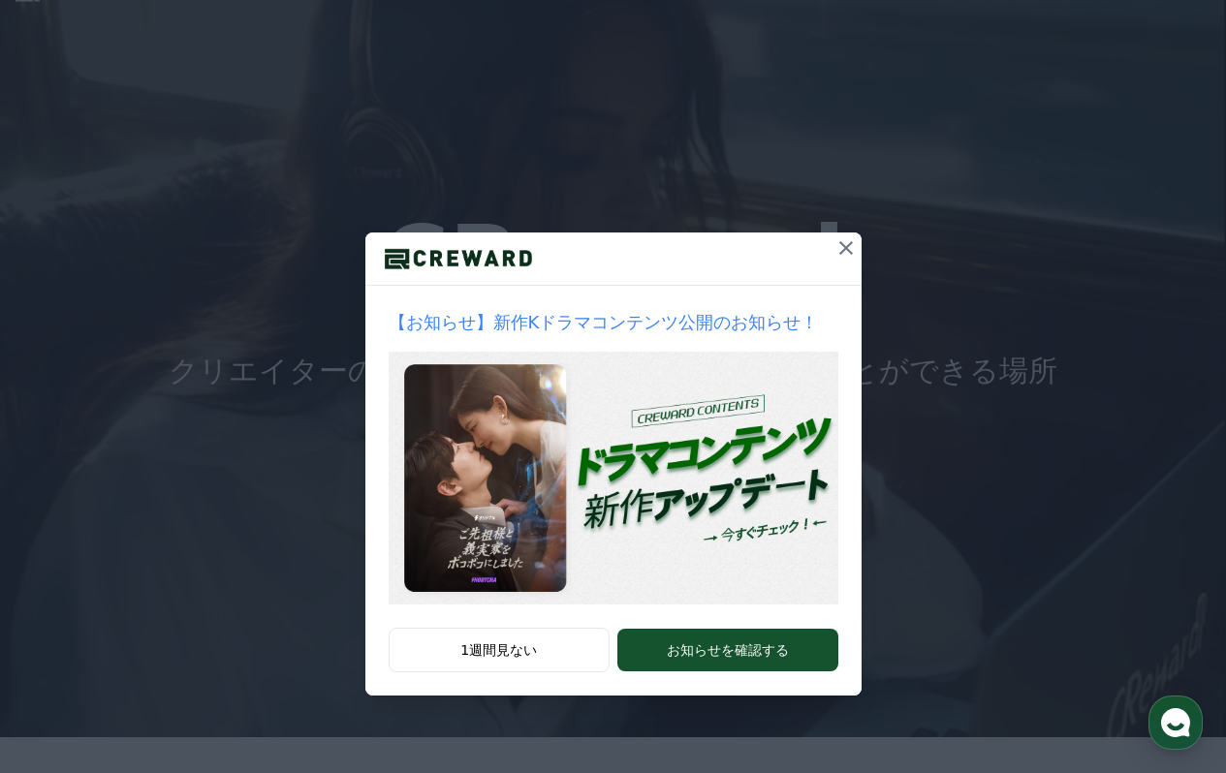
scroll to position [39, 0]
click at [848, 237] on icon at bounding box center [846, 247] width 23 height 23
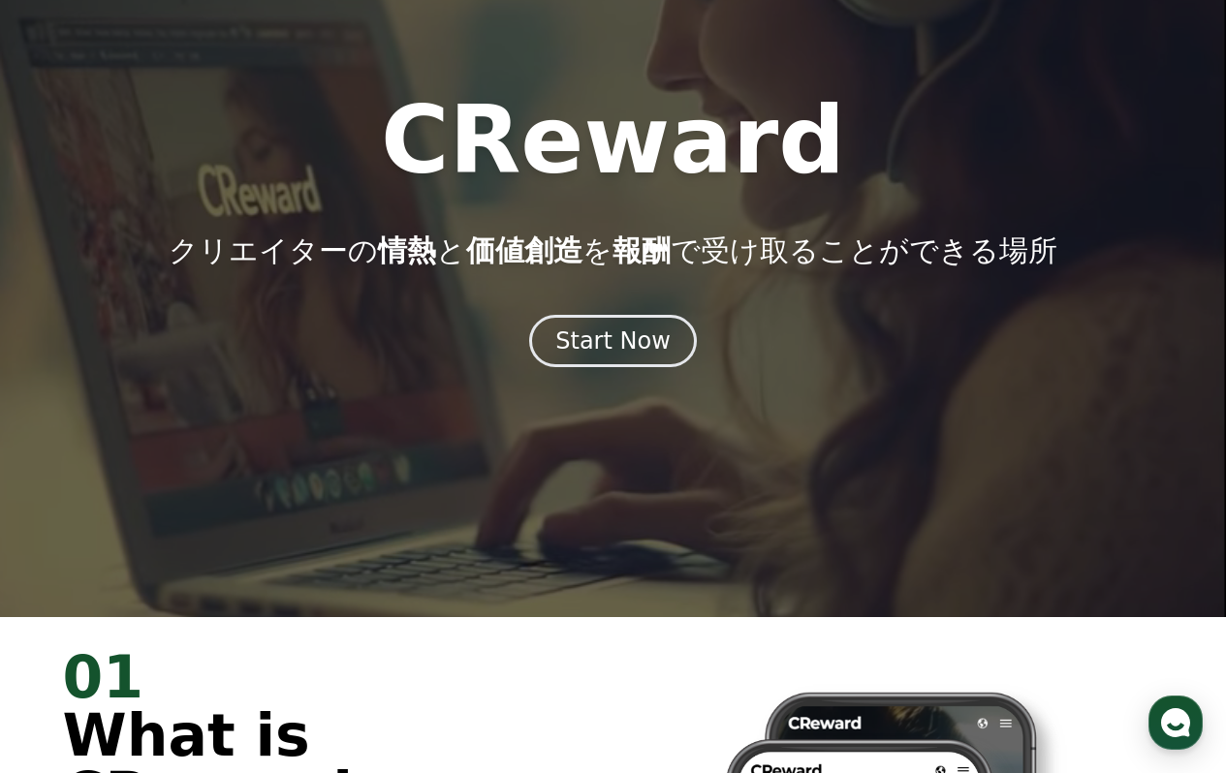
scroll to position [94, 0]
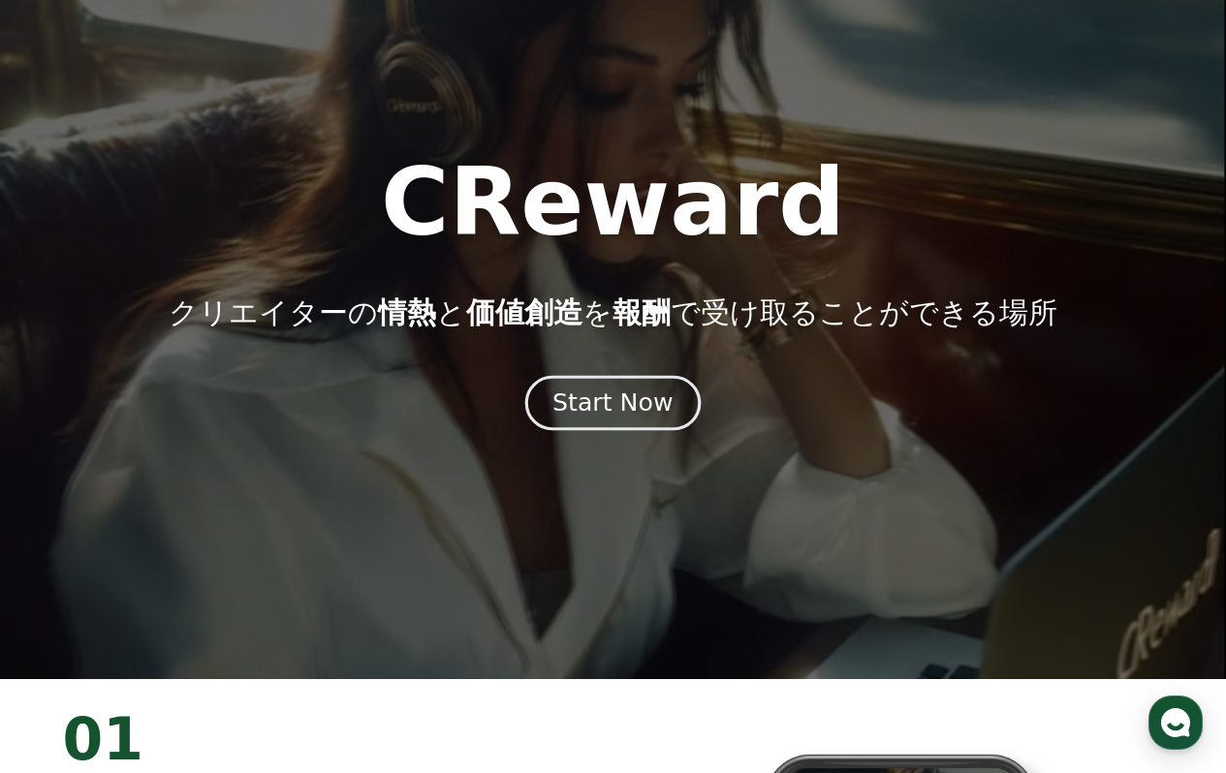
click at [583, 386] on button "Start Now" at bounding box center [612, 403] width 175 height 55
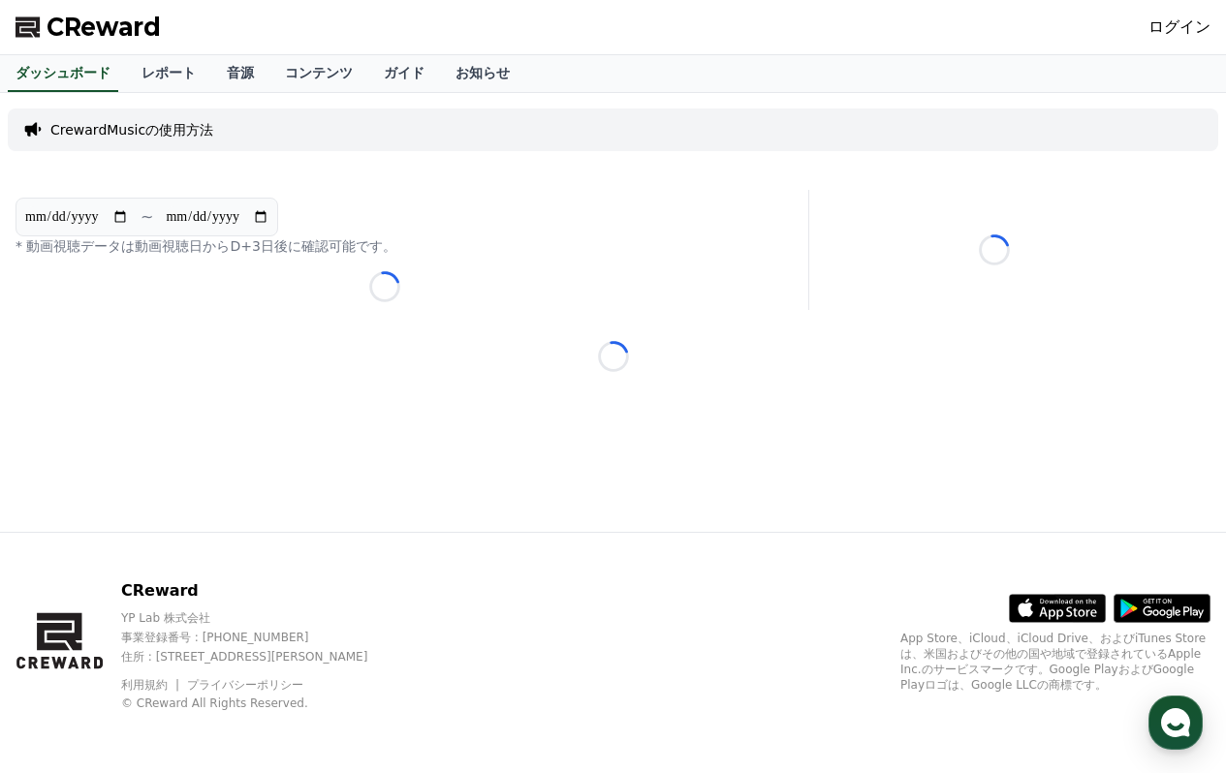
click at [1181, 39] on div "ログイン" at bounding box center [1180, 27] width 62 height 31
click at [1173, 33] on link "ログイン" at bounding box center [1180, 27] width 62 height 23
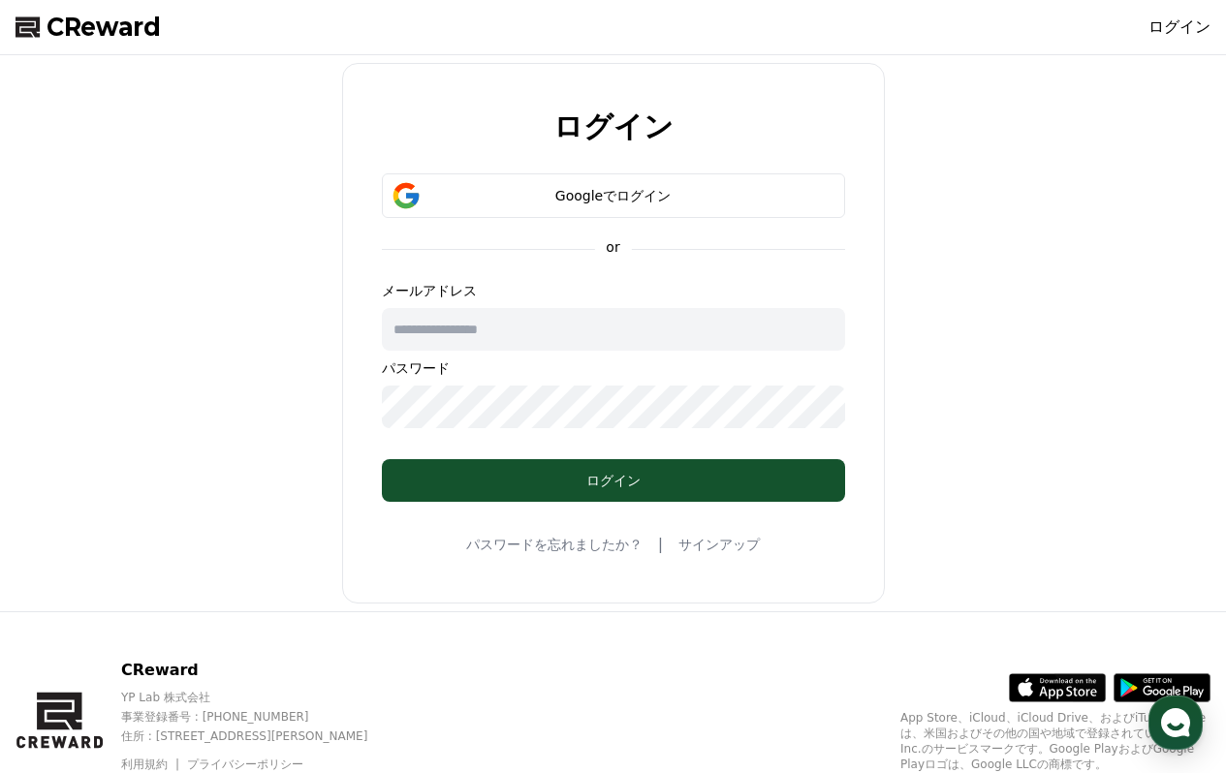
click at [496, 320] on input "text" at bounding box center [613, 329] width 463 height 43
paste input "**********"
type input "**********"
click at [503, 502] on div "**********" at bounding box center [613, 333] width 543 height 541
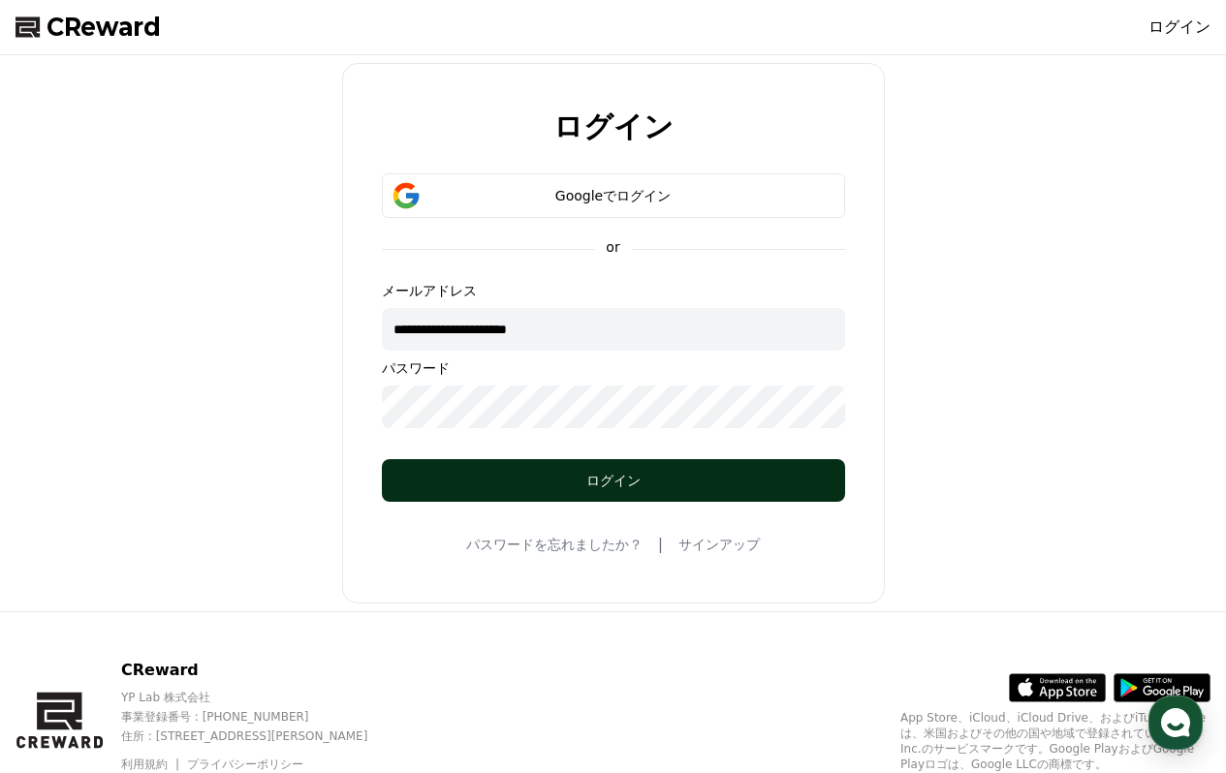
click at [502, 499] on button "ログイン" at bounding box center [613, 480] width 463 height 43
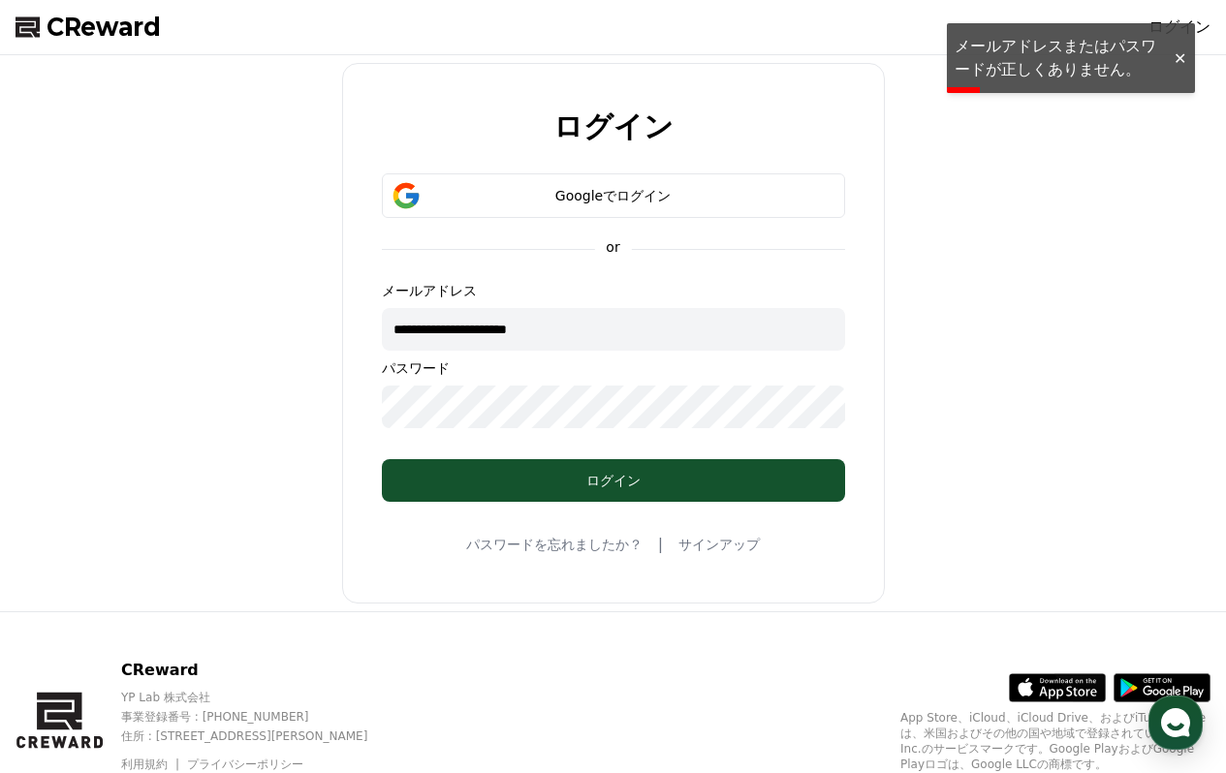
click at [339, 301] on div "**********" at bounding box center [613, 333] width 1211 height 541
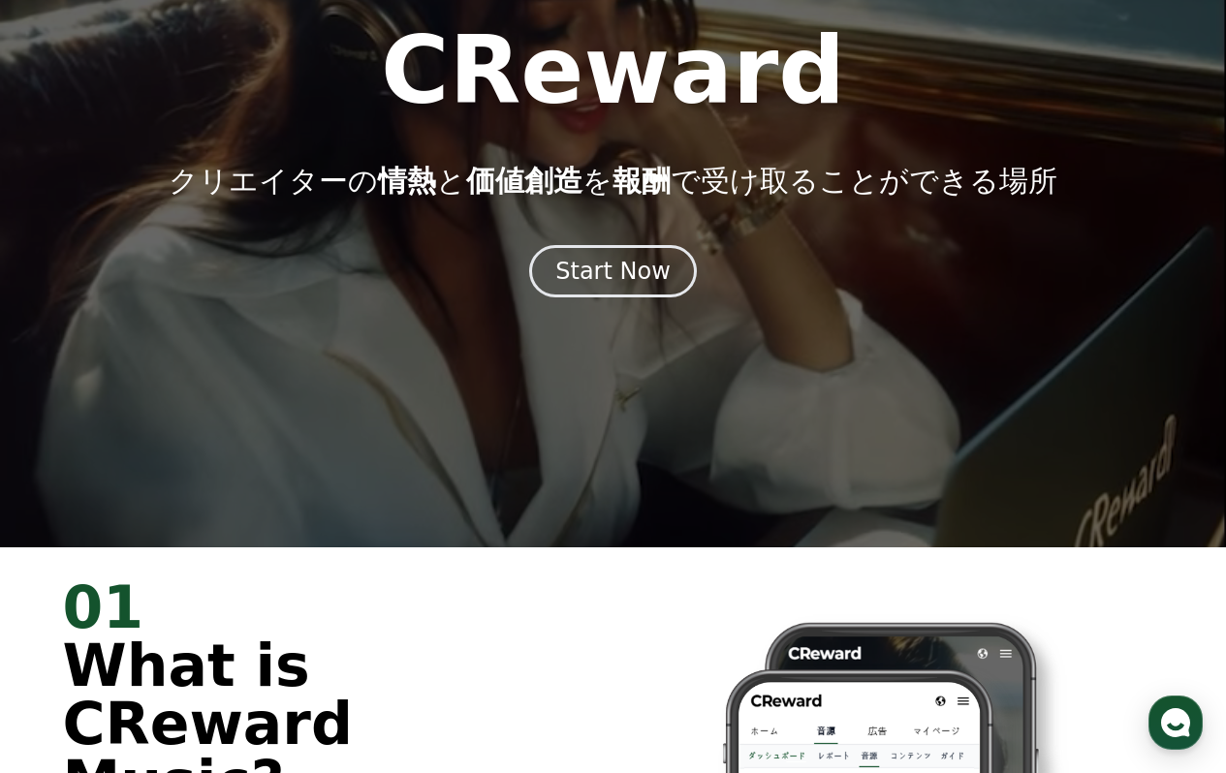
scroll to position [230, 0]
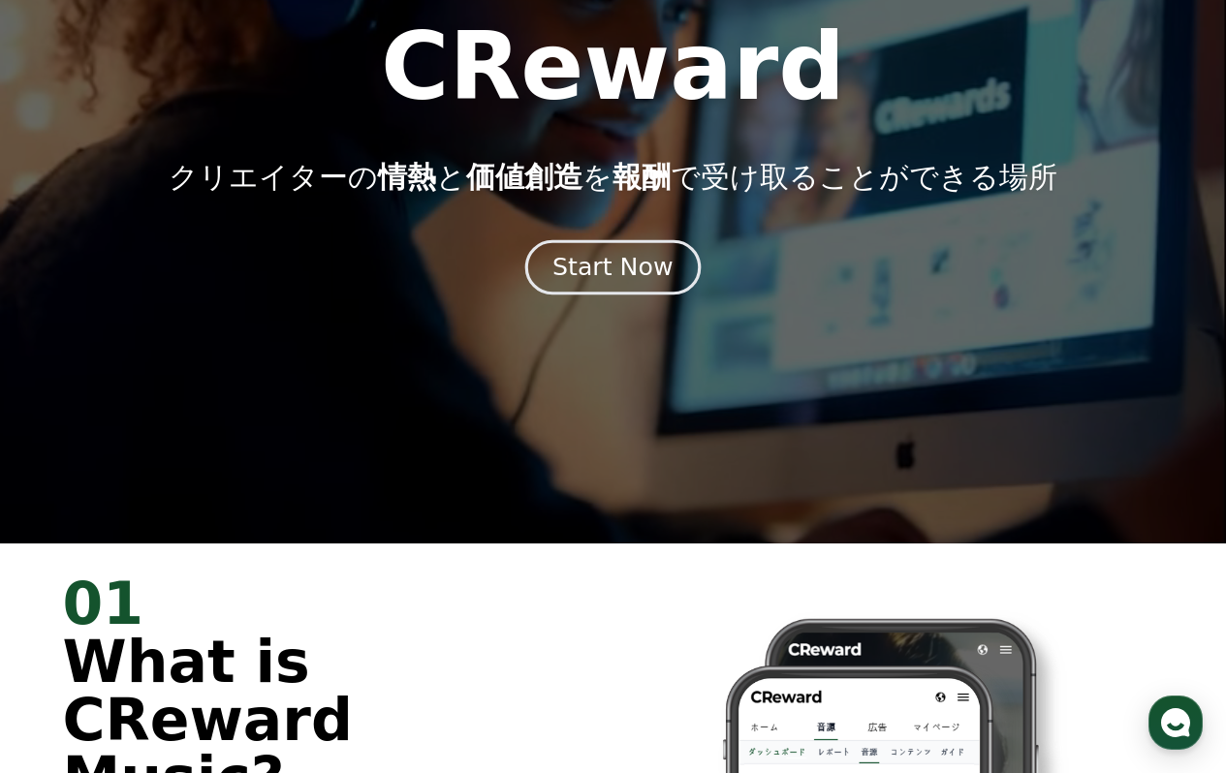
click at [604, 254] on div "Start Now" at bounding box center [612, 267] width 120 height 33
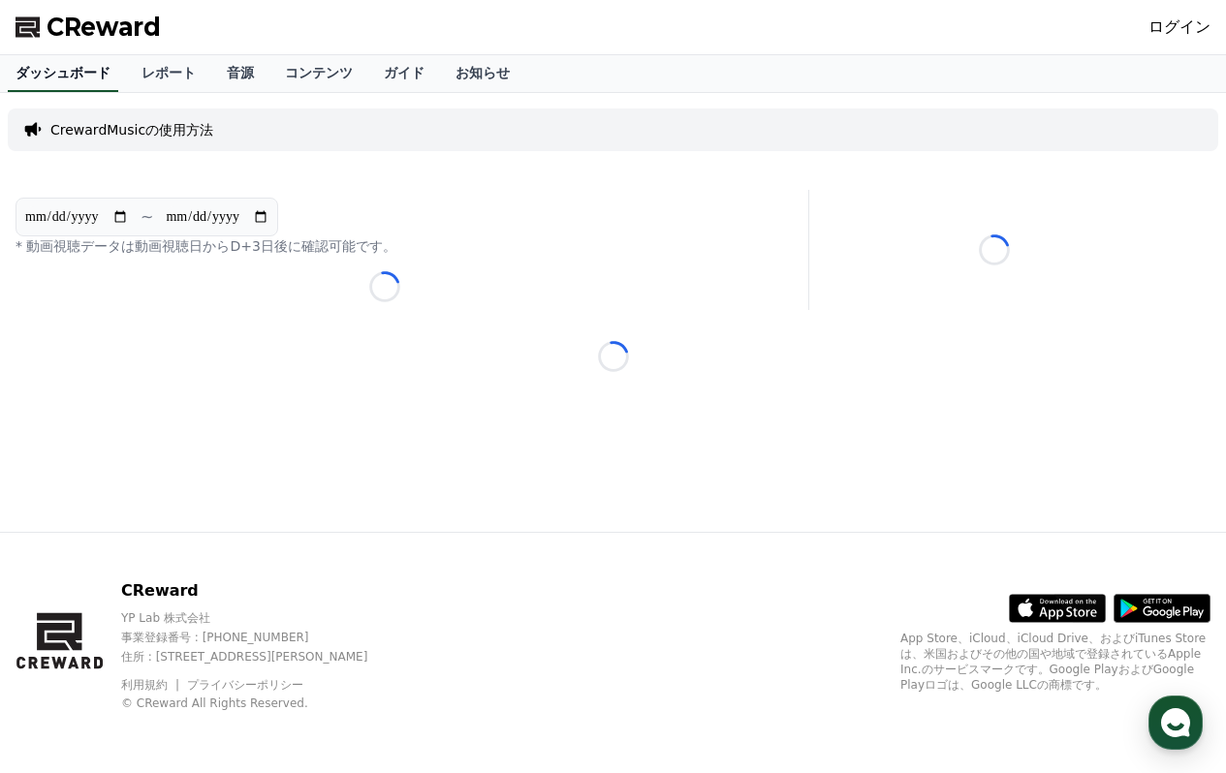
click at [80, 72] on link "ダッシュボード" at bounding box center [63, 73] width 110 height 37
click at [55, 29] on span "CReward" at bounding box center [104, 27] width 114 height 31
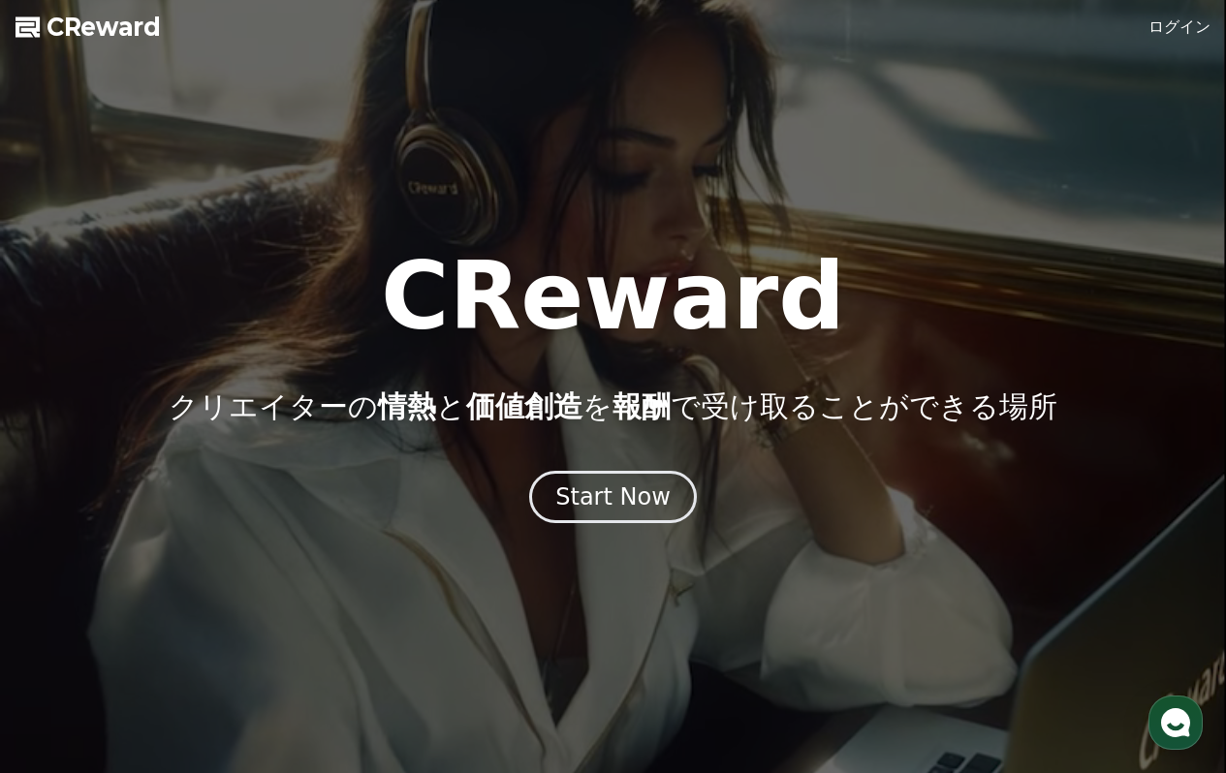
scroll to position [6, 0]
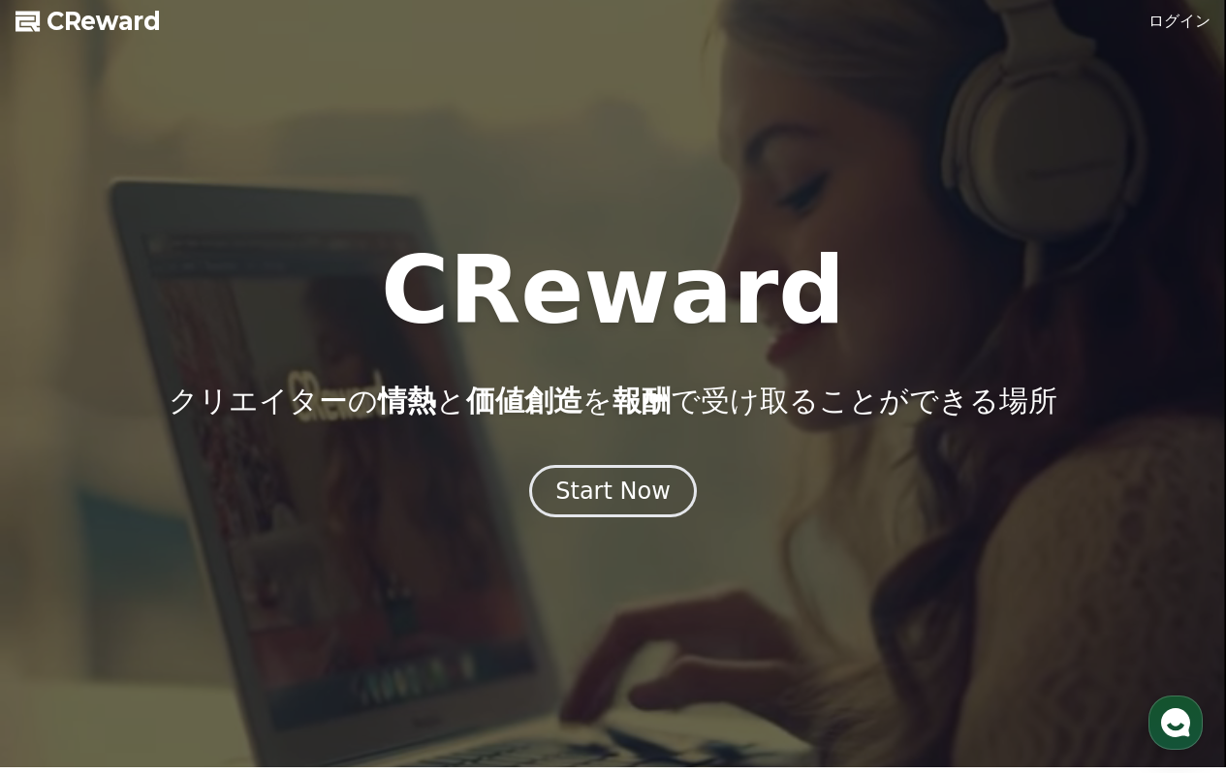
click at [1176, 26] on link "ログイン" at bounding box center [1180, 21] width 62 height 23
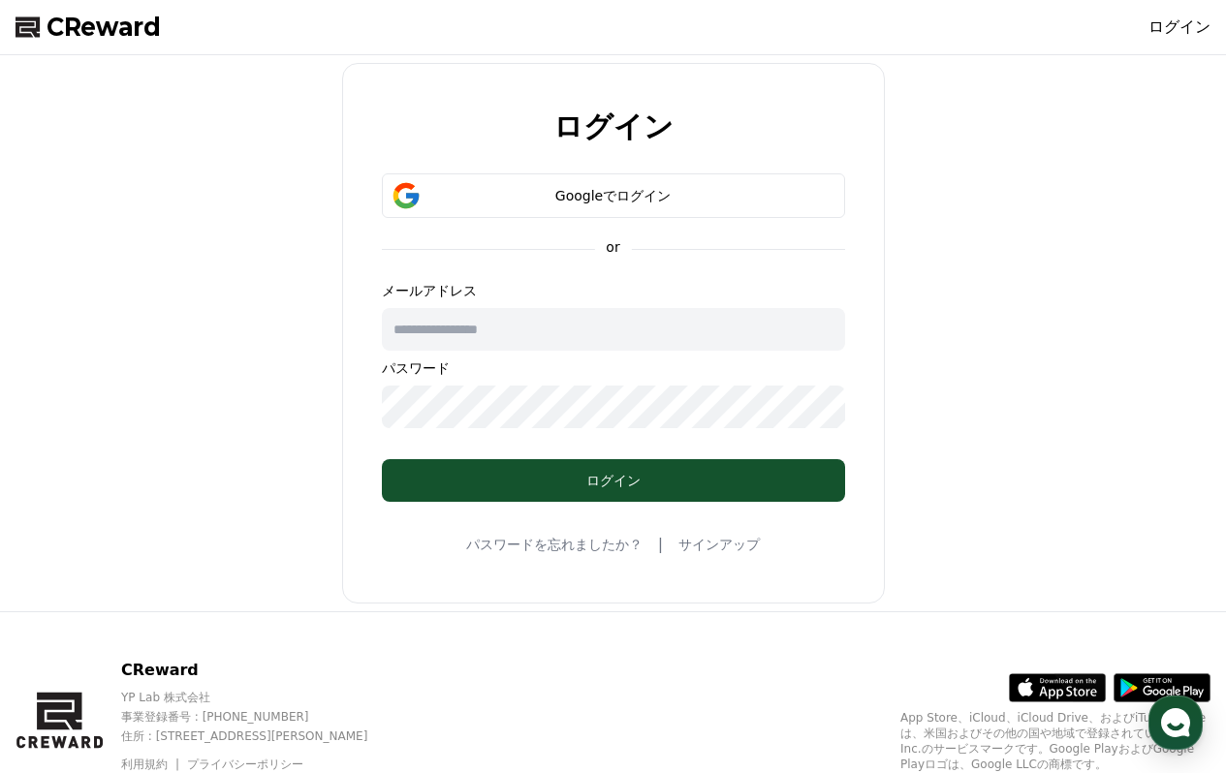
click at [699, 543] on link "サインアップ" at bounding box center [718, 544] width 81 height 19
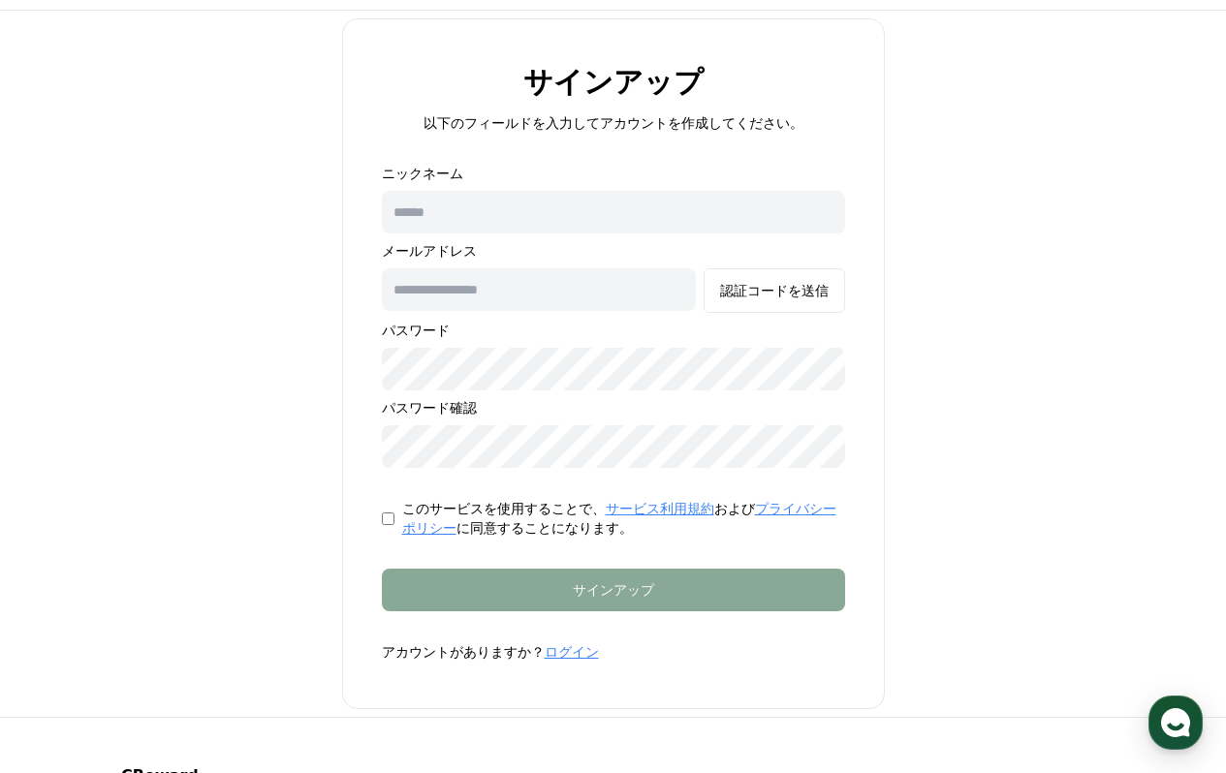
scroll to position [50, 0]
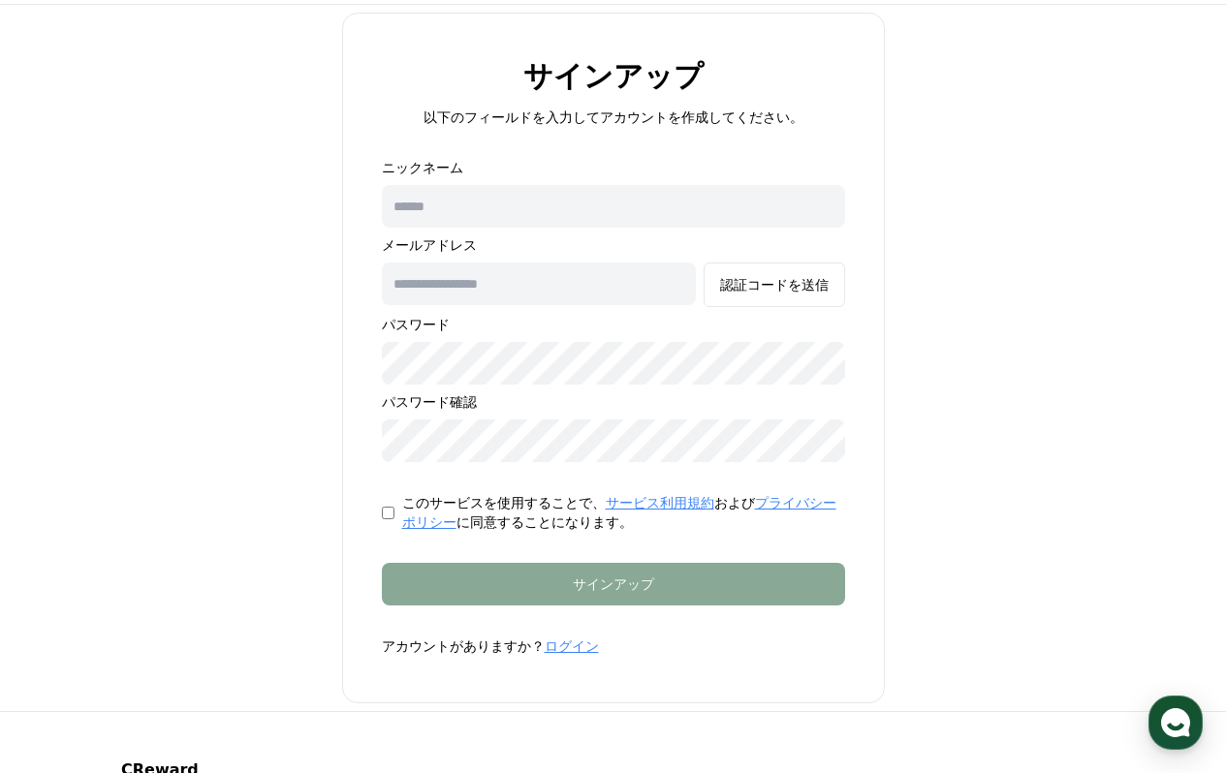
click at [445, 288] on input "text" at bounding box center [539, 284] width 314 height 43
type input "**********"
click at [359, 355] on form "**********" at bounding box center [613, 407] width 525 height 498
click at [303, 429] on div "**********" at bounding box center [613, 358] width 1211 height 691
click at [342, 446] on div "**********" at bounding box center [613, 358] width 543 height 691
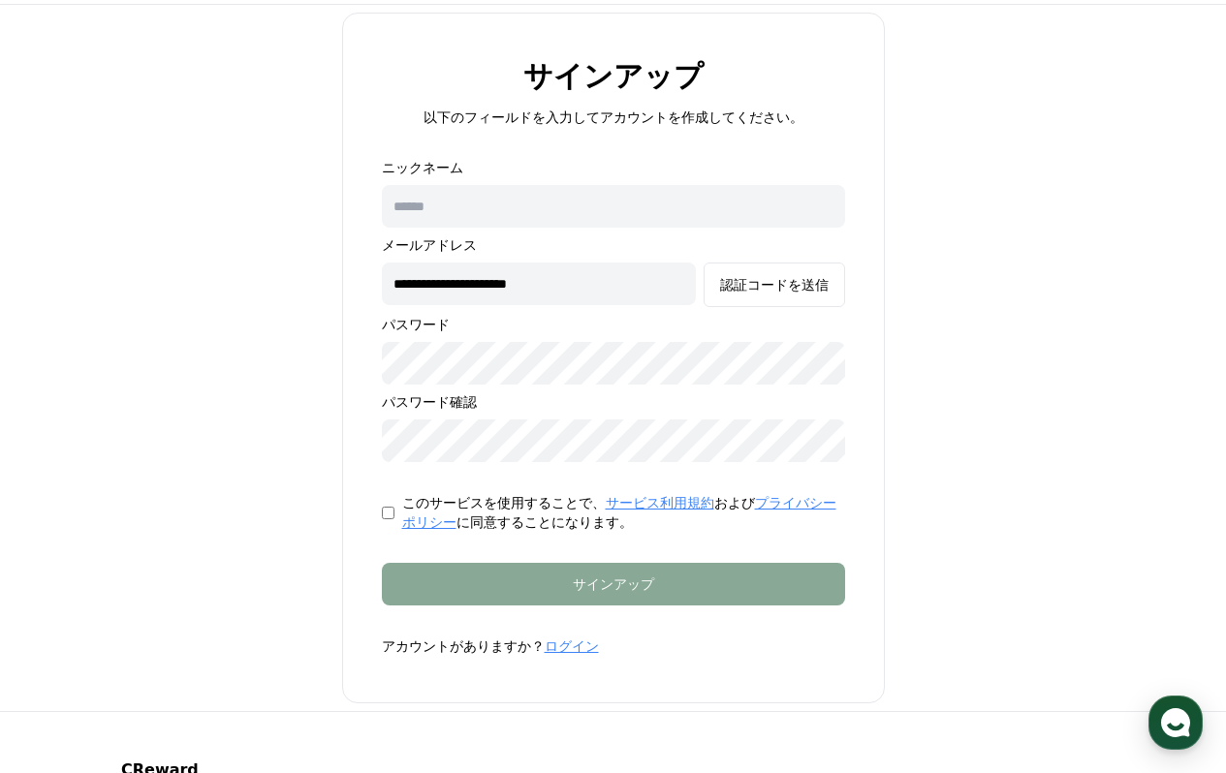
click at [487, 200] on input "text" at bounding box center [613, 206] width 463 height 43
type input "*"
drag, startPoint x: 582, startPoint y: 195, endPoint x: 365, endPoint y: 200, distance: 216.2
click at [352, 197] on form "**********" at bounding box center [613, 407] width 525 height 498
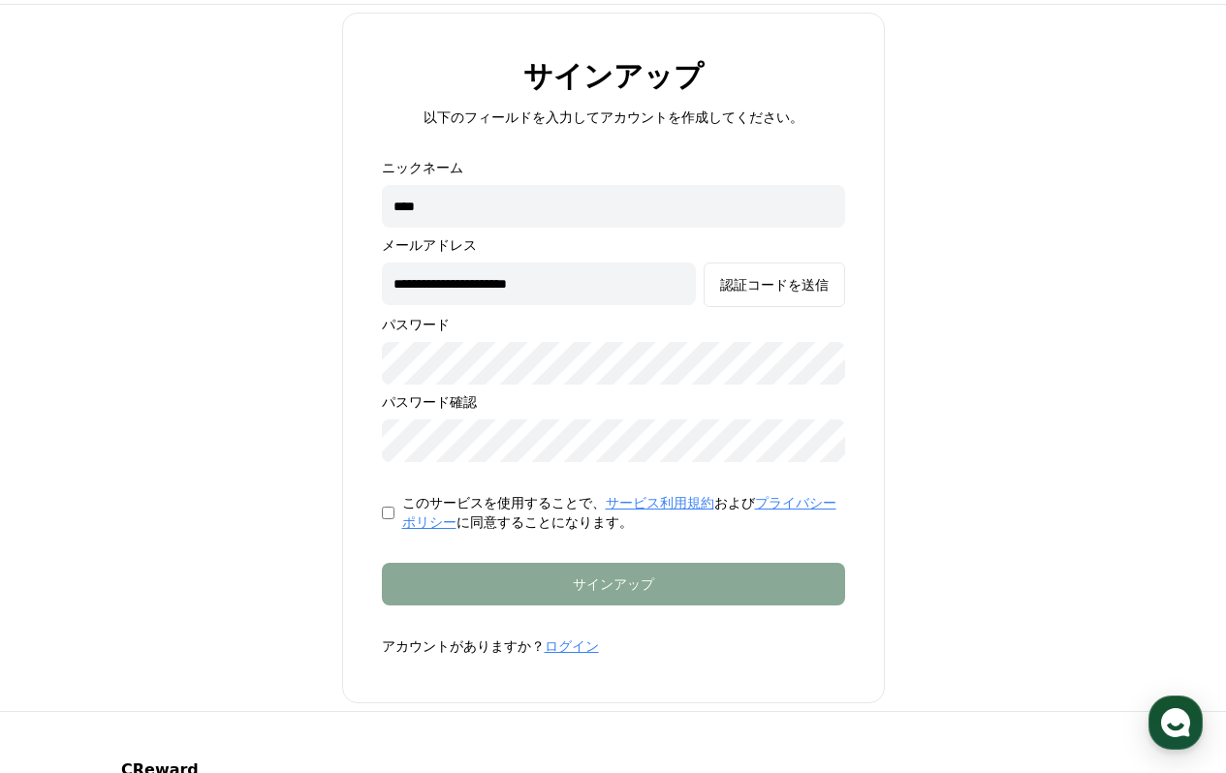
drag, startPoint x: 489, startPoint y: 205, endPoint x: 310, endPoint y: 193, distance: 179.8
click at [310, 193] on div "**********" at bounding box center [613, 358] width 1211 height 691
paste input "****"
type input "********"
click at [791, 284] on div "認証コードを送信" at bounding box center [774, 284] width 109 height 19
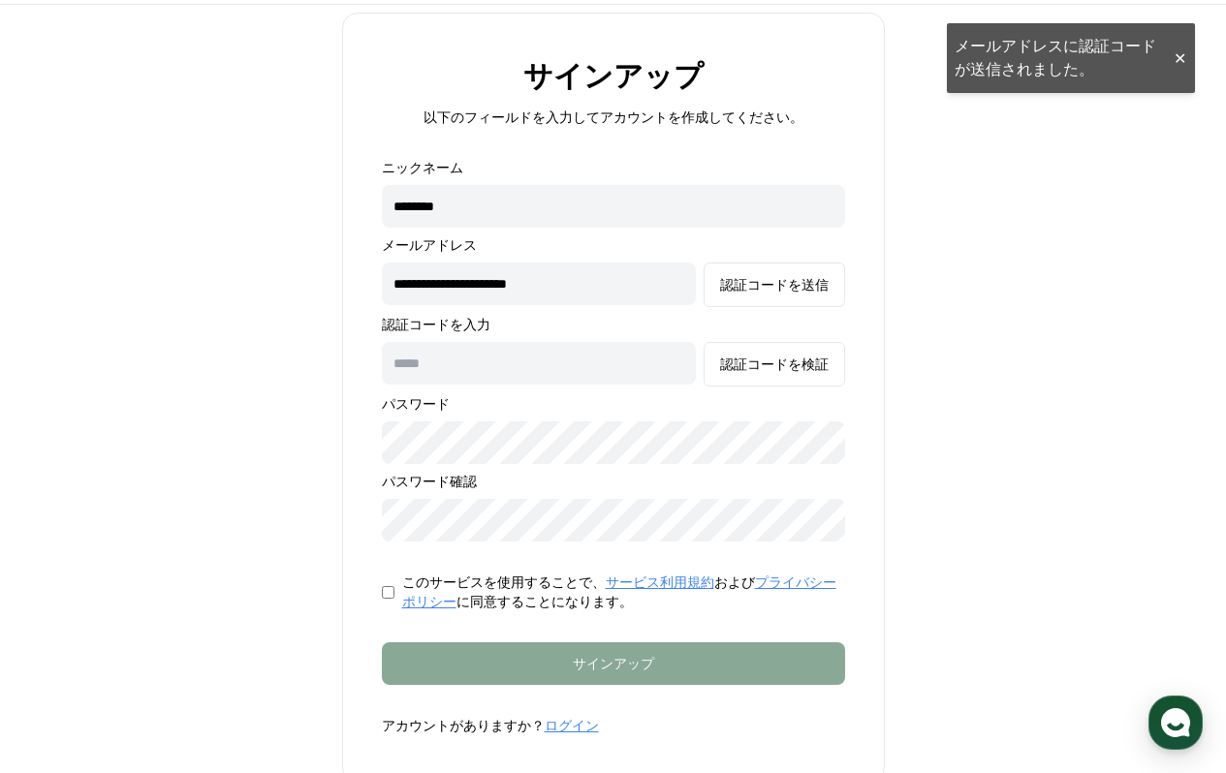
click at [425, 370] on input "text" at bounding box center [539, 363] width 314 height 43
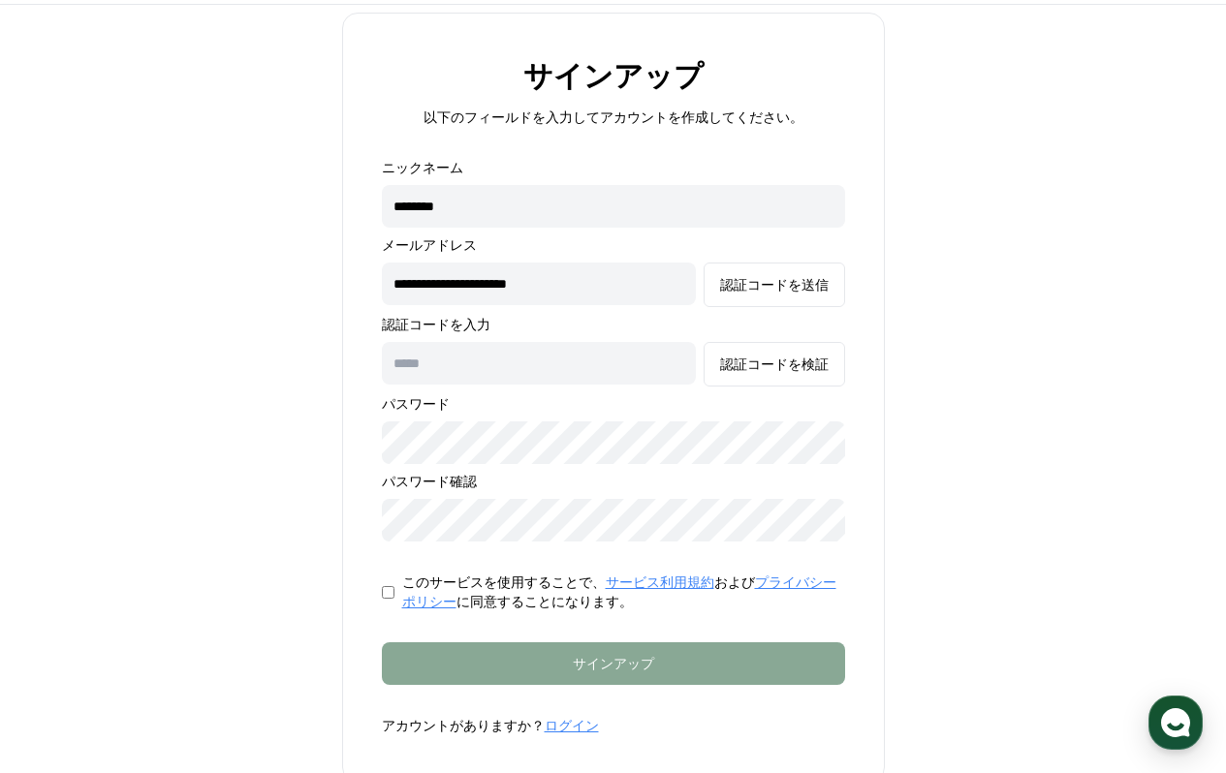
click at [552, 358] on input "text" at bounding box center [539, 363] width 314 height 43
paste input "******"
type input "******"
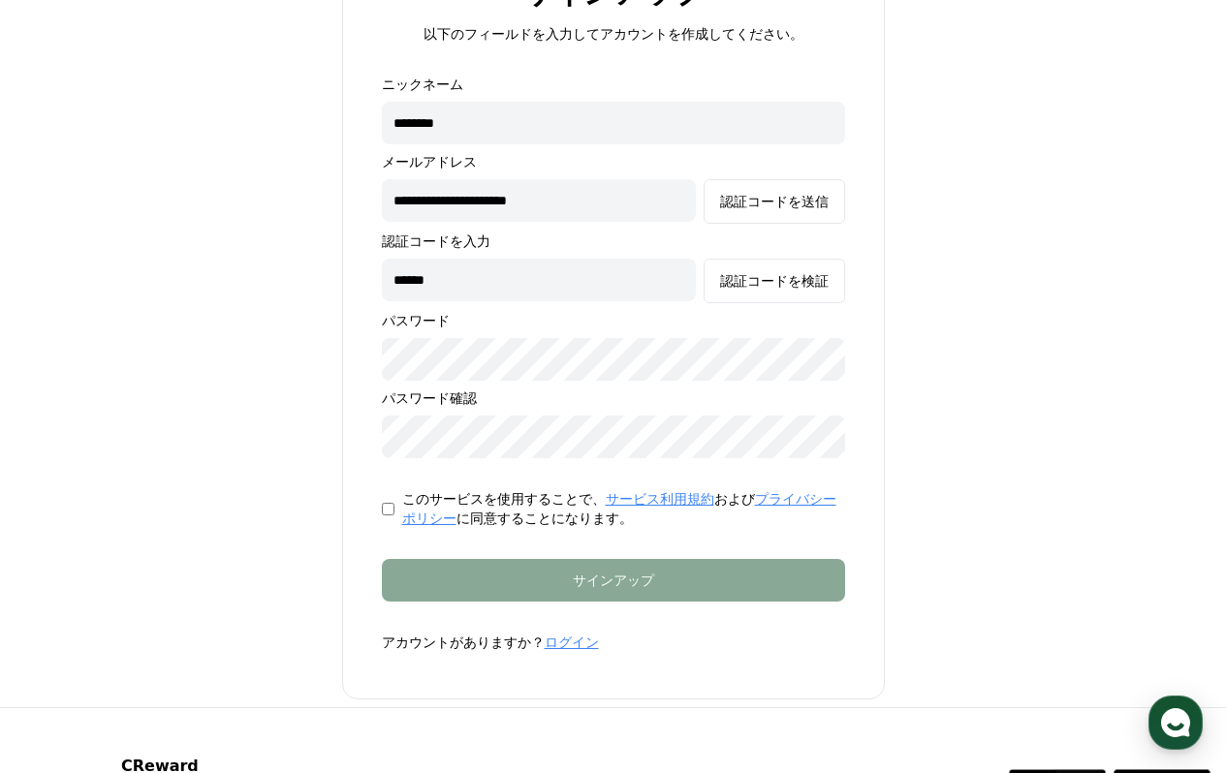
scroll to position [137, 0]
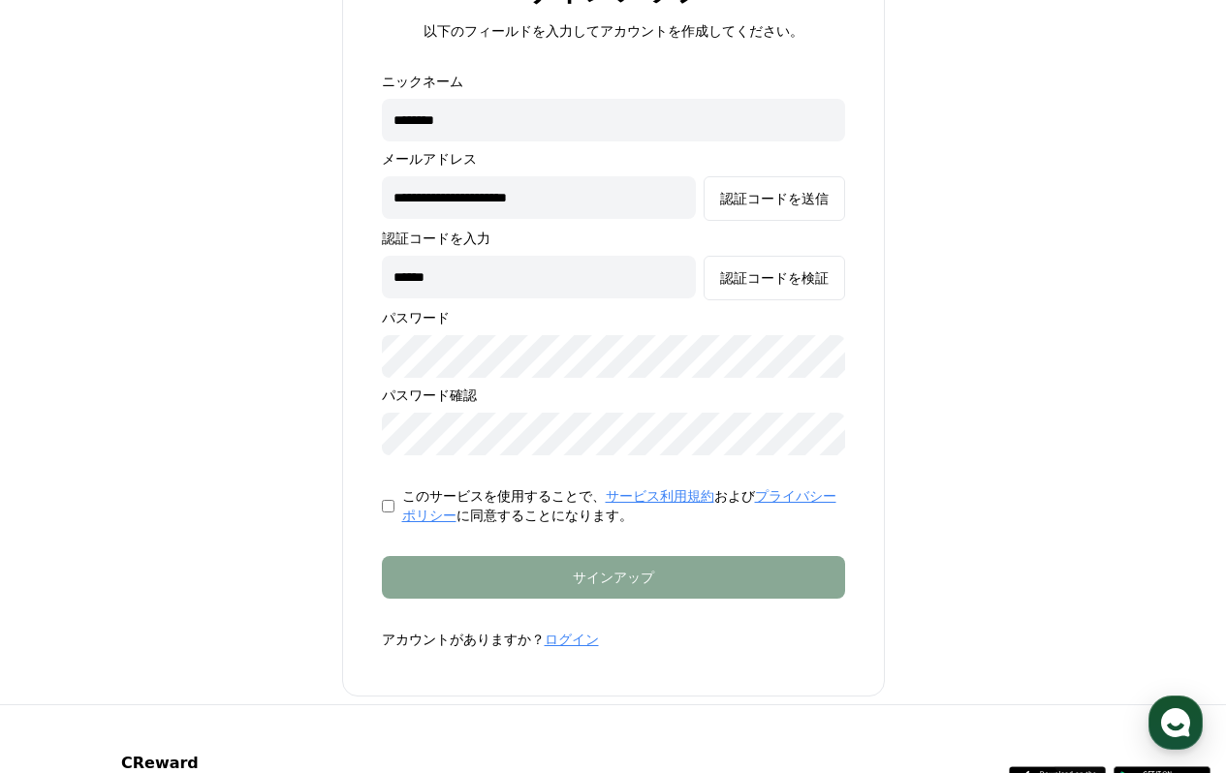
click at [565, 269] on input "******" at bounding box center [539, 277] width 314 height 43
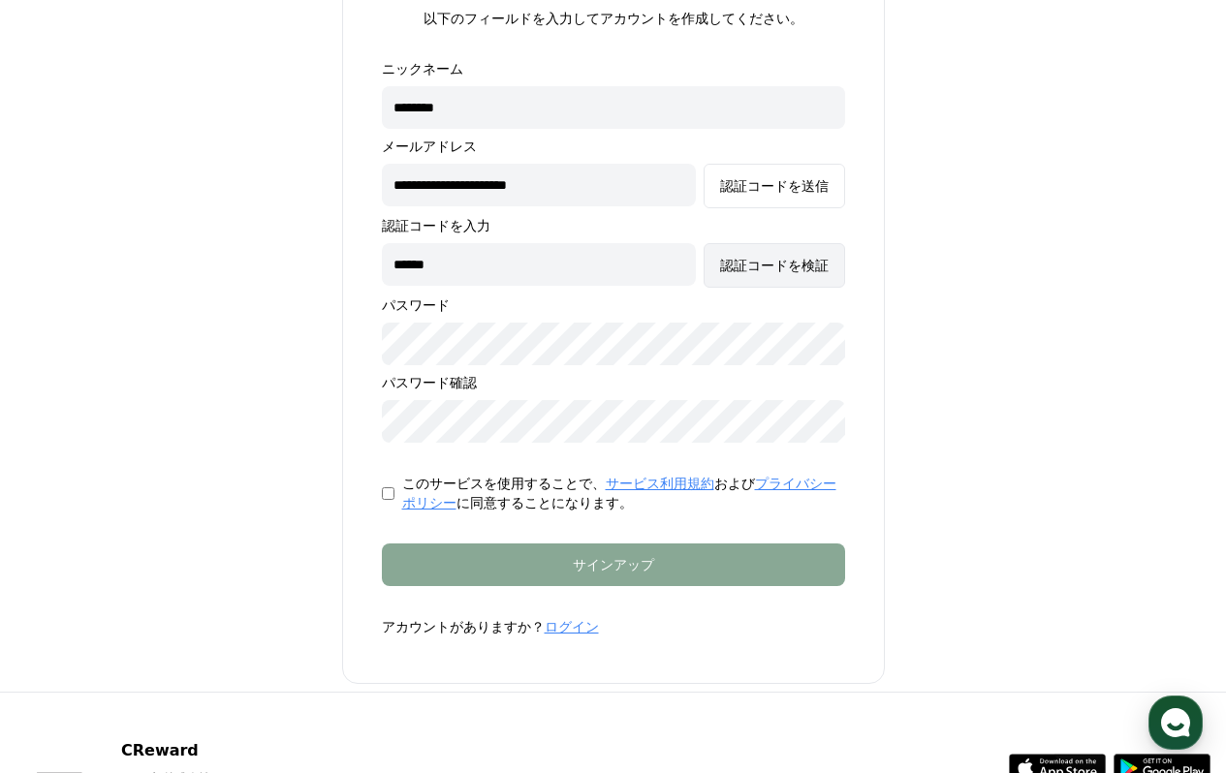
click at [742, 269] on div "認証コードを検証" at bounding box center [774, 265] width 109 height 19
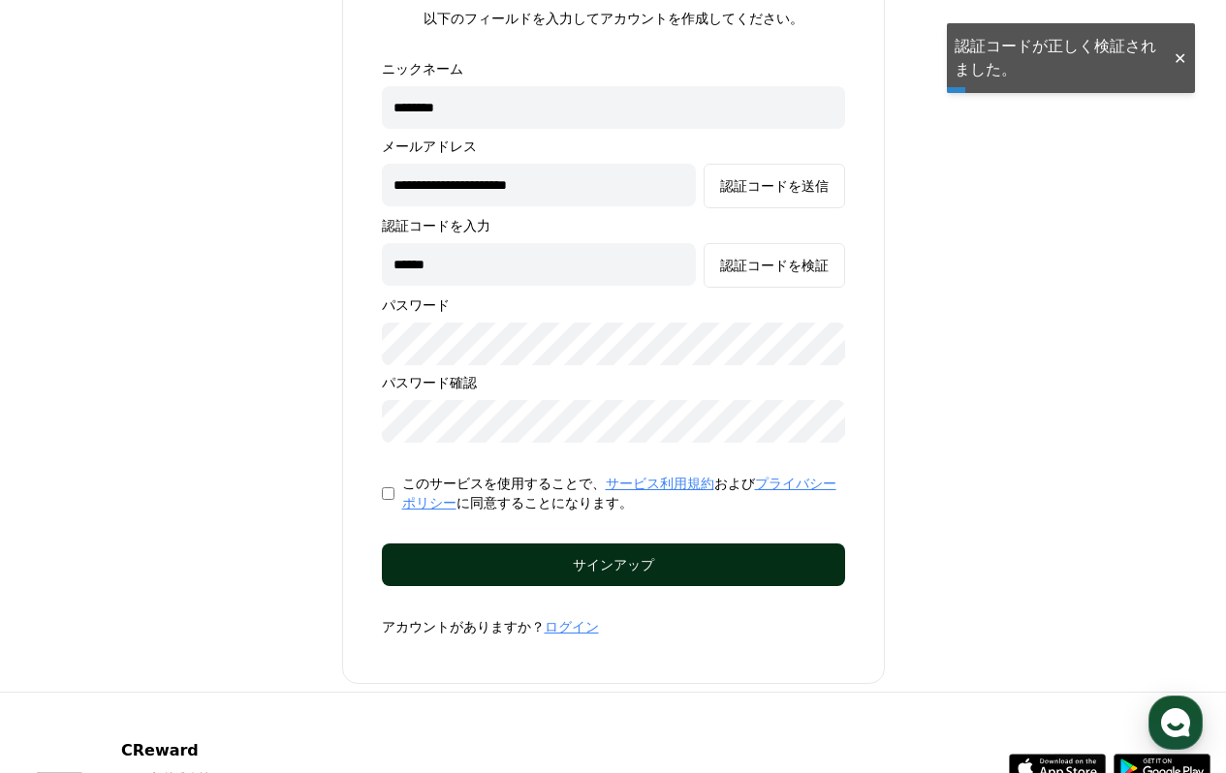
click at [602, 565] on div "サインアップ" at bounding box center [614, 564] width 386 height 19
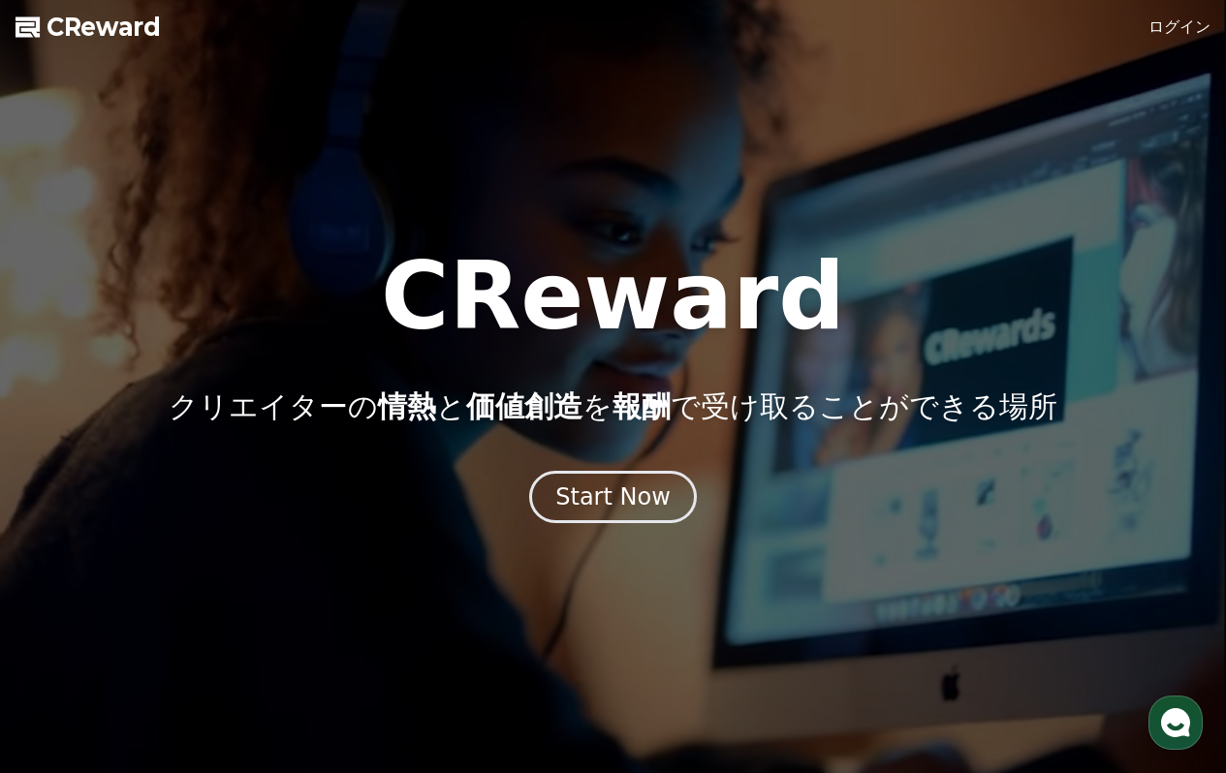
click at [1173, 27] on link "ログイン" at bounding box center [1180, 27] width 62 height 23
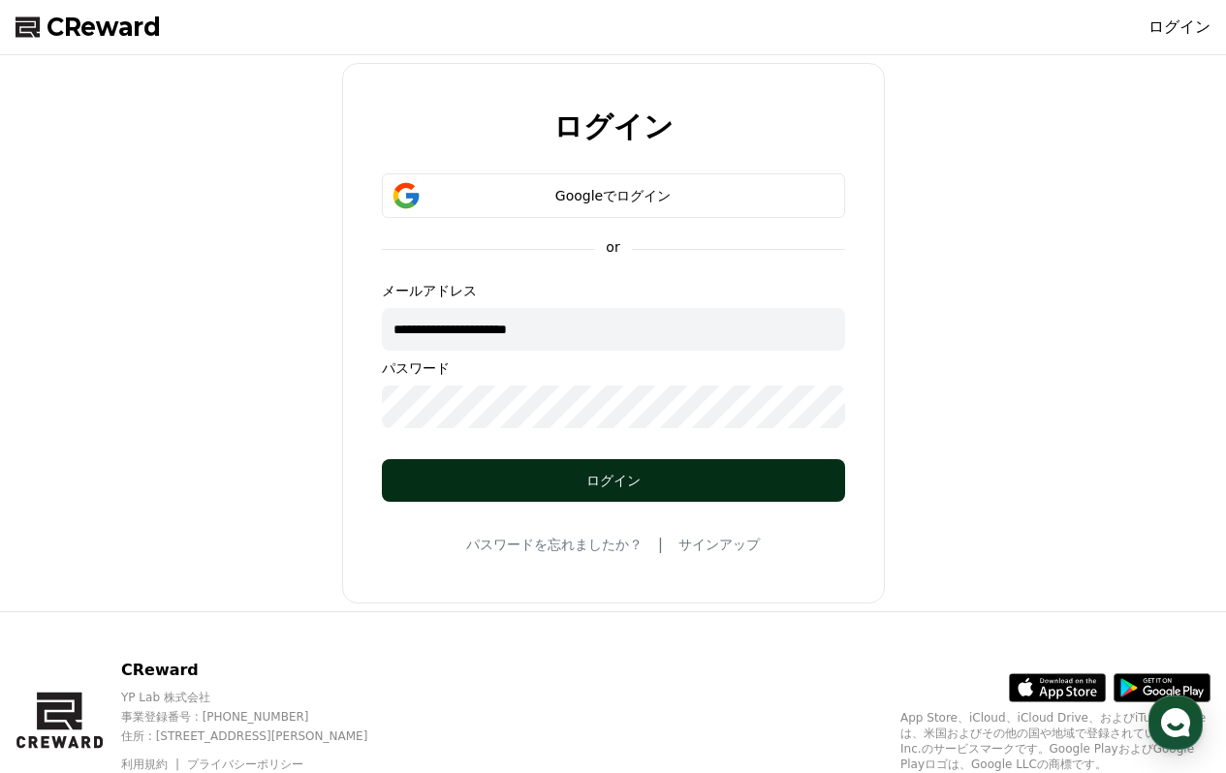
click at [561, 478] on div "ログイン" at bounding box center [614, 480] width 386 height 19
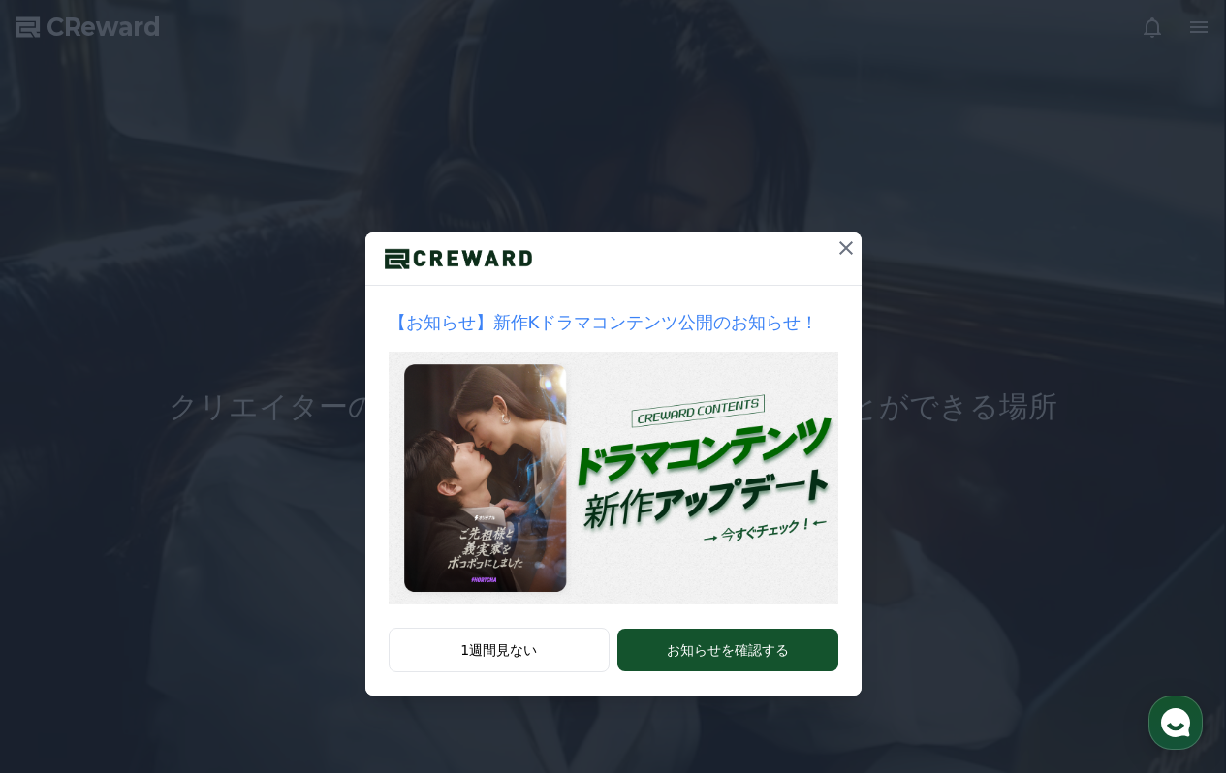
click at [839, 250] on icon at bounding box center [846, 247] width 23 height 23
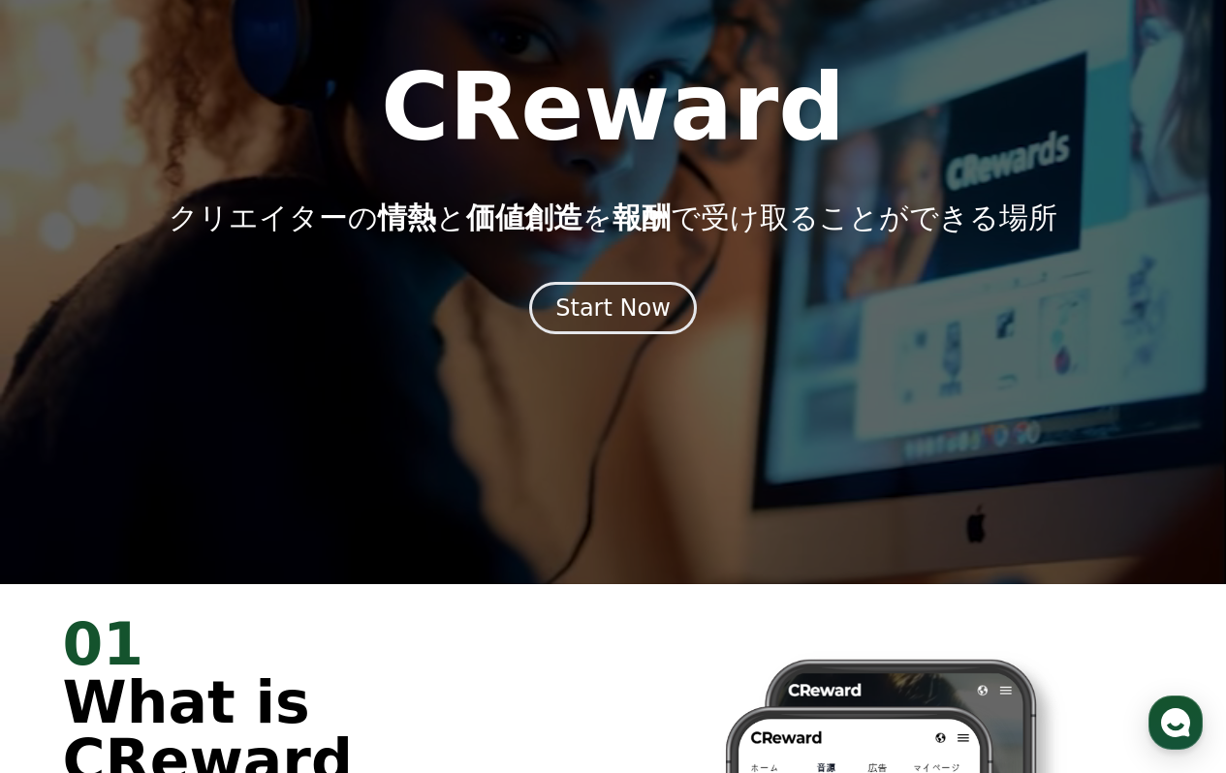
scroll to position [196, 0]
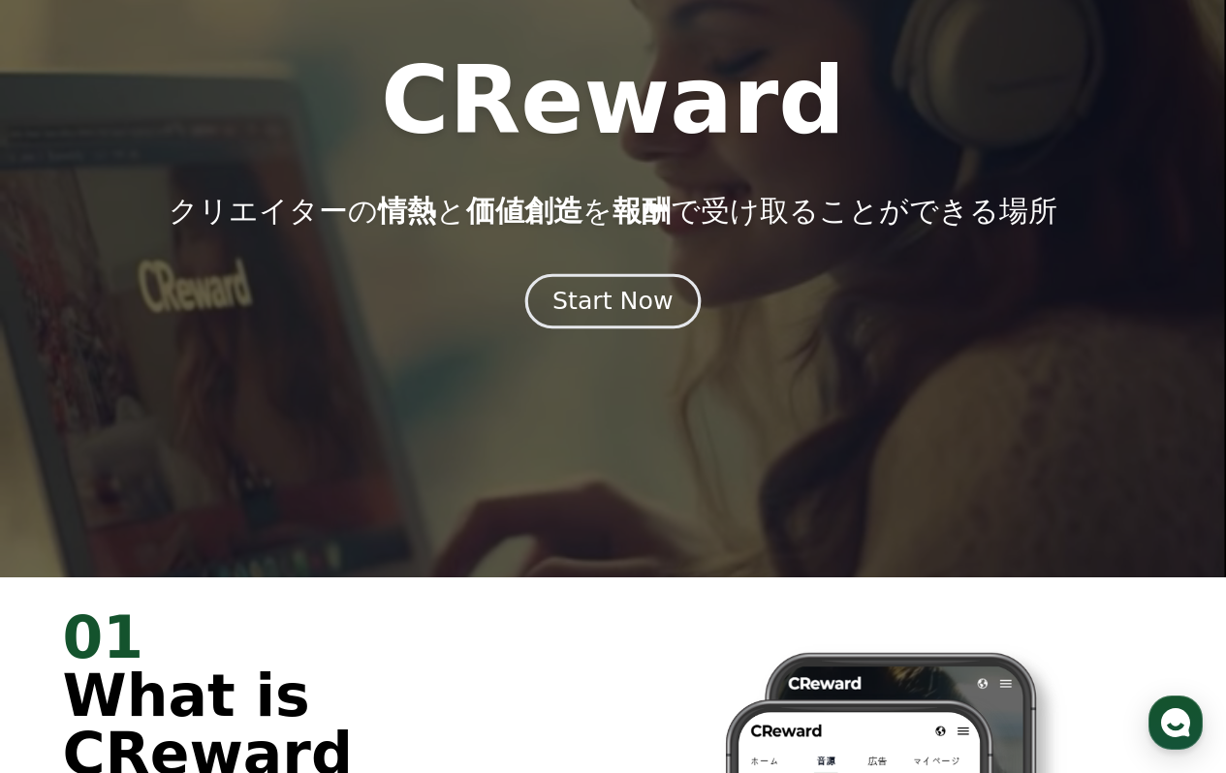
click at [586, 299] on div "Start Now" at bounding box center [612, 301] width 120 height 33
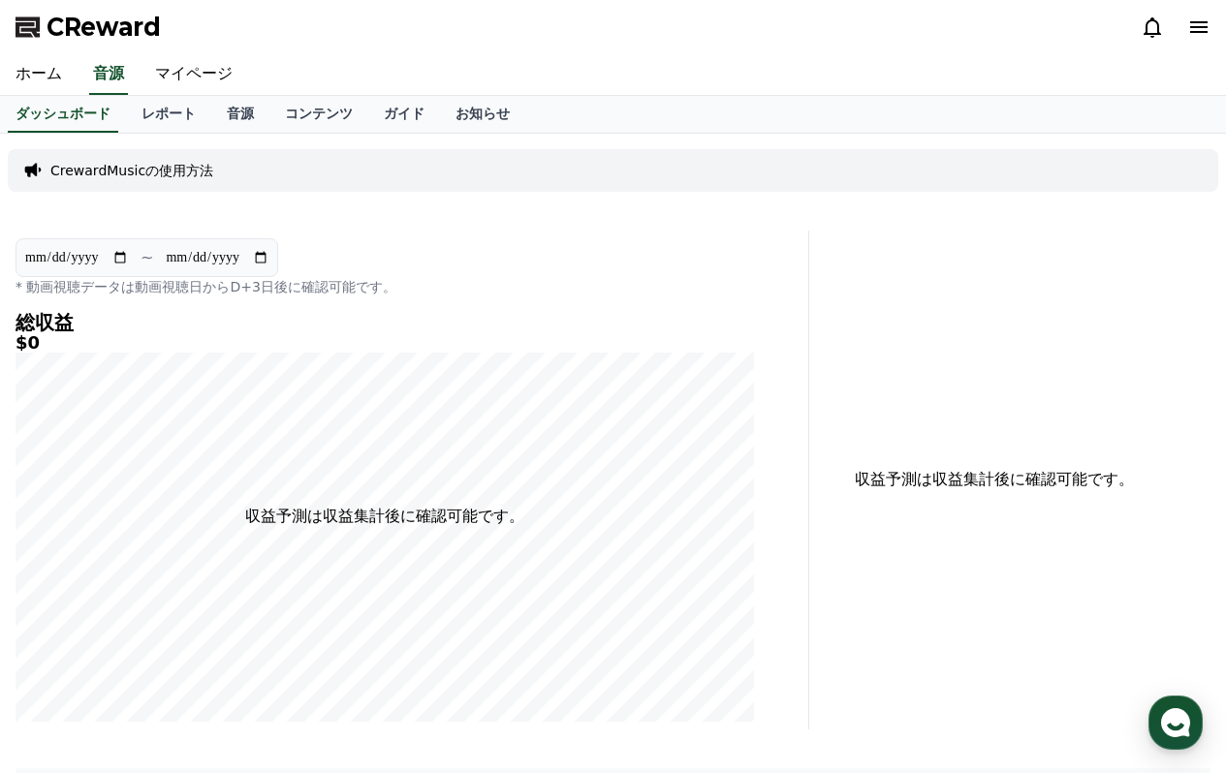
click at [1191, 23] on icon at bounding box center [1198, 27] width 23 height 23
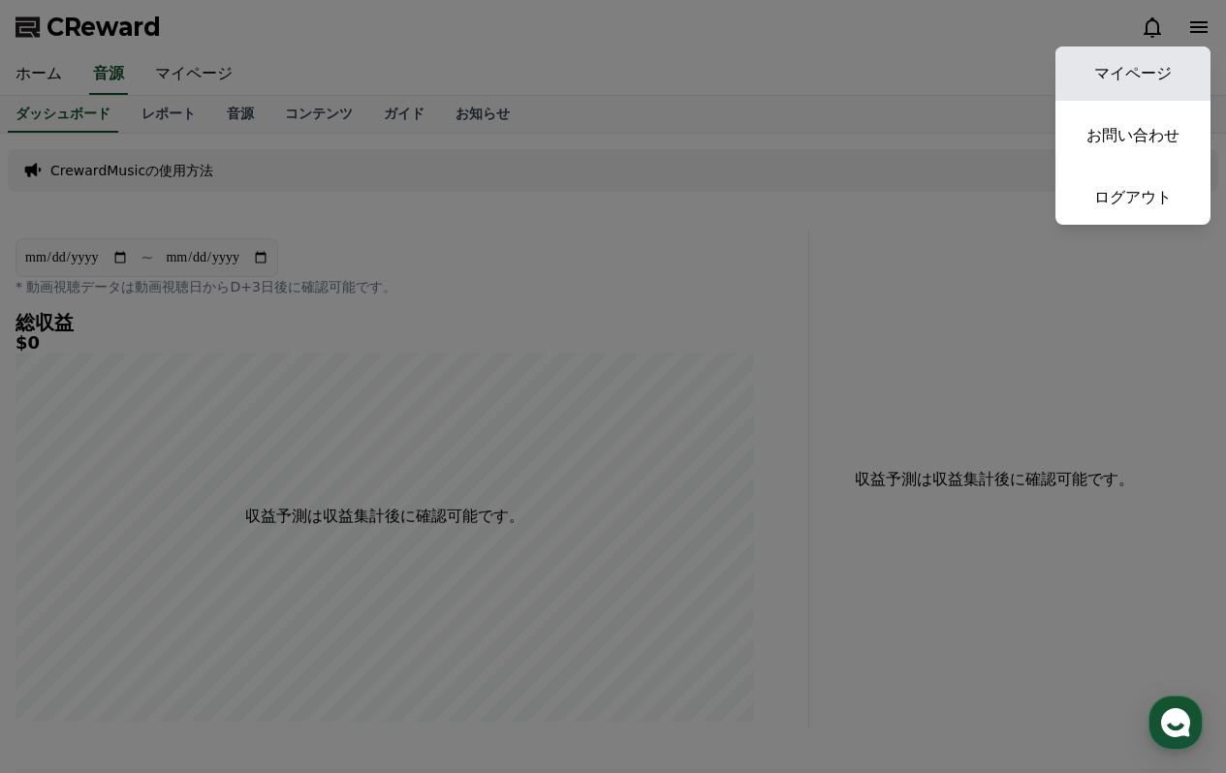
click at [1125, 75] on link "マイページ" at bounding box center [1133, 74] width 155 height 54
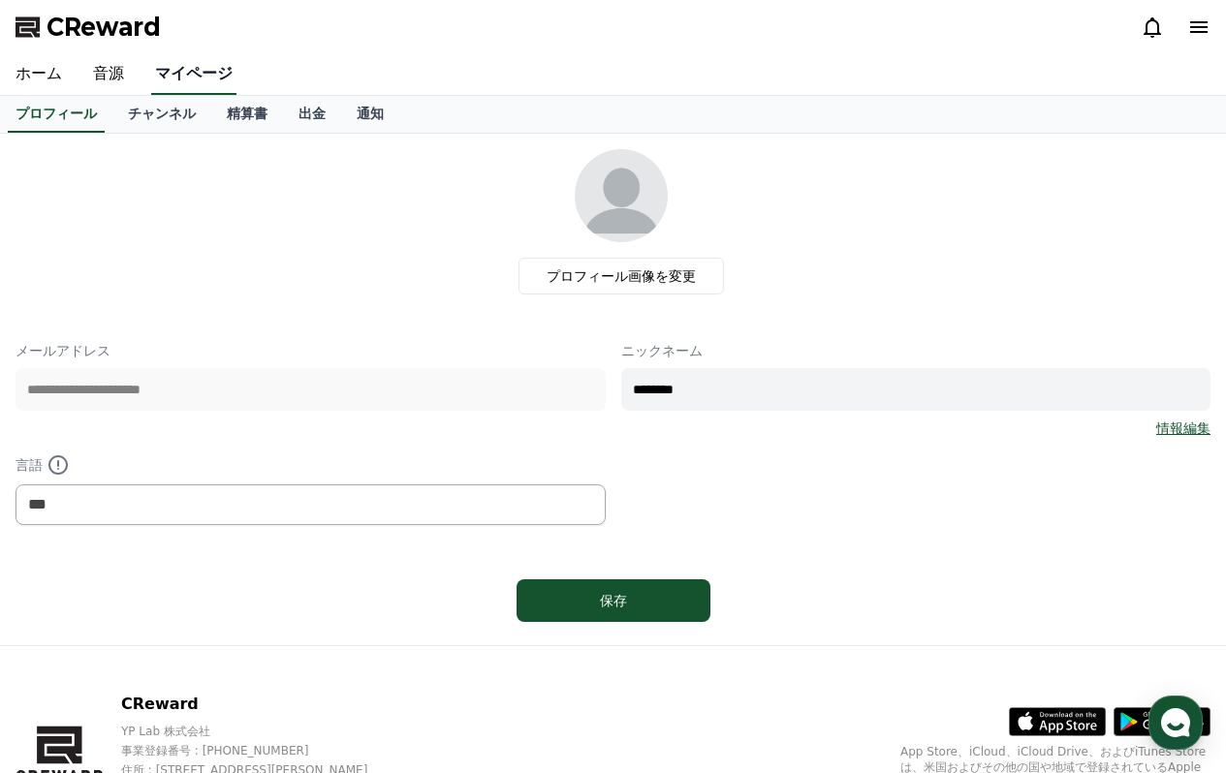
click at [207, 70] on link "マイページ" at bounding box center [193, 74] width 85 height 41
click at [306, 122] on link "出金" at bounding box center [312, 114] width 58 height 37
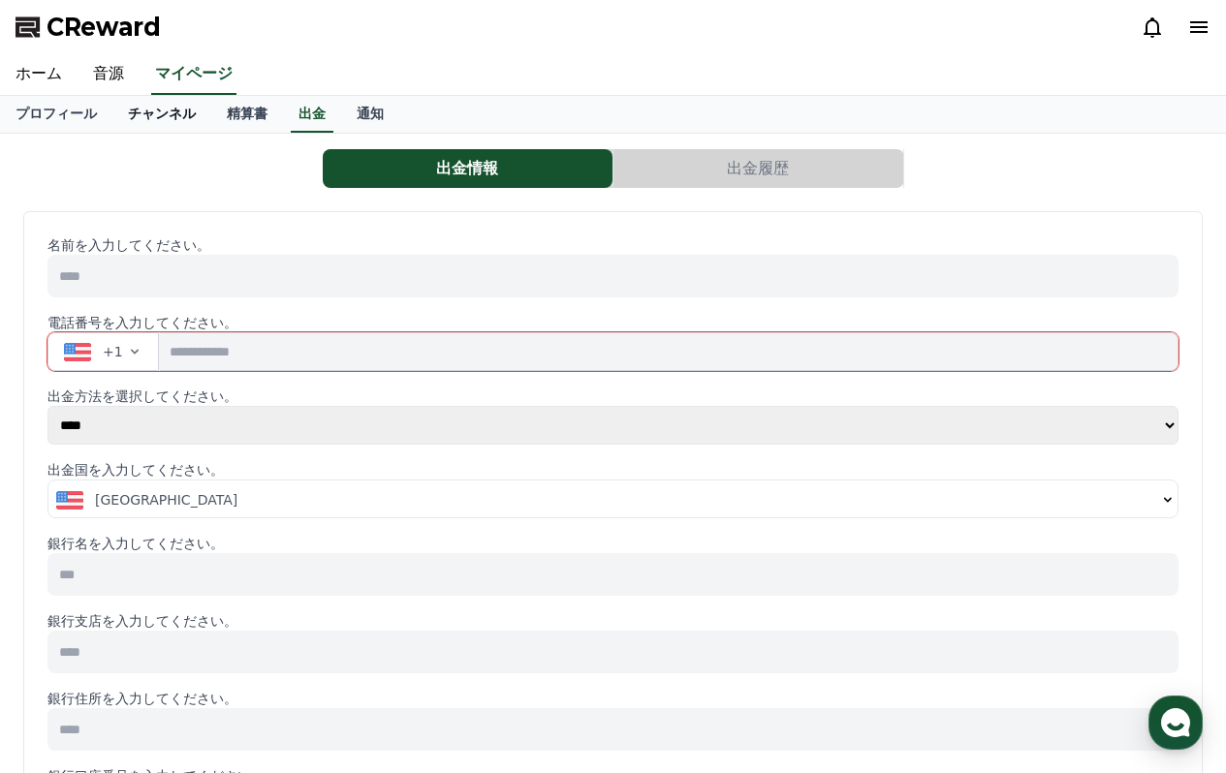
click at [160, 119] on link "チャンネル" at bounding box center [161, 114] width 99 height 37
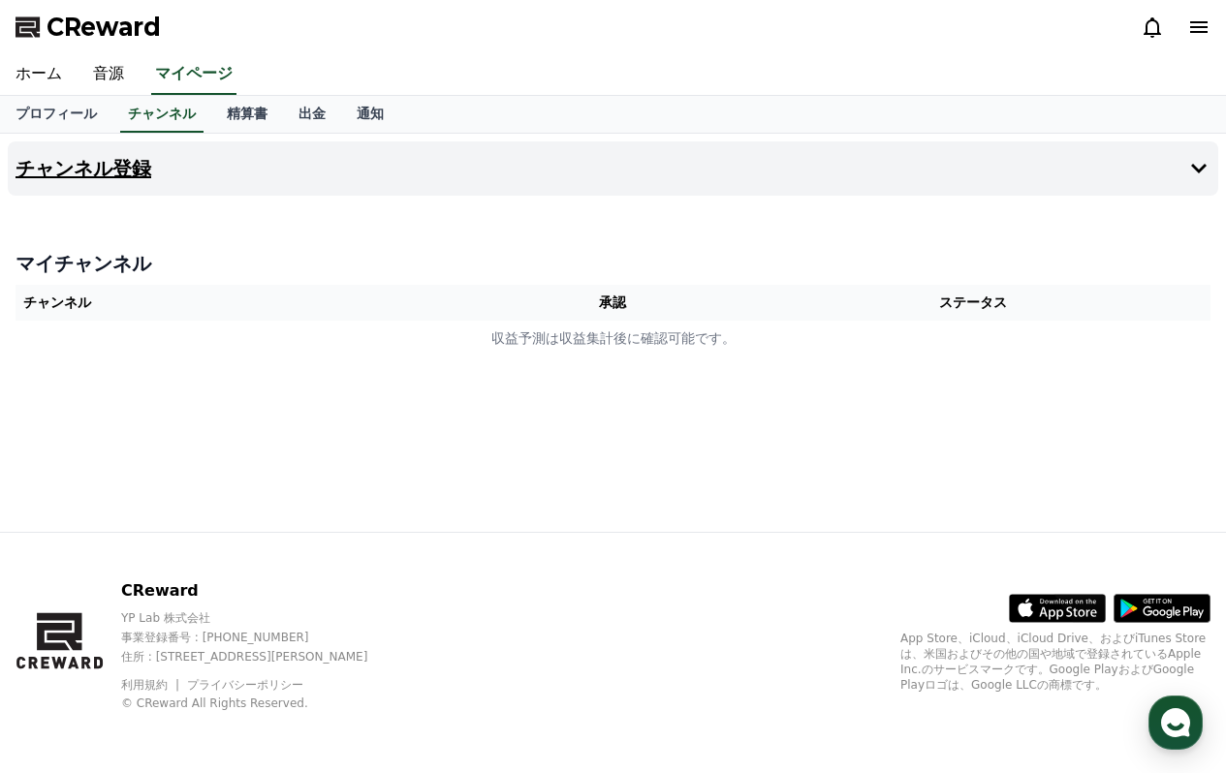
click at [115, 178] on h4 "チャンネル登録" at bounding box center [84, 168] width 136 height 21
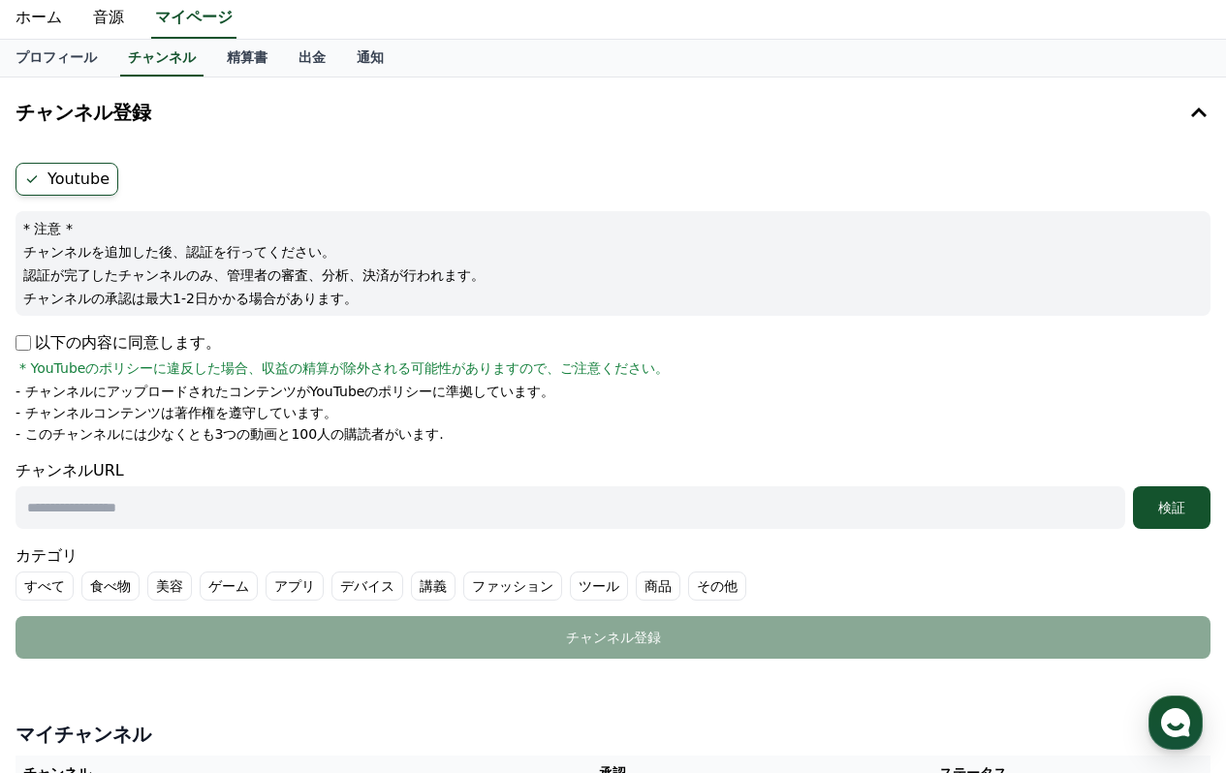
scroll to position [69, 0]
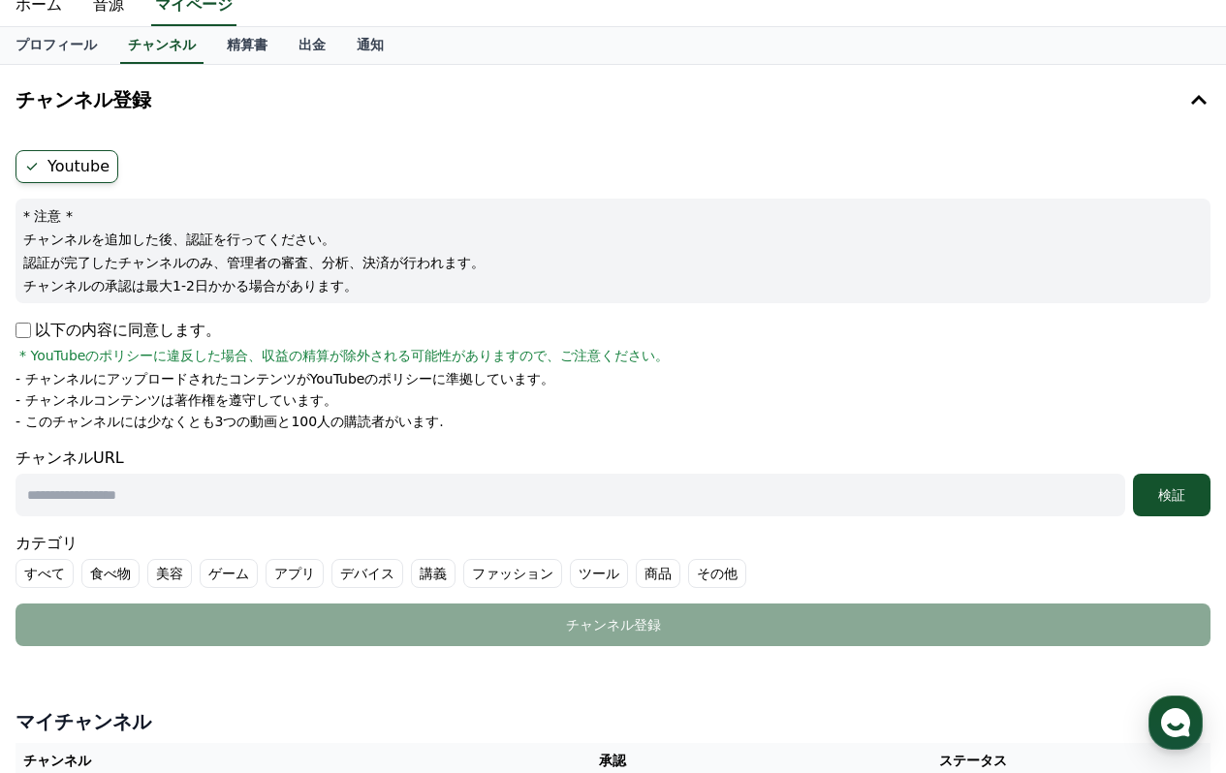
drag, startPoint x: 103, startPoint y: 425, endPoint x: 470, endPoint y: 426, distance: 367.3
click at [470, 426] on li "- このチャンネルには少なくとも3つの動画と100人の購読者がいます." at bounding box center [613, 421] width 1195 height 19
click at [462, 426] on li "- このチャンネルには少なくとも3つの動画と100人の購読者がいます." at bounding box center [613, 421] width 1195 height 19
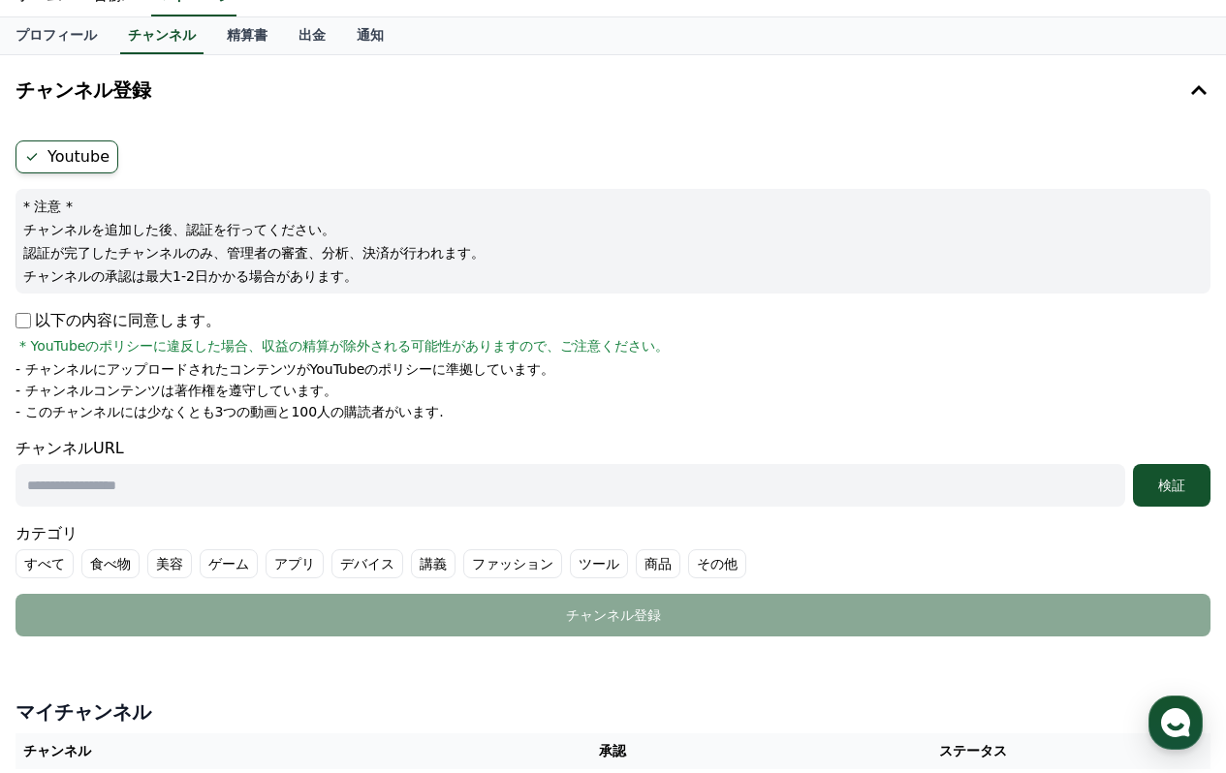
scroll to position [91, 0]
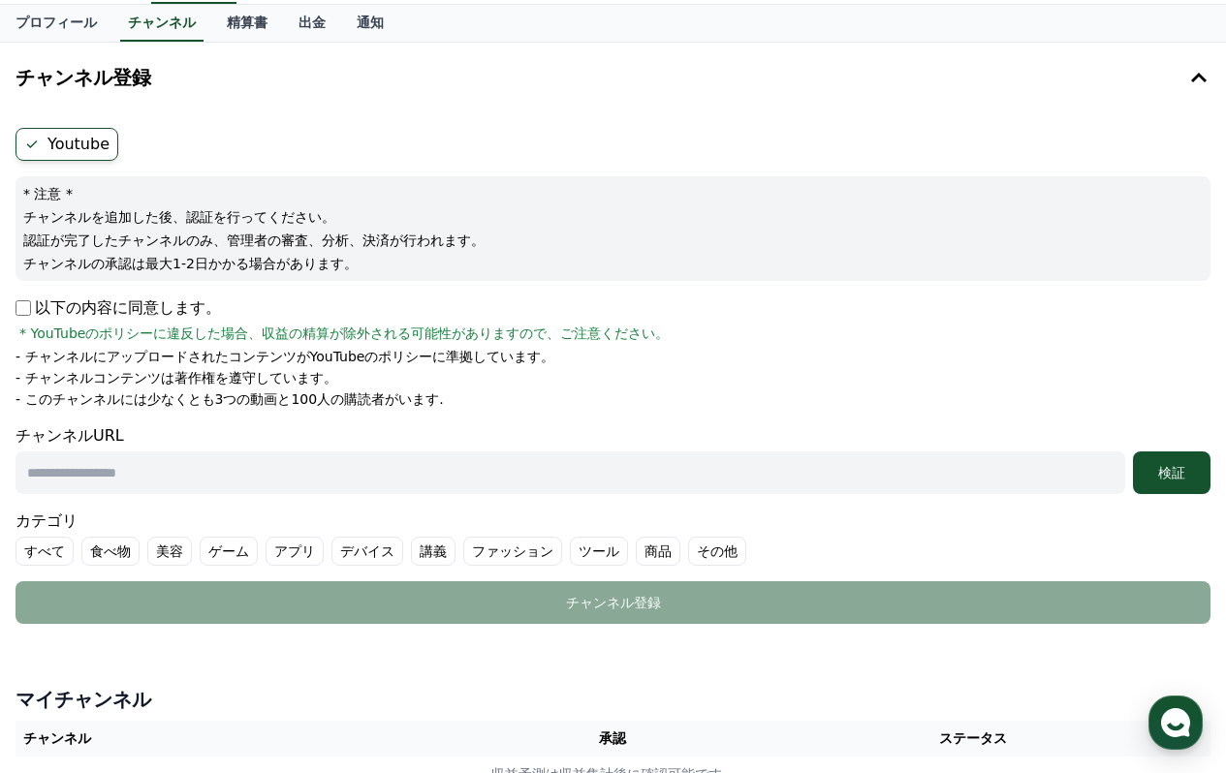
click at [91, 147] on label "Youtube" at bounding box center [67, 144] width 103 height 33
click at [75, 143] on label "Youtube" at bounding box center [67, 144] width 103 height 33
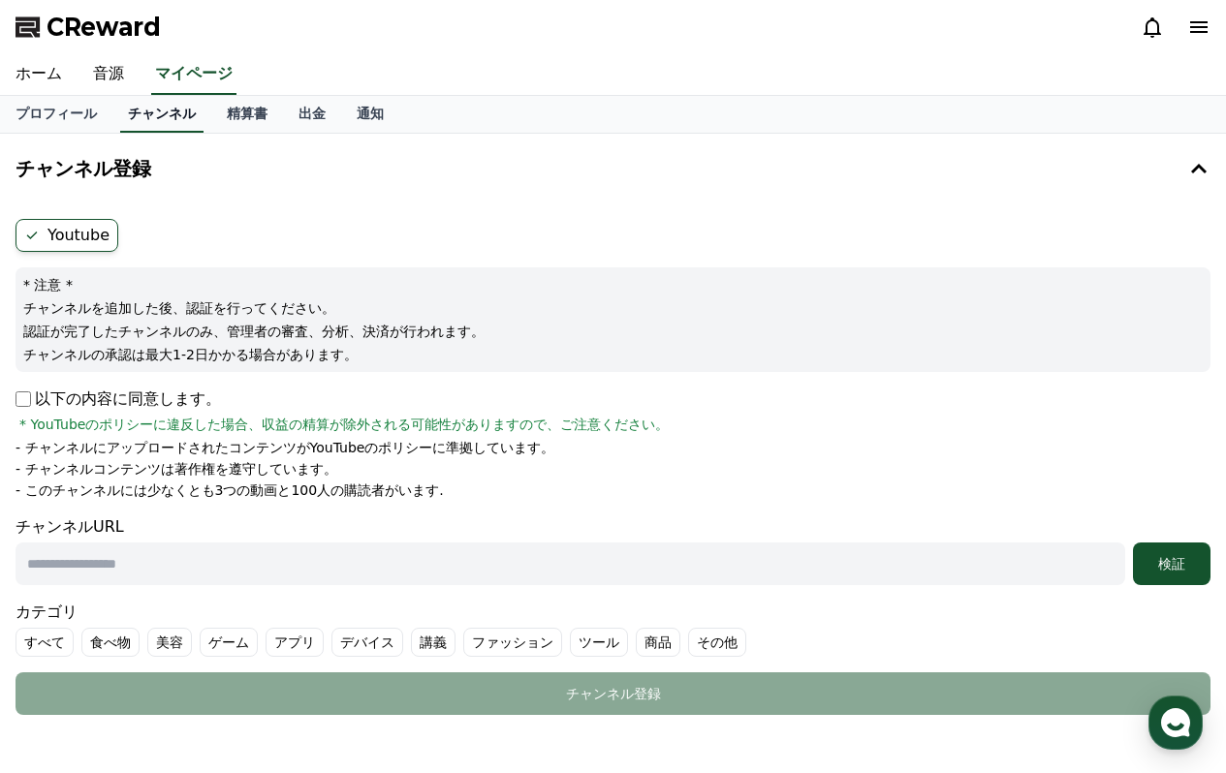
click at [135, 115] on link "チャンネル" at bounding box center [161, 114] width 83 height 37
click at [210, 82] on link "マイページ" at bounding box center [193, 74] width 85 height 41
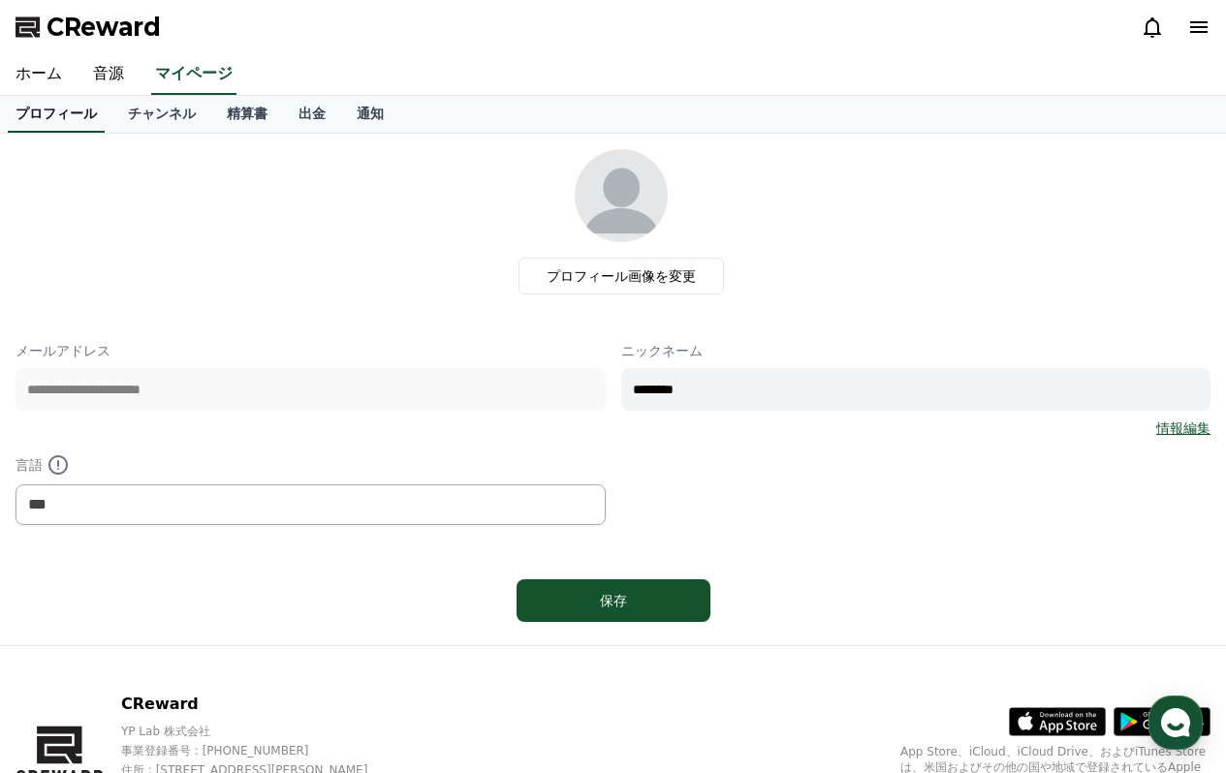
click at [61, 118] on link "プロフィール" at bounding box center [56, 114] width 97 height 37
click at [179, 73] on link "マイページ" at bounding box center [193, 74] width 85 height 41
click at [130, 116] on link "チャンネル" at bounding box center [161, 114] width 99 height 37
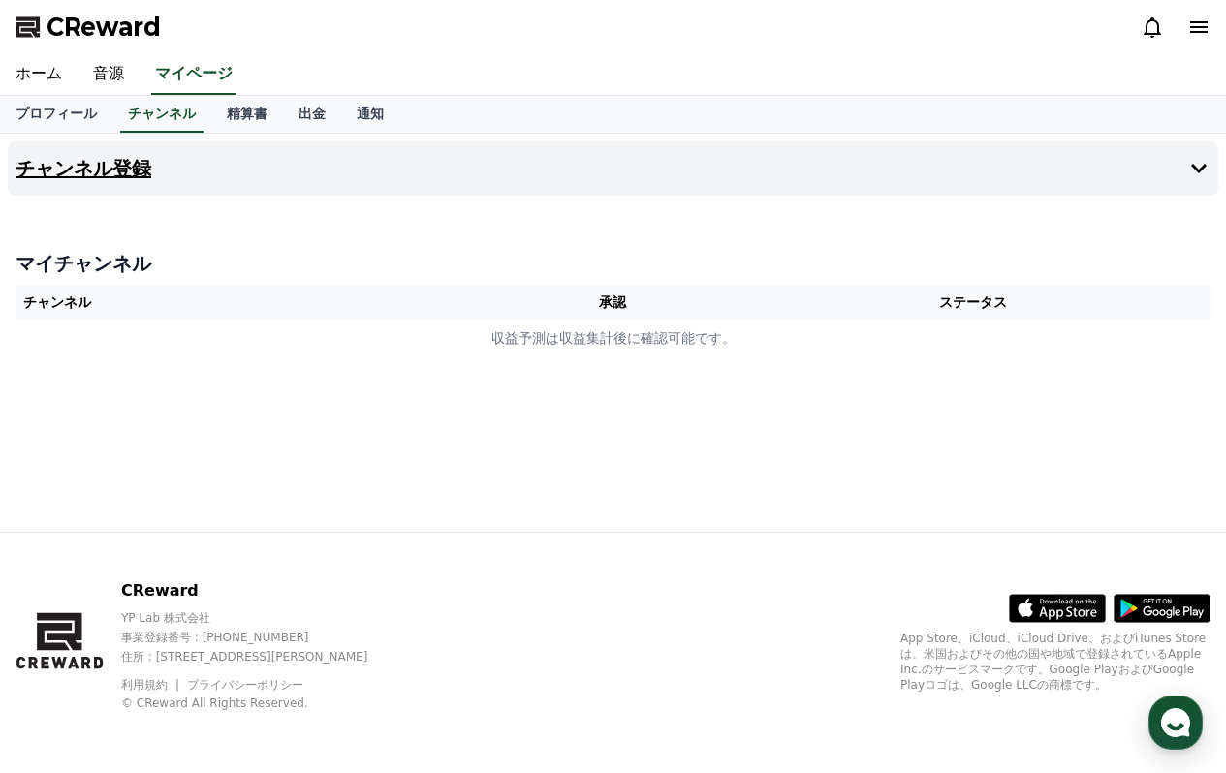
click at [79, 169] on h4 "チャンネル登録" at bounding box center [84, 168] width 136 height 21
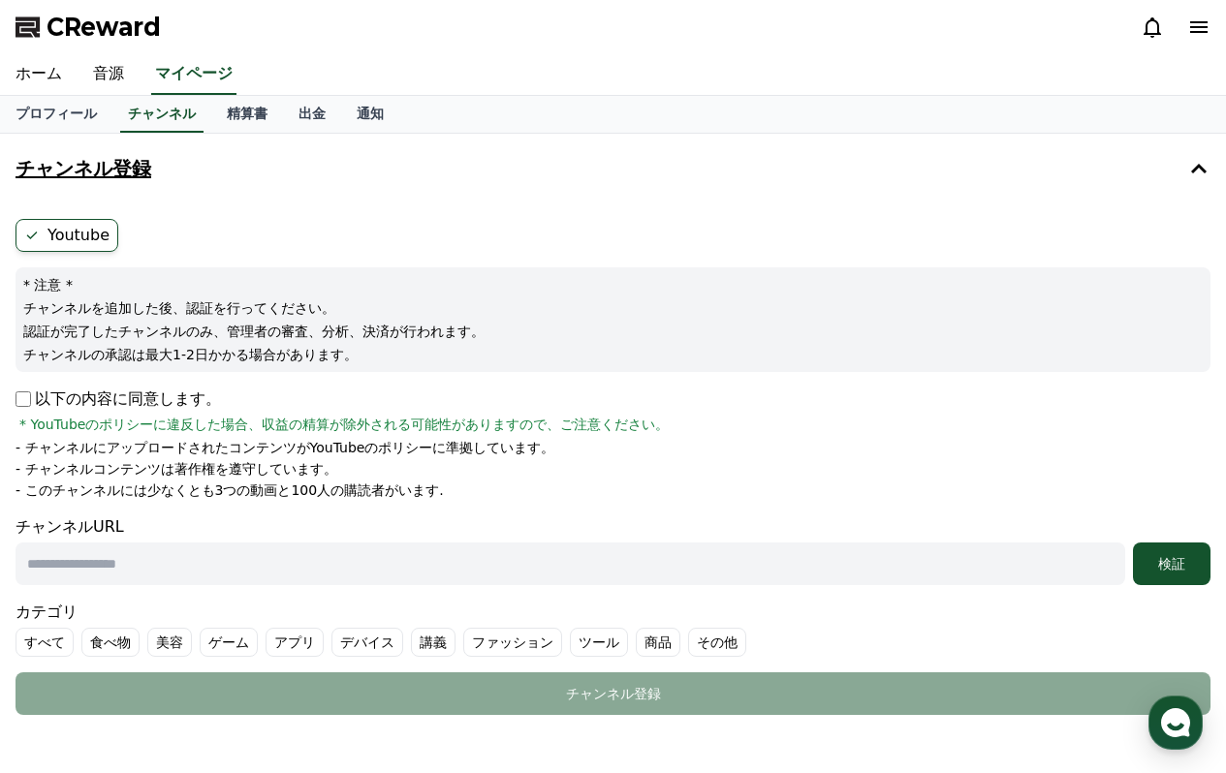
click at [79, 169] on h4 "チャンネル登録" at bounding box center [84, 168] width 136 height 21
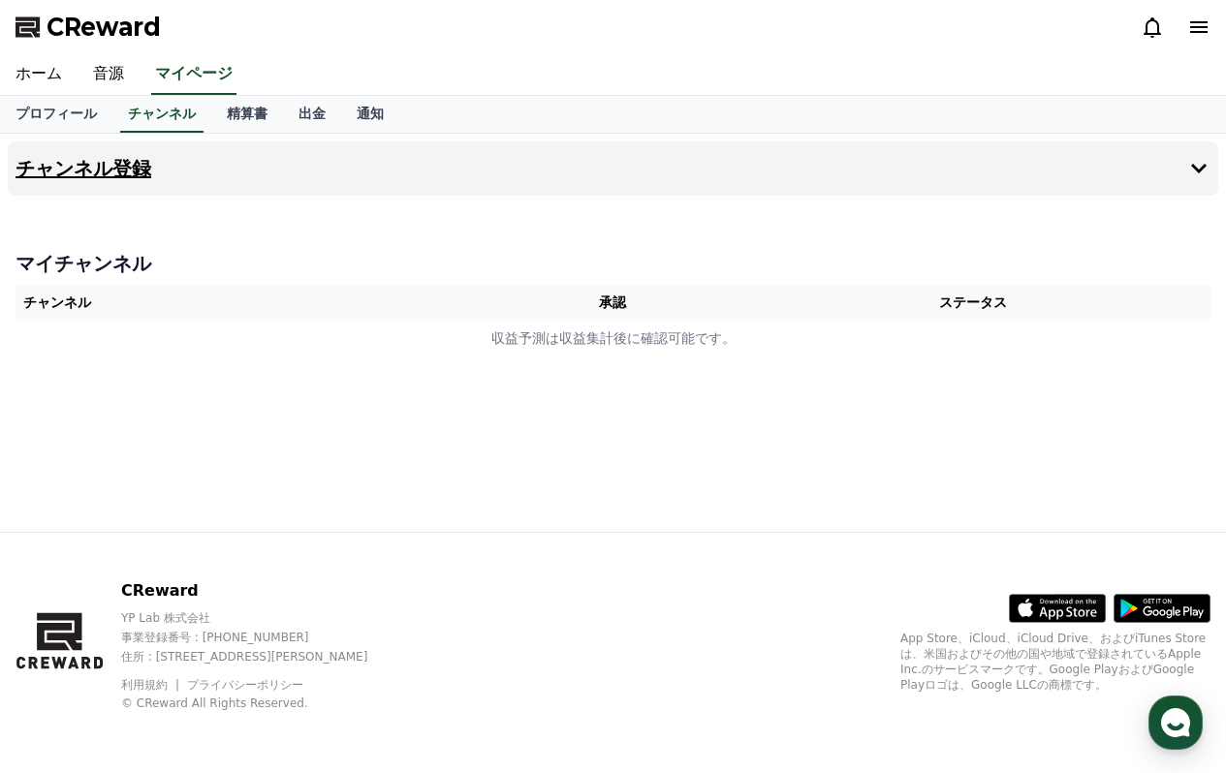
click at [144, 174] on h4 "チャンネル登録" at bounding box center [84, 168] width 136 height 21
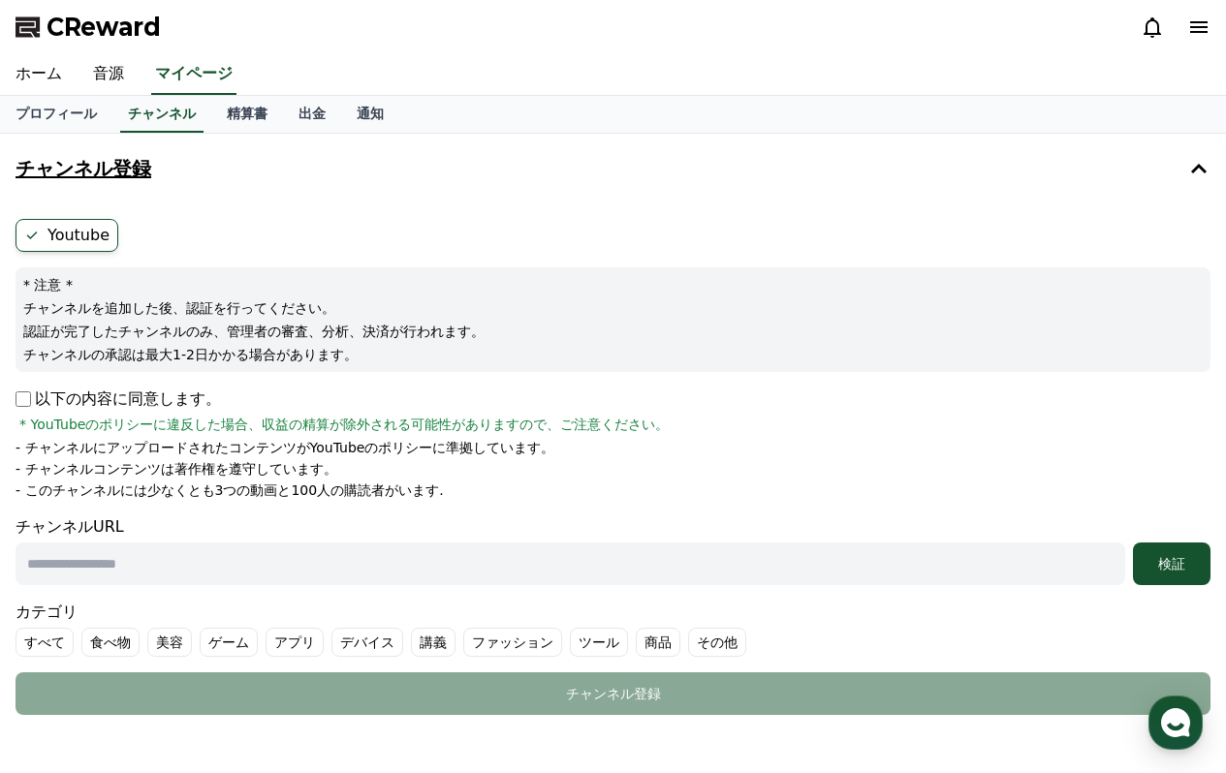
click at [379, 165] on button "チャンネル登録" at bounding box center [613, 169] width 1211 height 54
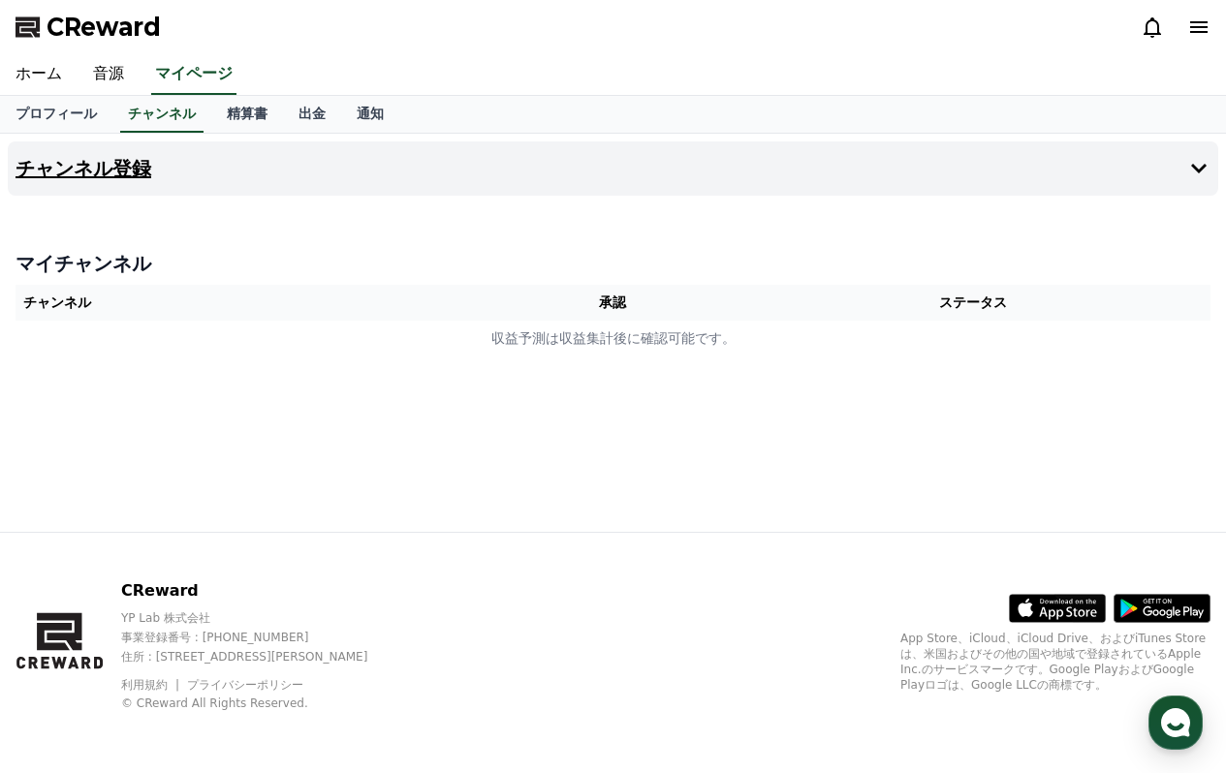
click at [126, 163] on h4 "チャンネル登録" at bounding box center [84, 168] width 136 height 21
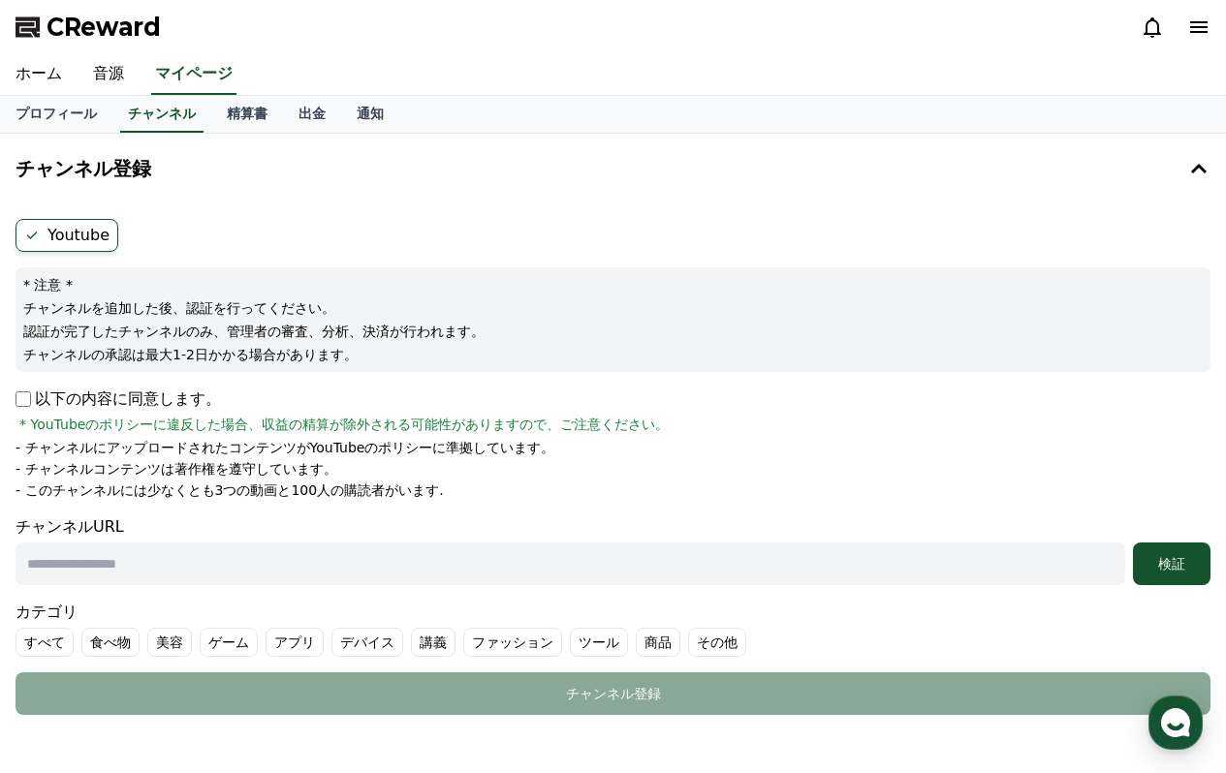
click at [79, 241] on label "Youtube" at bounding box center [67, 235] width 103 height 33
click at [135, 151] on button "チャンネル登録" at bounding box center [613, 169] width 1211 height 54
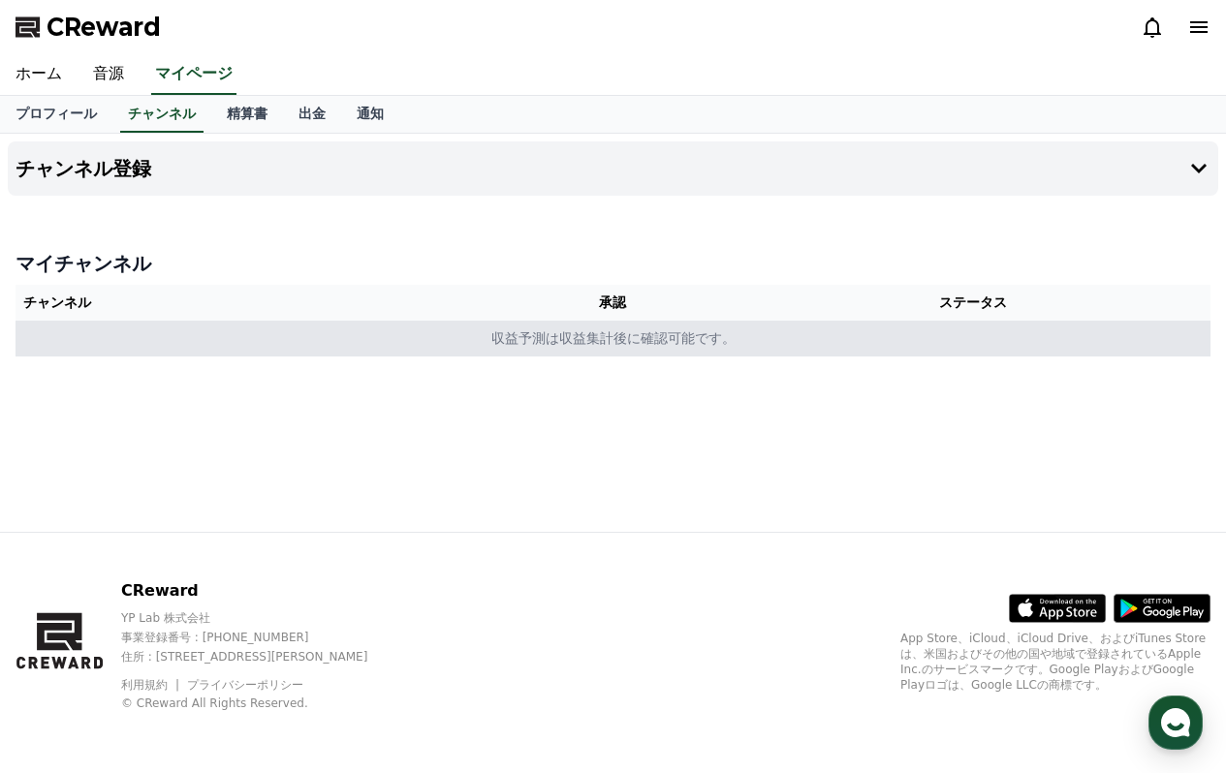
click at [145, 331] on td "収益予測は収益集計後に確認可能です。" at bounding box center [613, 339] width 1195 height 36
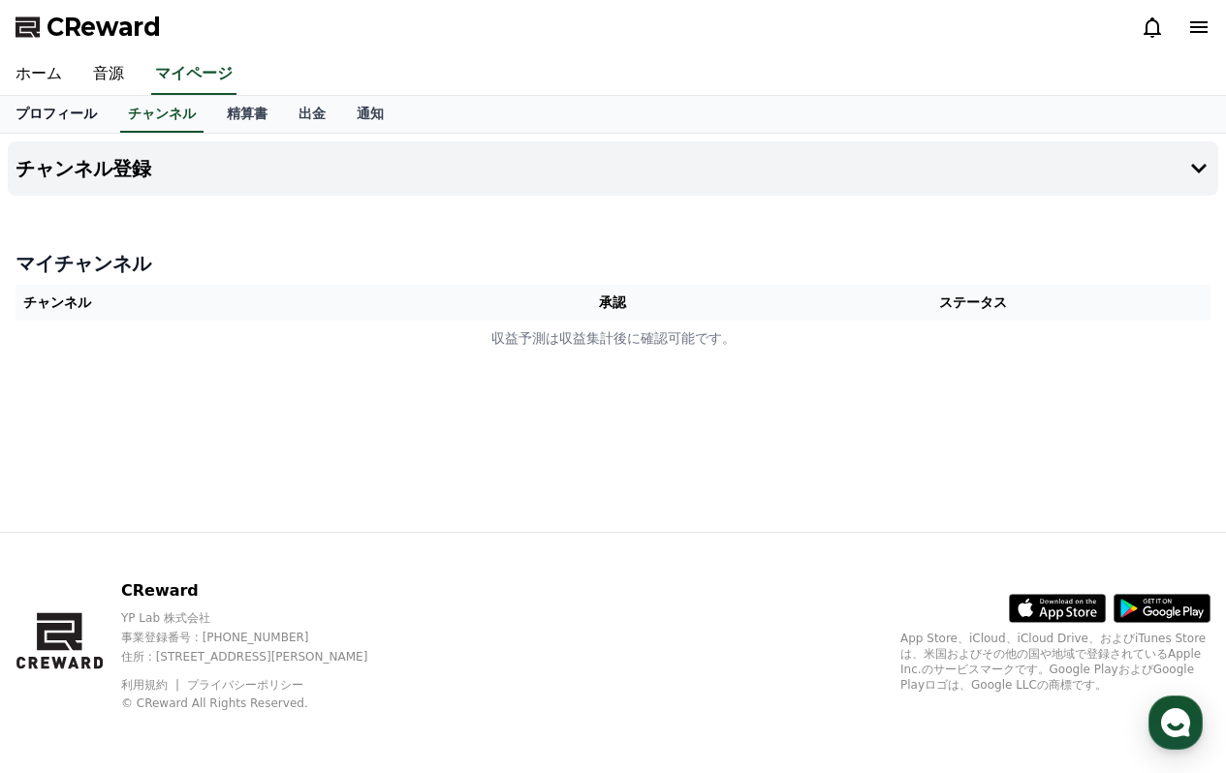
click at [67, 110] on link "プロフィール" at bounding box center [56, 114] width 112 height 37
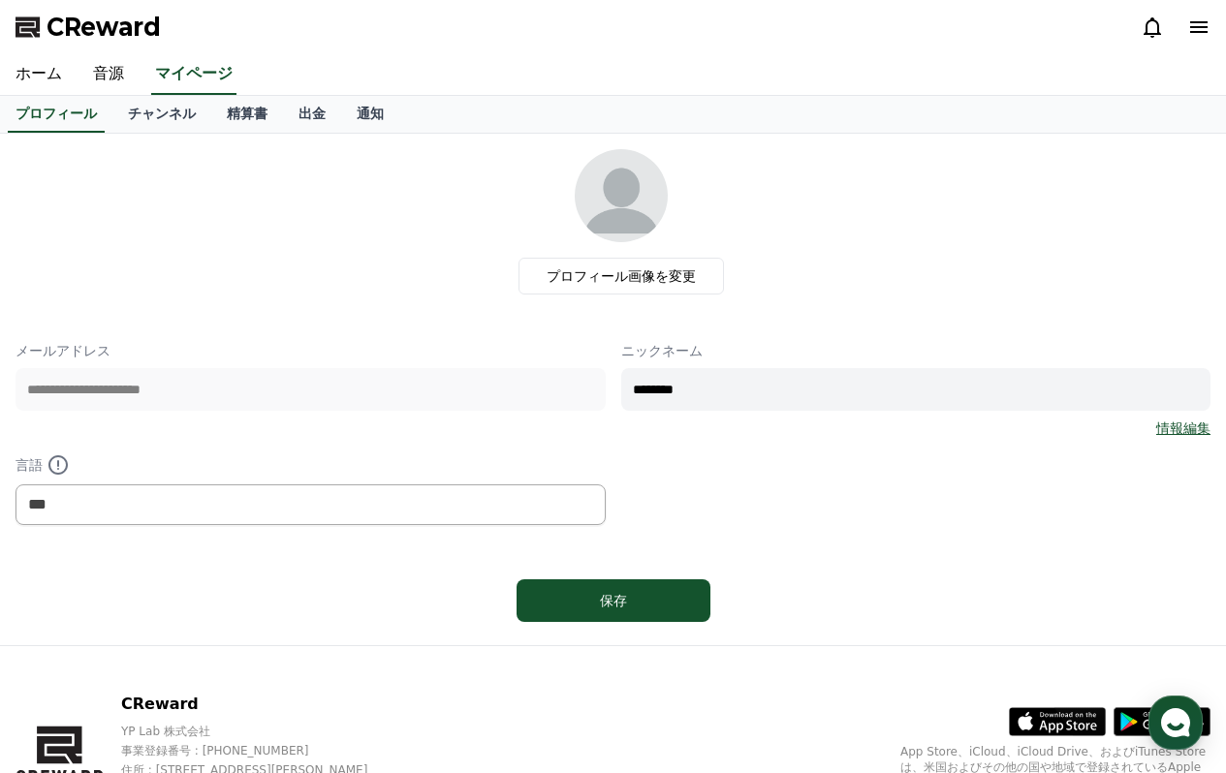
click at [1178, 434] on link "情報編集" at bounding box center [1183, 428] width 54 height 19
click at [67, 82] on link "ホーム" at bounding box center [39, 74] width 78 height 41
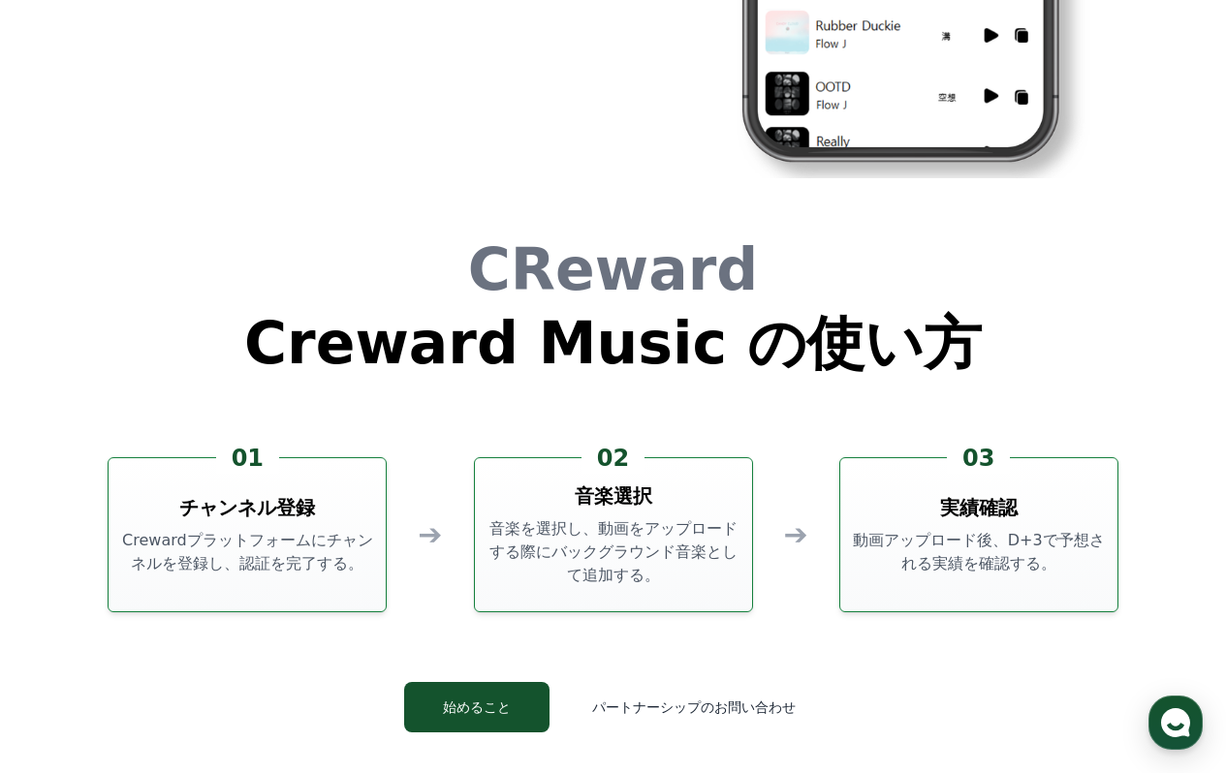
scroll to position [4585, 0]
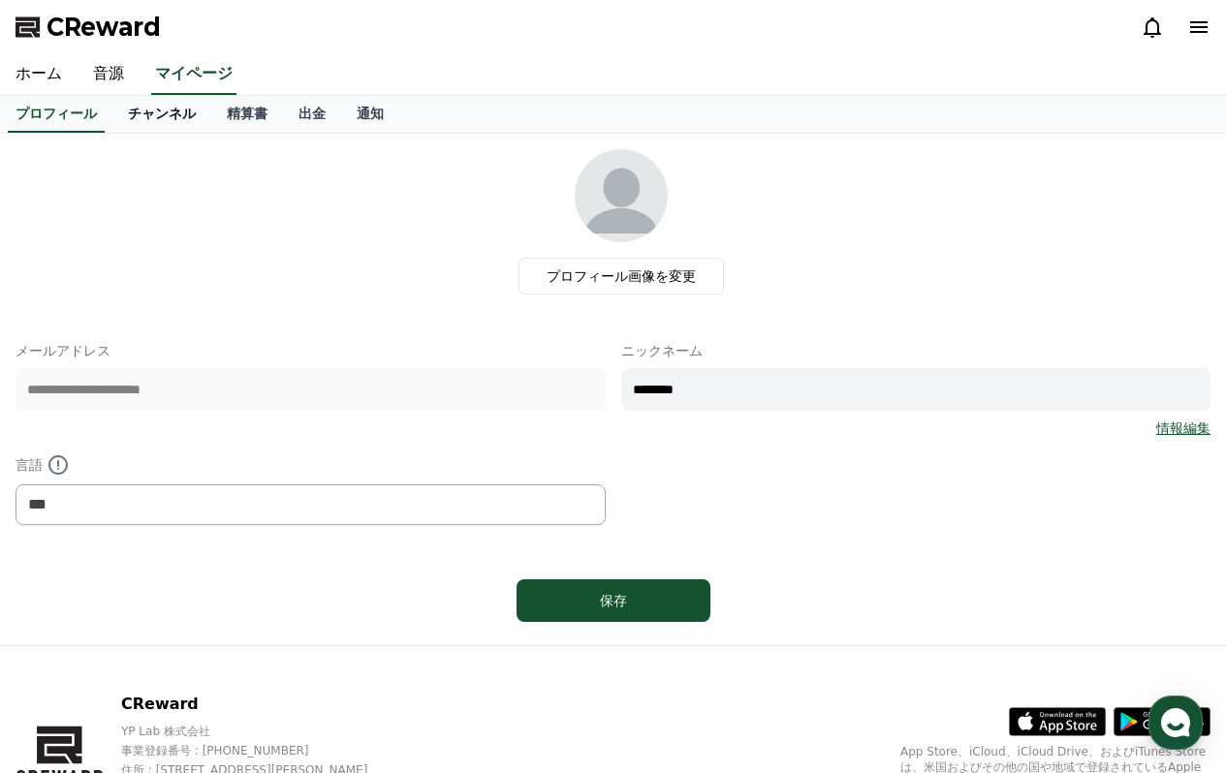
click at [199, 110] on link "チャンネル" at bounding box center [161, 114] width 99 height 37
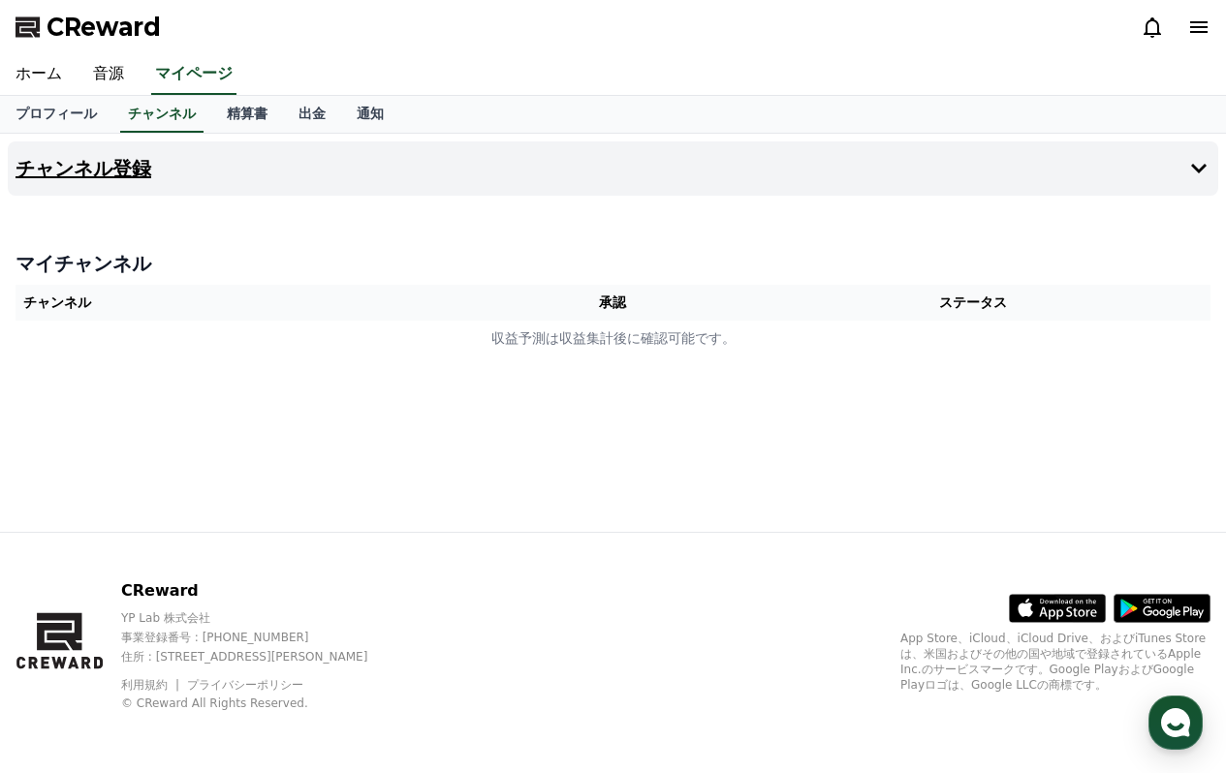
click at [80, 163] on h4 "チャンネル登録" at bounding box center [84, 168] width 136 height 21
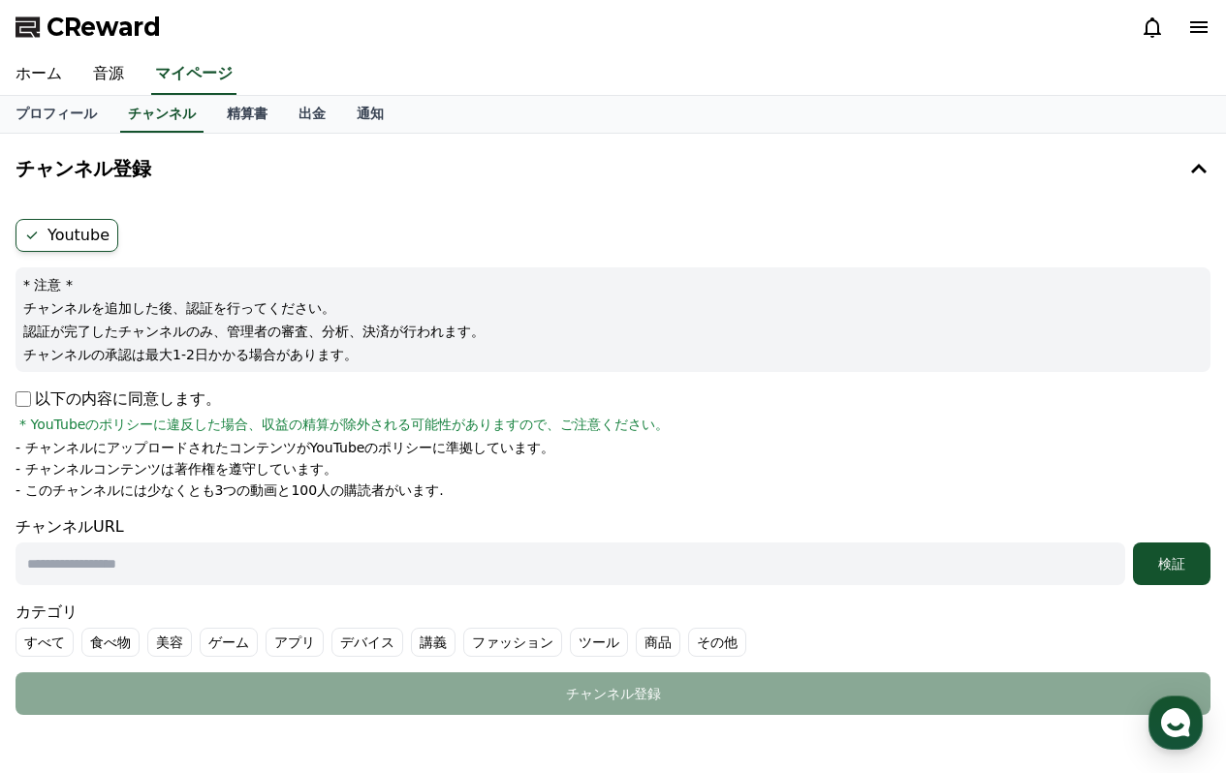
click at [70, 236] on label "Youtube" at bounding box center [67, 235] width 103 height 33
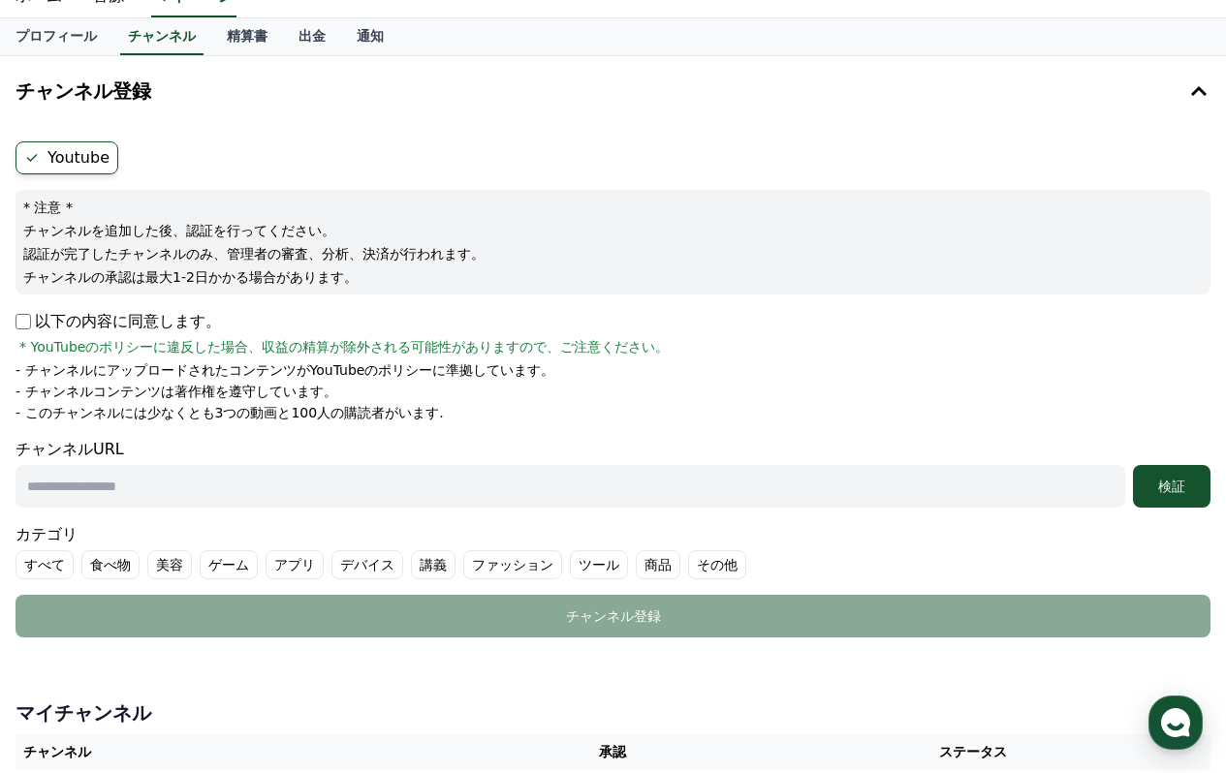
scroll to position [183, 0]
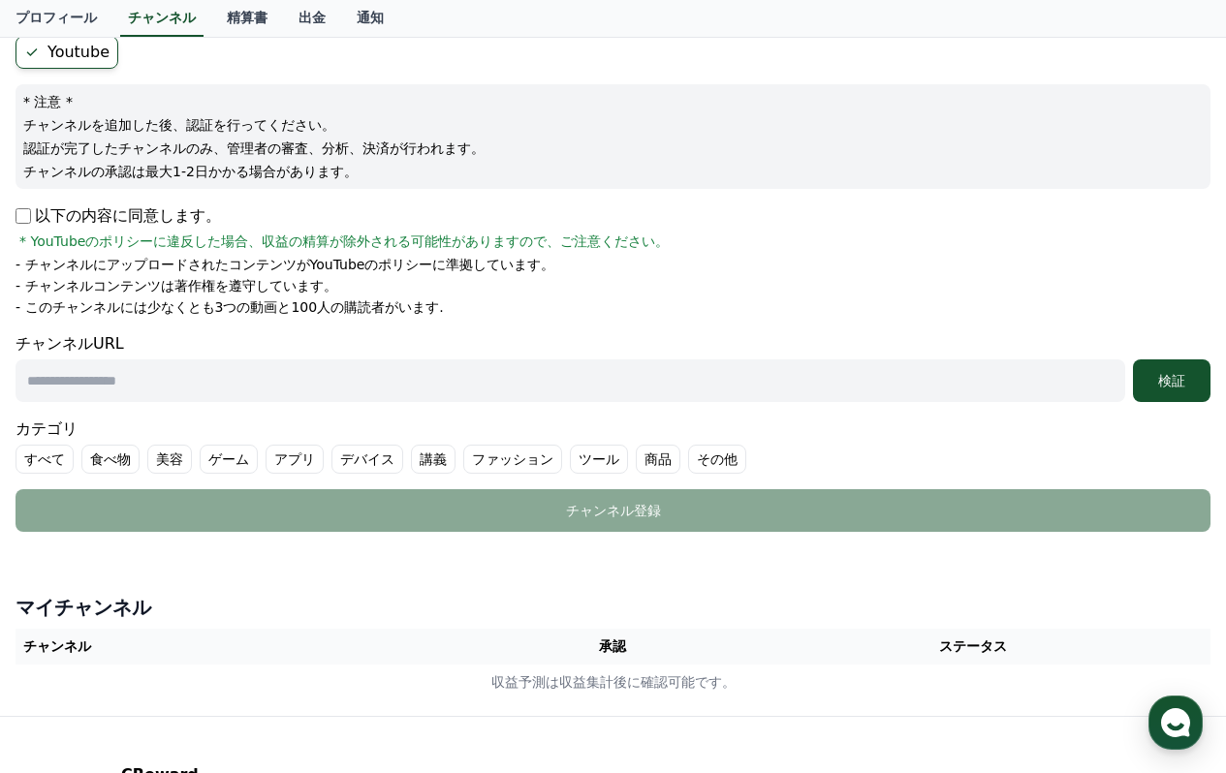
drag, startPoint x: 430, startPoint y: 309, endPoint x: 15, endPoint y: 263, distance: 418.4
click at [15, 263] on div "Youtube * 注意 * チャンネルを追加した後、認証を行ってください。 認証が完了したチャンネルのみ、管理者の審査、分析、決済が行われます。 チャンネル…" at bounding box center [613, 284] width 1211 height 512
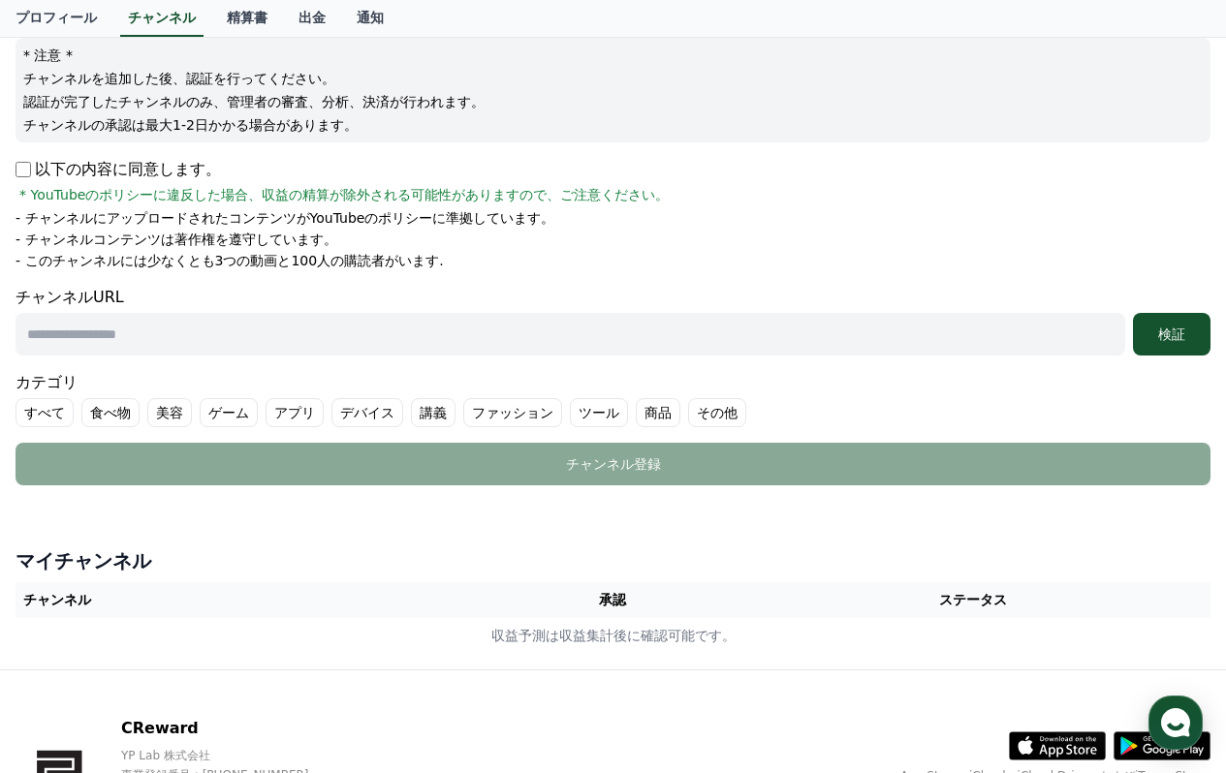
scroll to position [0, 0]
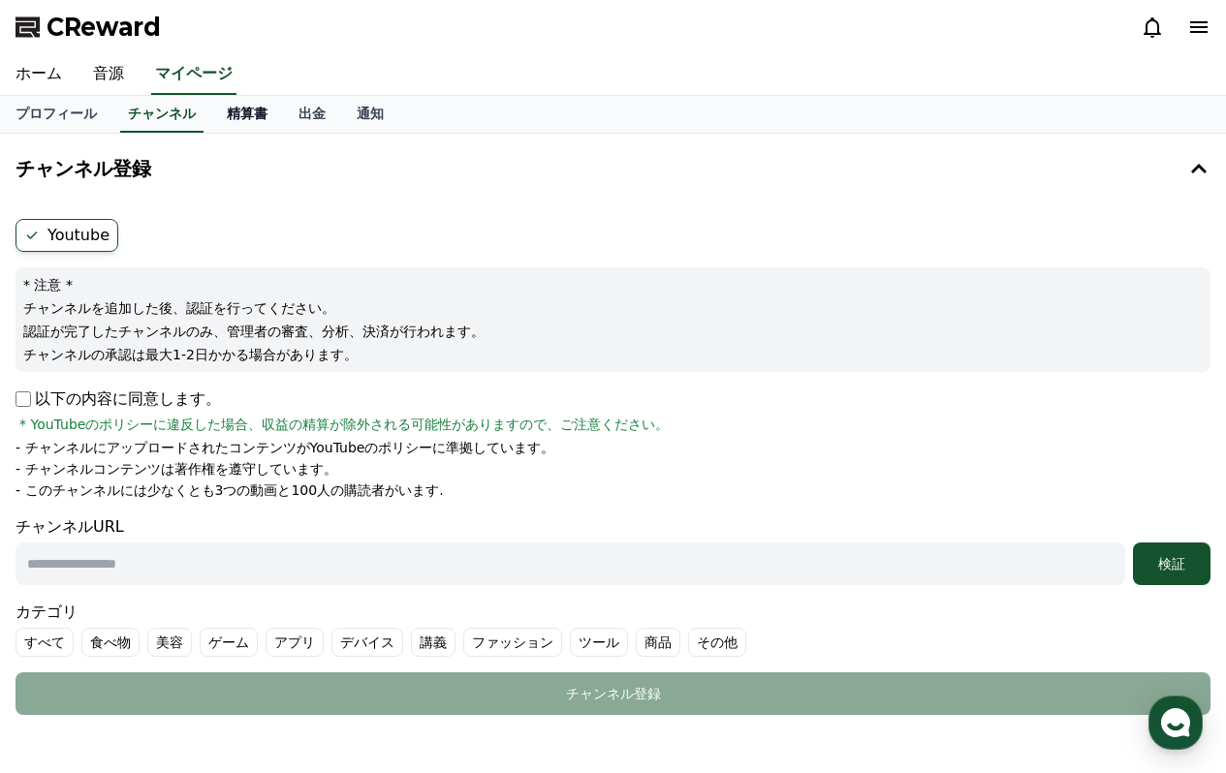
click at [235, 117] on link "精算書" at bounding box center [247, 114] width 72 height 37
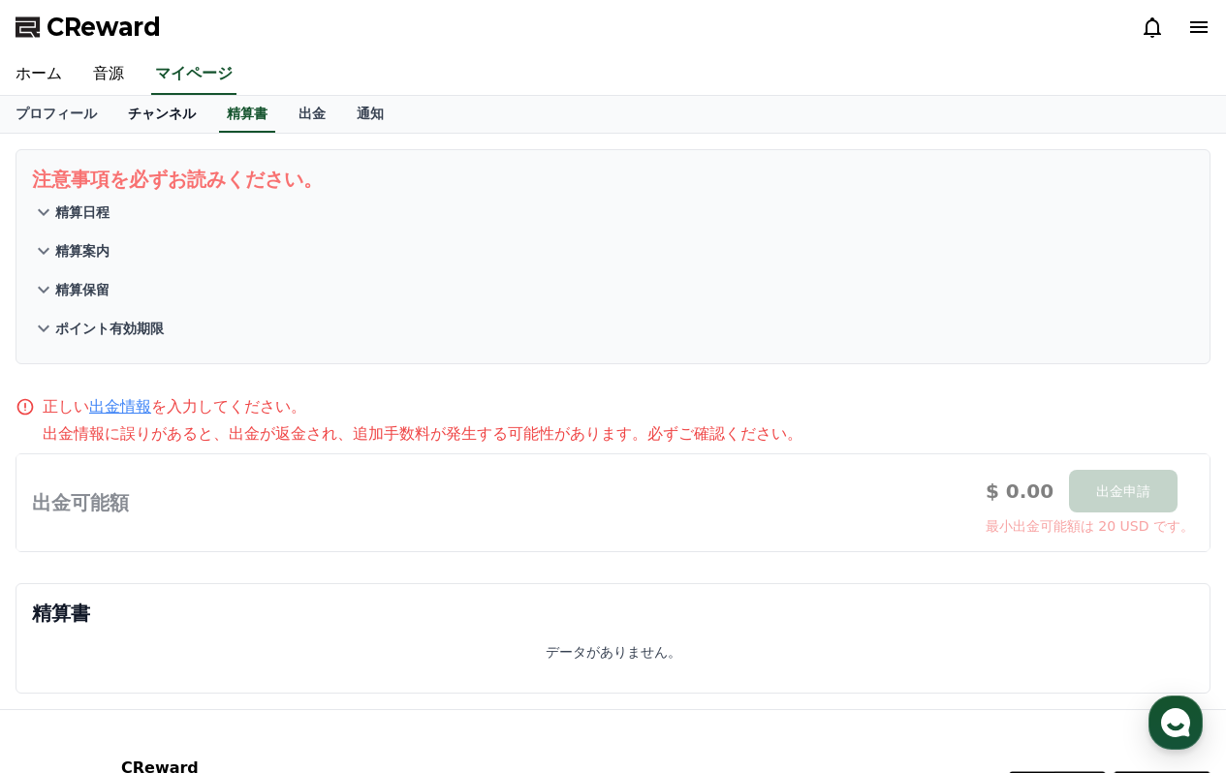
click at [157, 123] on link "チャンネル" at bounding box center [161, 114] width 99 height 37
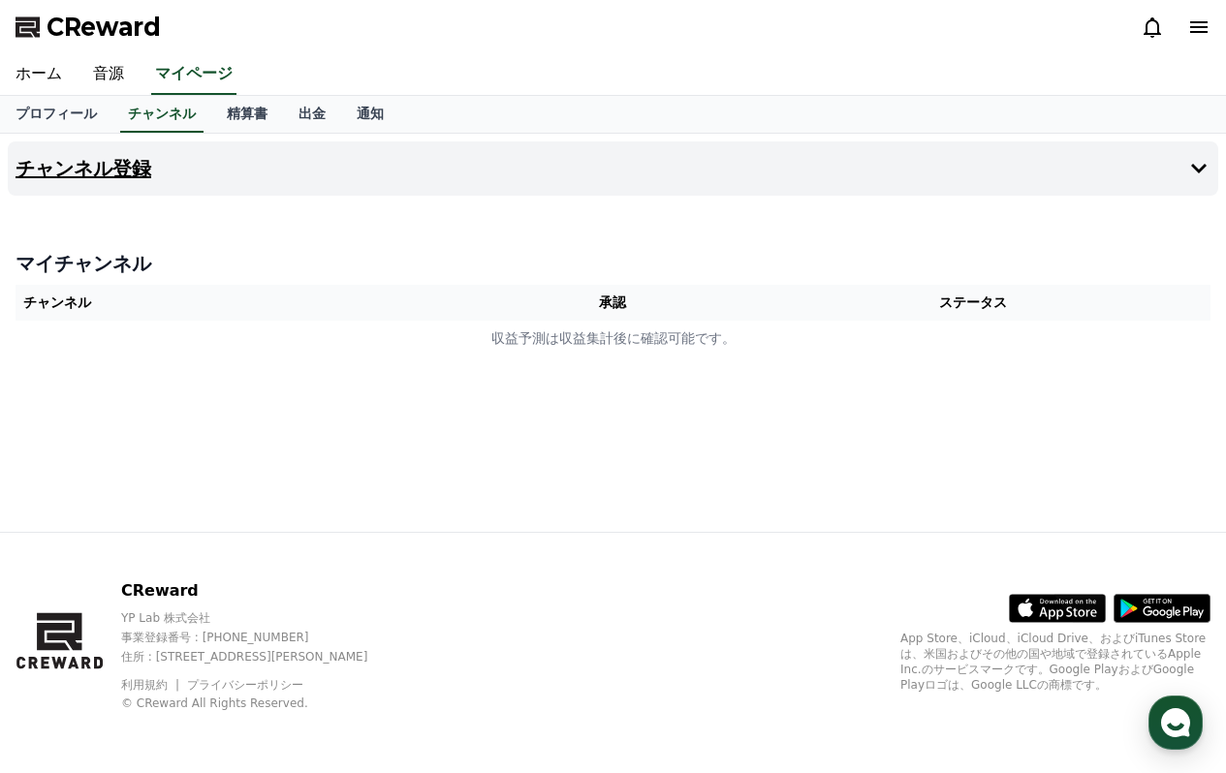
click at [110, 171] on h4 "チャンネル登録" at bounding box center [84, 168] width 136 height 21
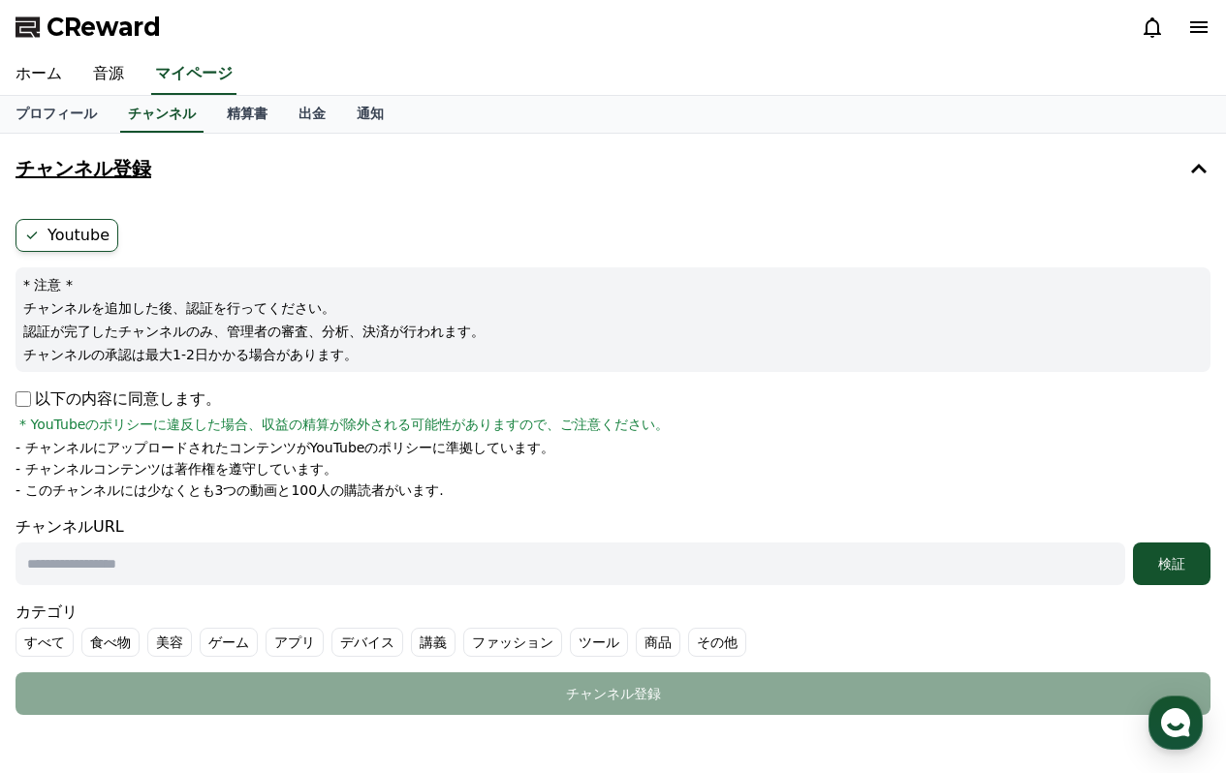
click at [110, 171] on h4 "チャンネル登録" at bounding box center [84, 168] width 136 height 21
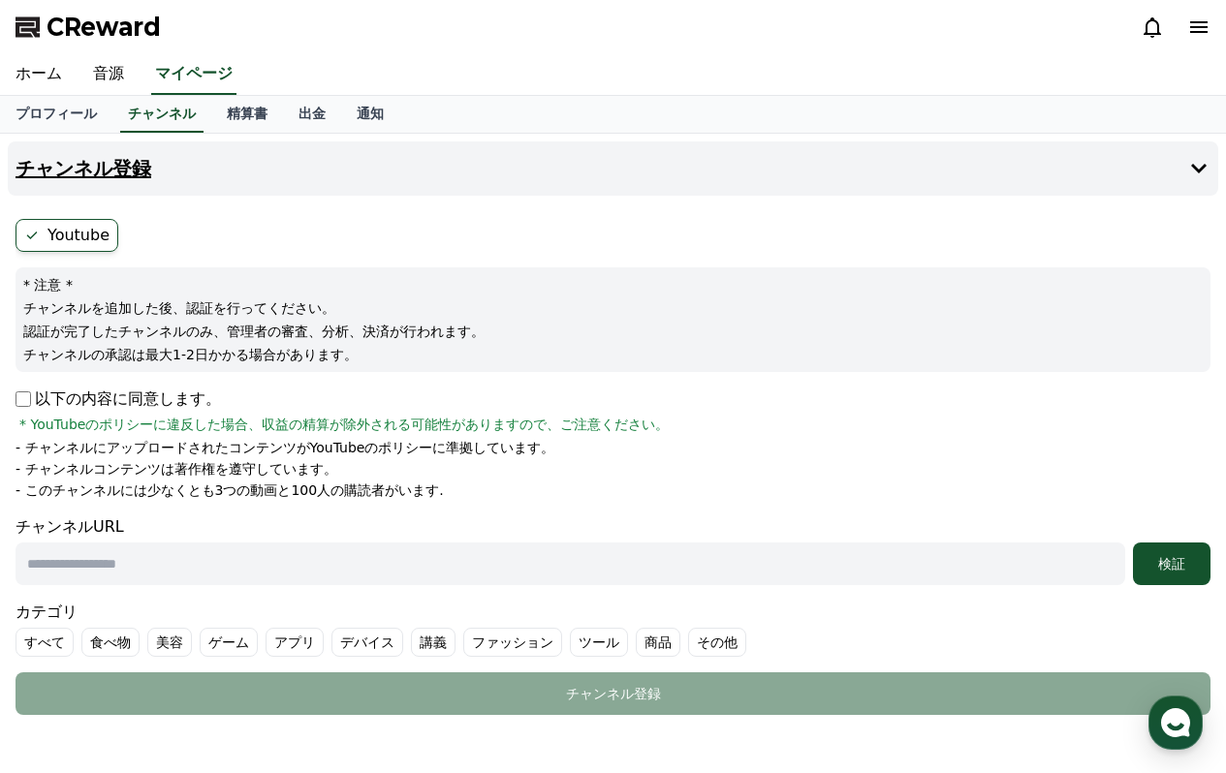
click at [110, 171] on h4 "チャンネル登録" at bounding box center [84, 168] width 136 height 21
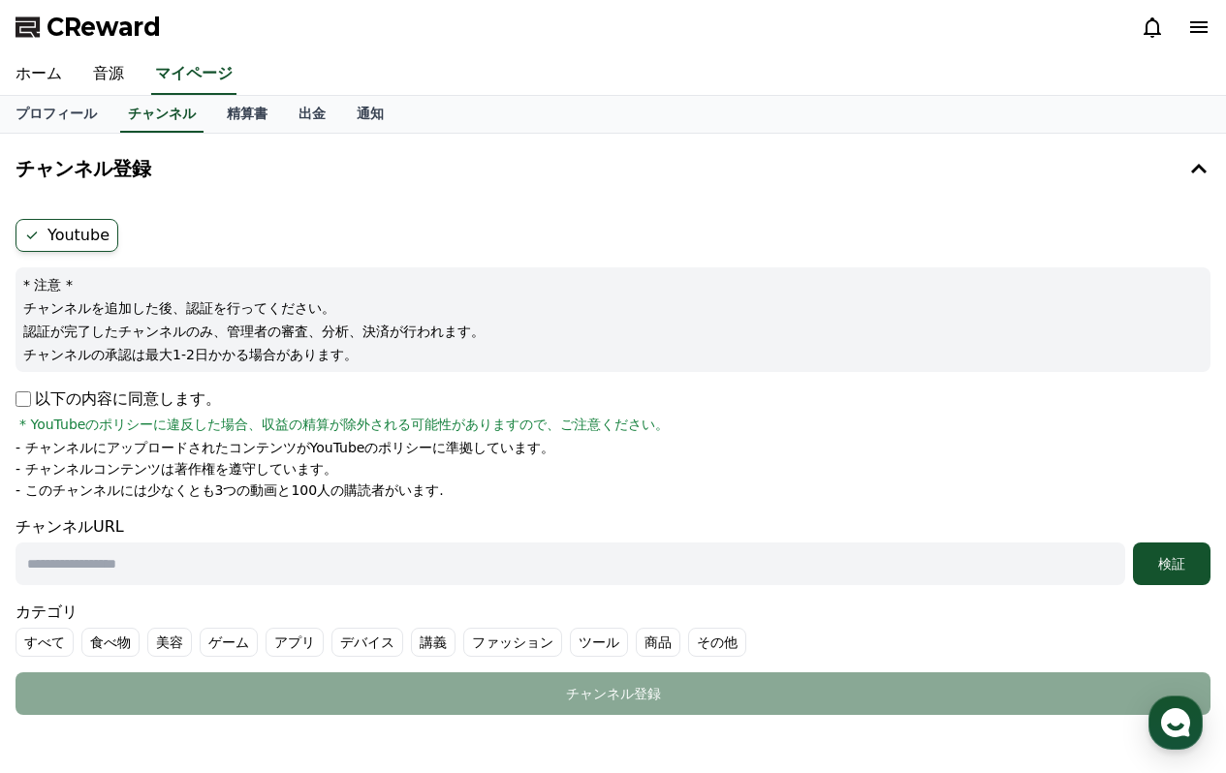
click at [69, 234] on label "Youtube" at bounding box center [67, 235] width 103 height 33
click at [176, 237] on ul "Youtube" at bounding box center [613, 235] width 1195 height 33
click at [87, 236] on label "Youtube" at bounding box center [67, 235] width 103 height 33
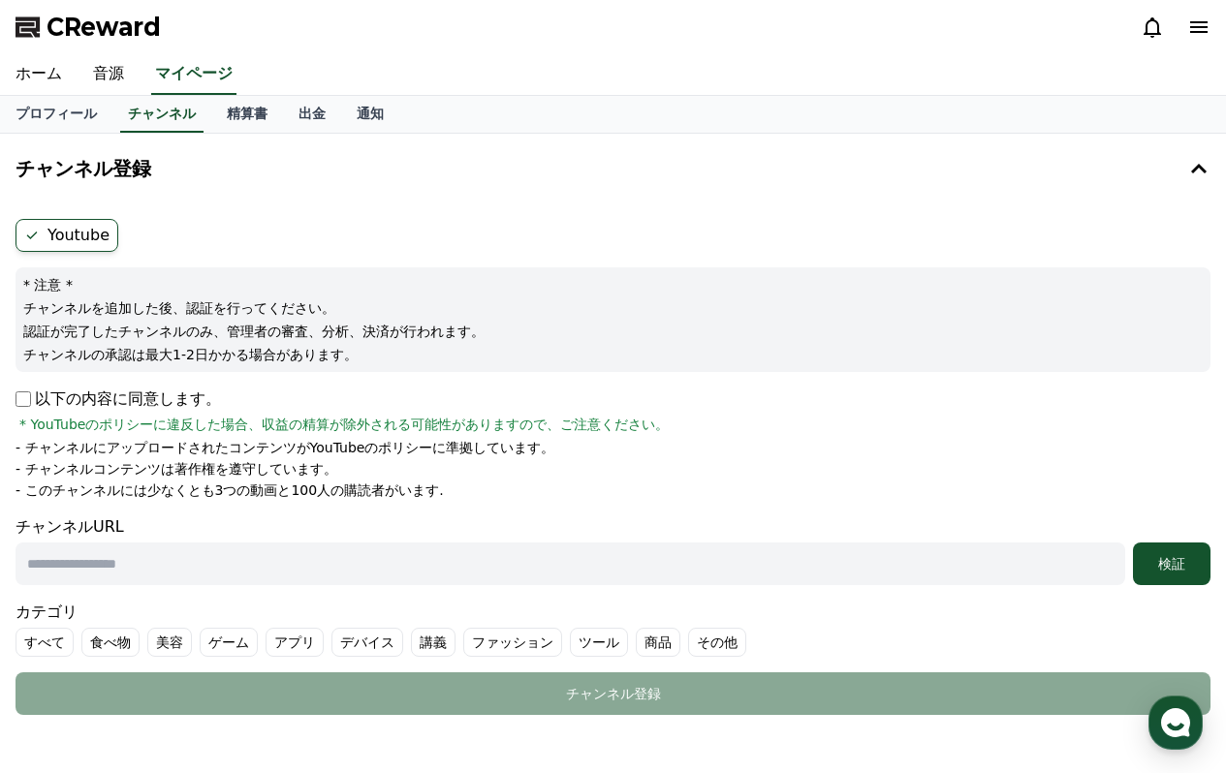
drag, startPoint x: 43, startPoint y: 236, endPoint x: 124, endPoint y: 236, distance: 81.4
click at [43, 236] on label "Youtube" at bounding box center [67, 235] width 103 height 33
click at [255, 112] on link "精算書" at bounding box center [247, 114] width 72 height 37
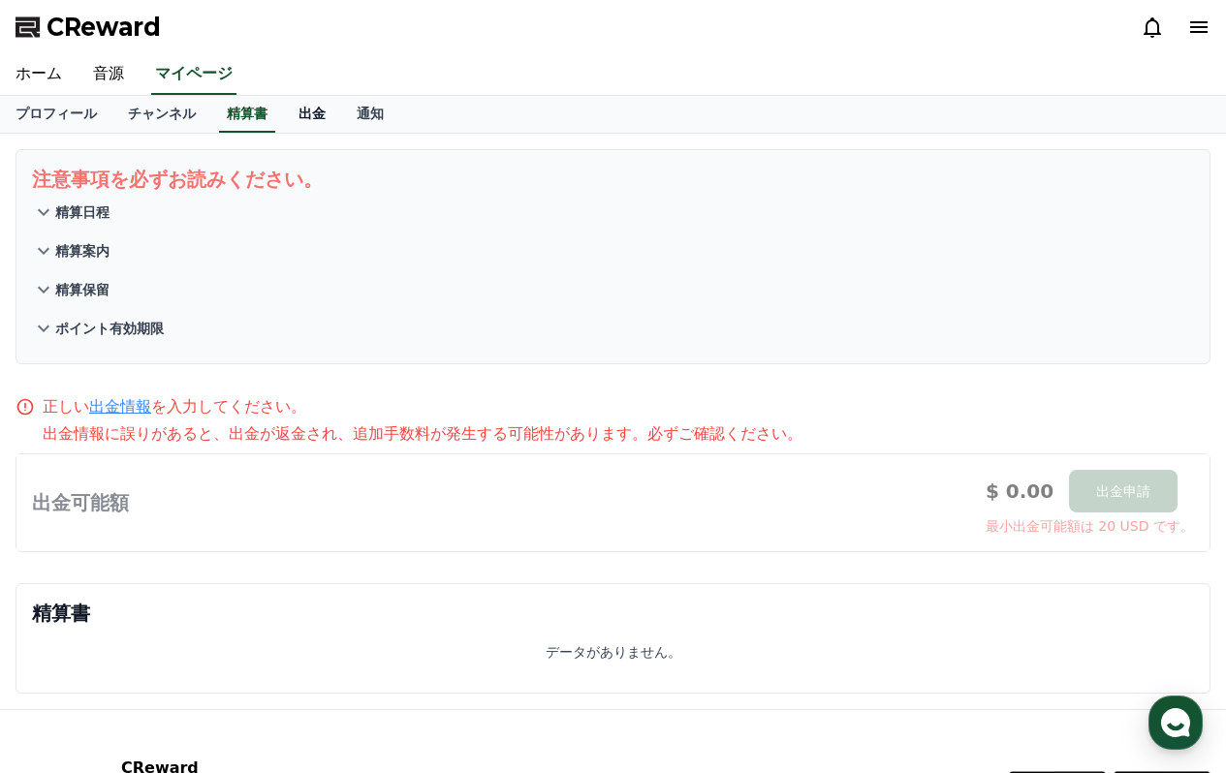
click at [319, 113] on link "出金" at bounding box center [312, 114] width 58 height 37
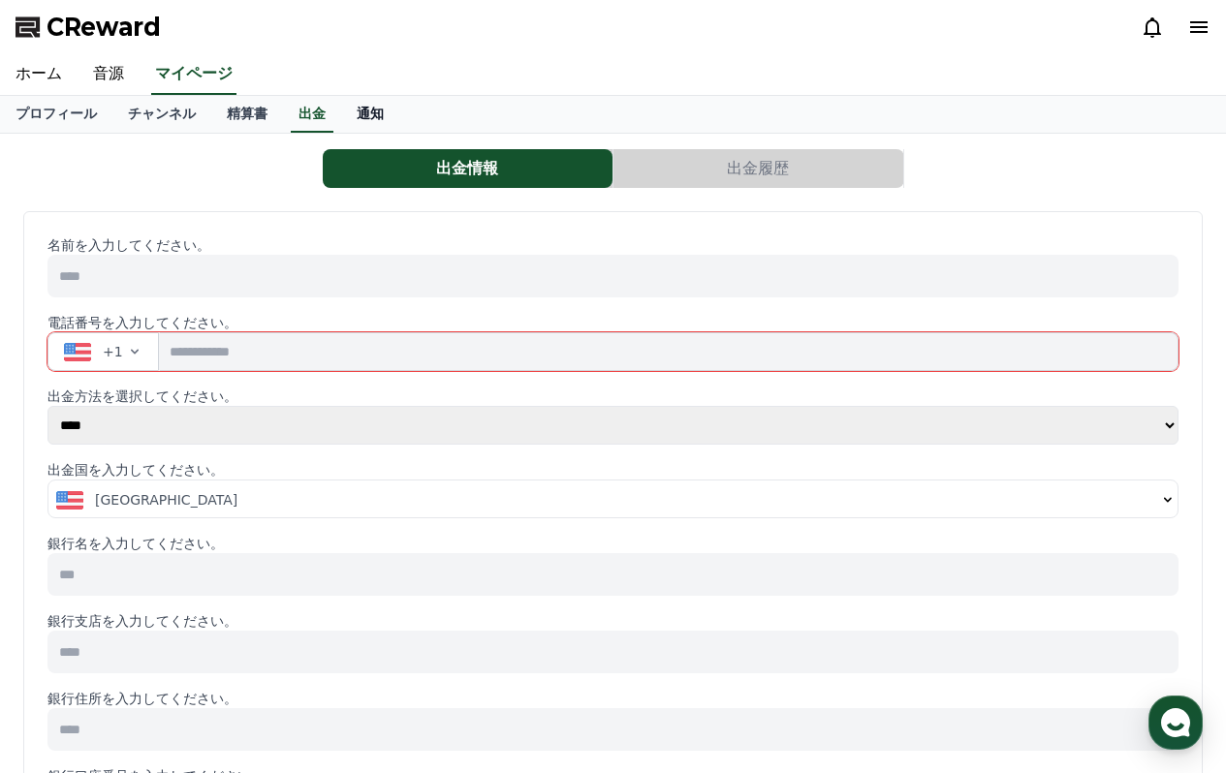
click at [391, 113] on link "通知" at bounding box center [370, 114] width 58 height 37
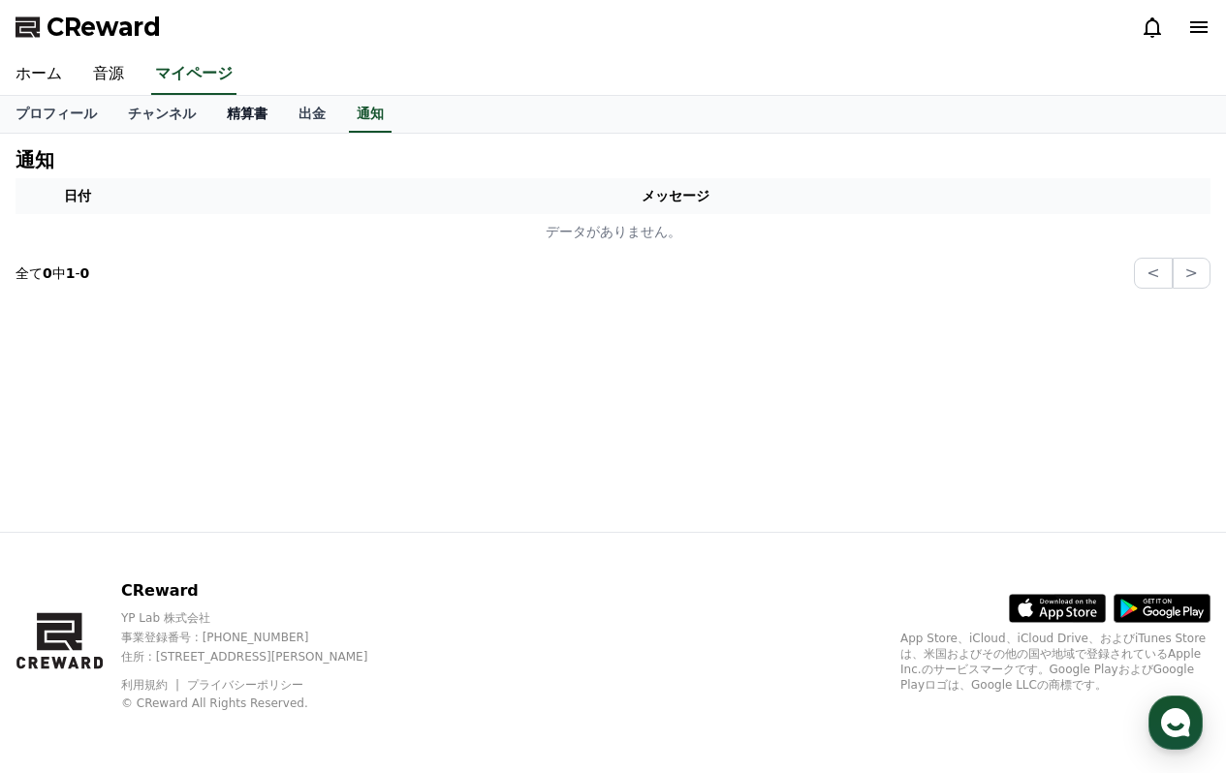
click at [273, 112] on link "精算書" at bounding box center [247, 114] width 72 height 37
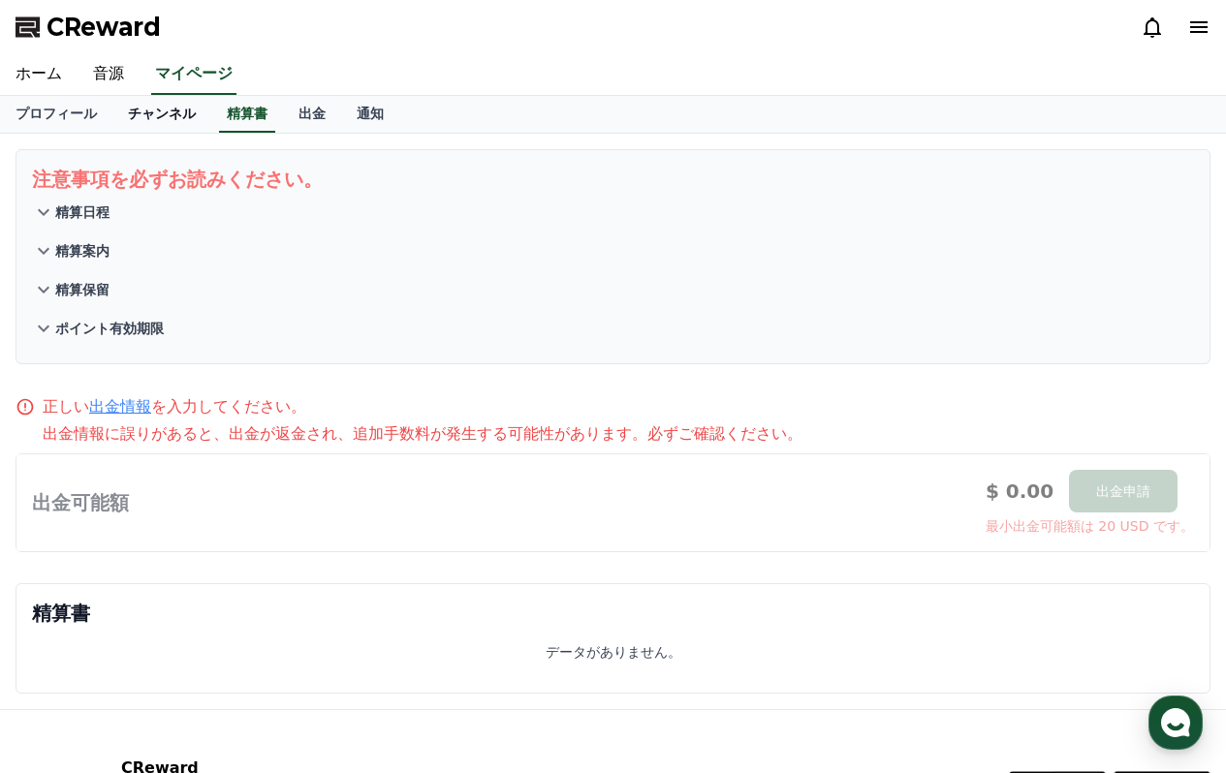
click at [153, 114] on link "チャンネル" at bounding box center [161, 114] width 99 height 37
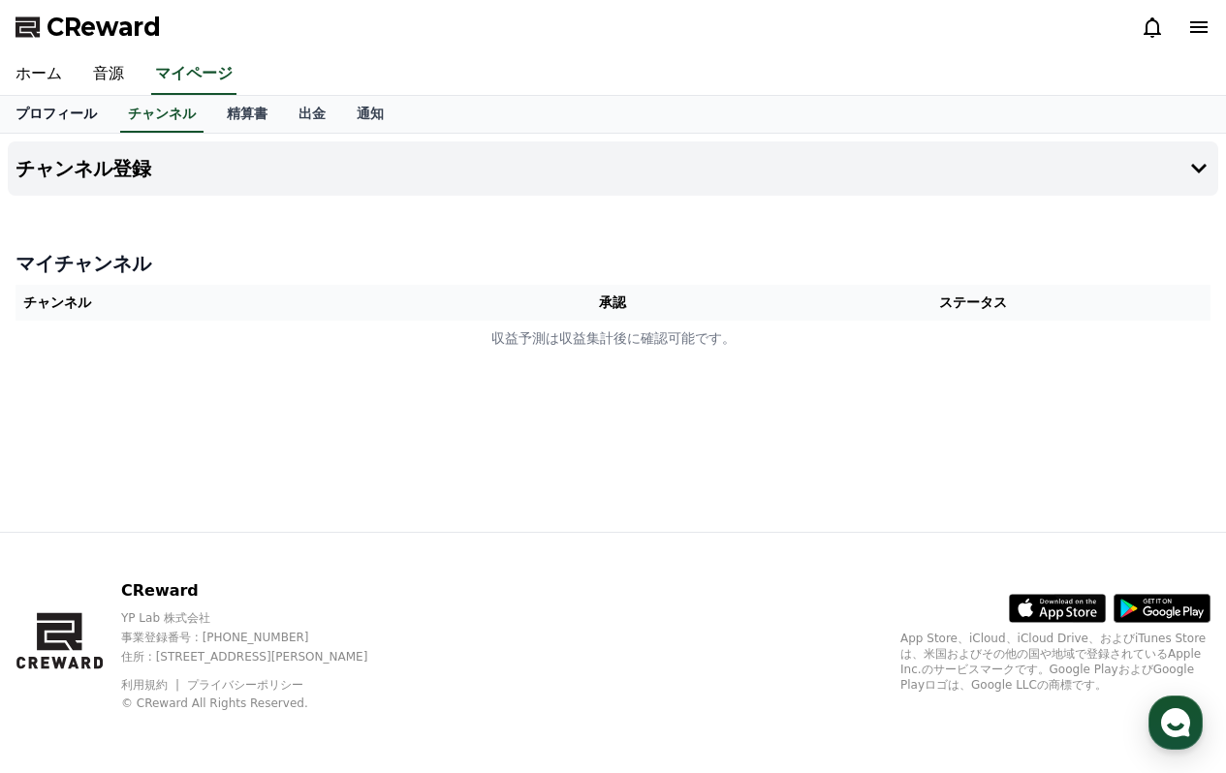
click at [69, 115] on link "プロフィール" at bounding box center [56, 114] width 112 height 37
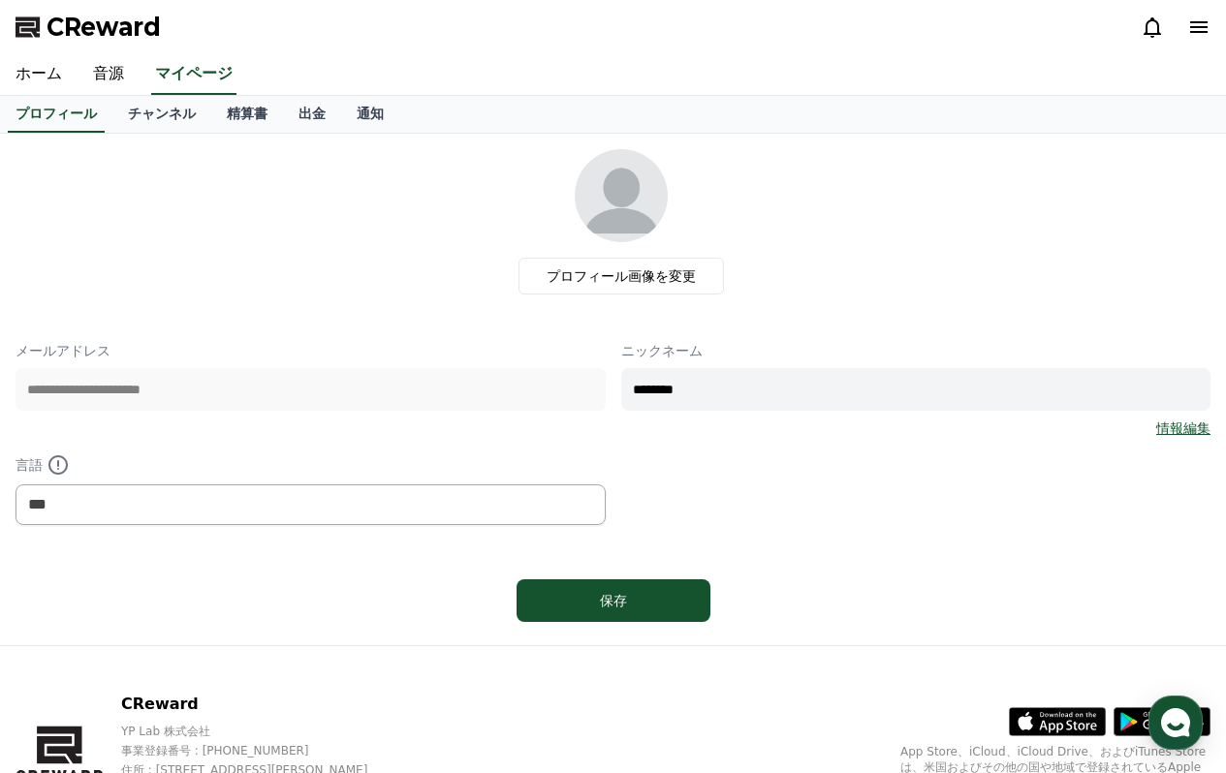
scroll to position [113, 0]
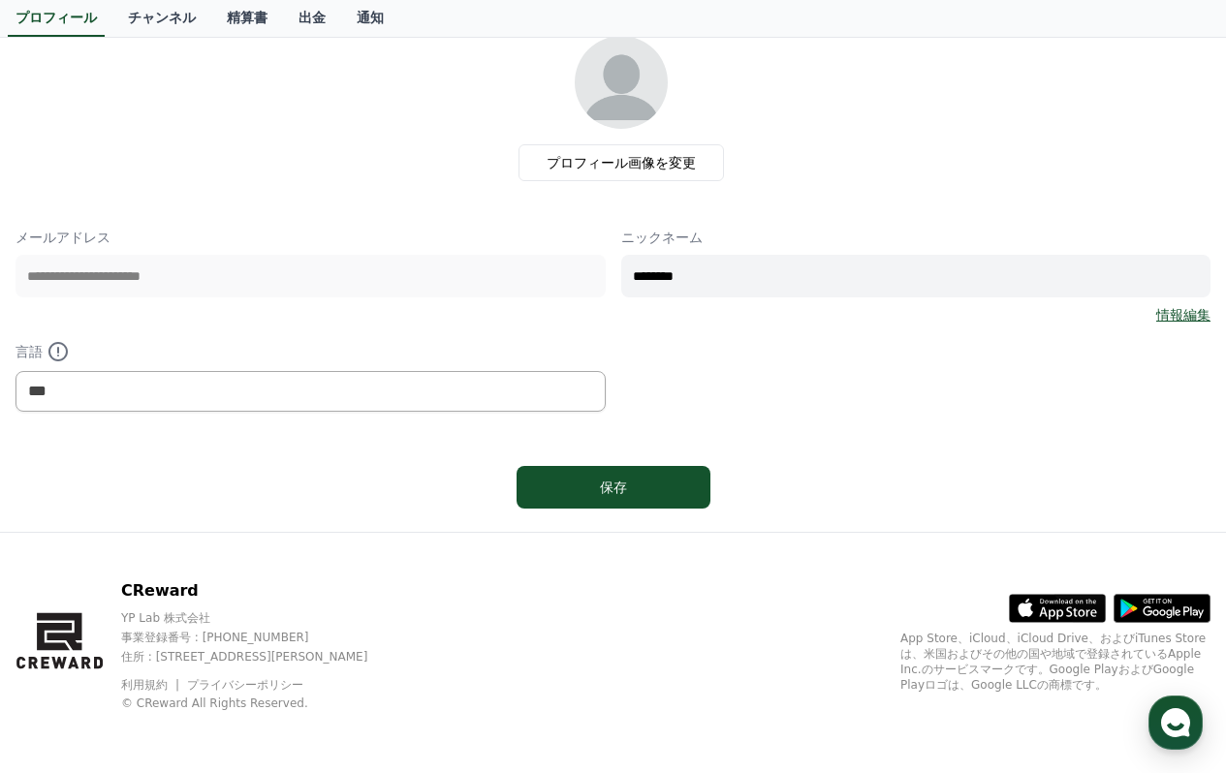
click at [1067, 596] on icon at bounding box center [1080, 608] width 51 height 29
click at [168, 17] on link "チャンネル" at bounding box center [161, 18] width 99 height 37
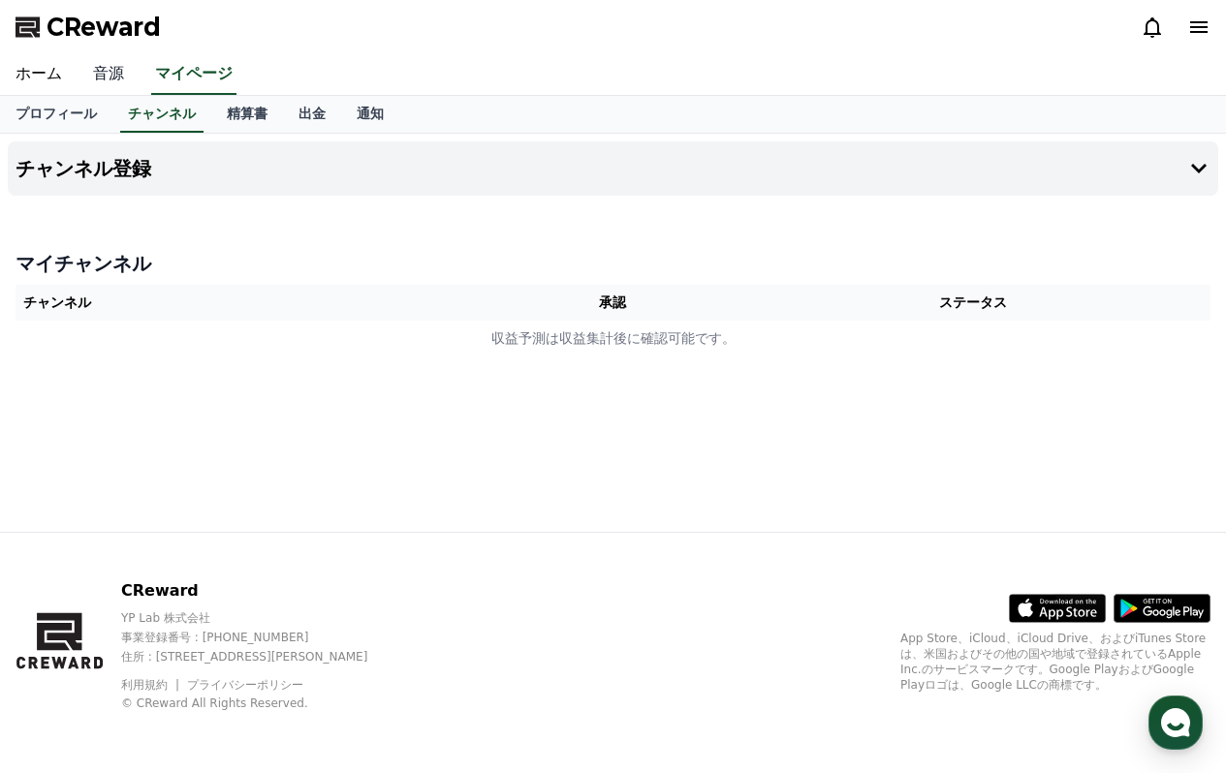
click at [100, 76] on link "音源" at bounding box center [109, 74] width 62 height 41
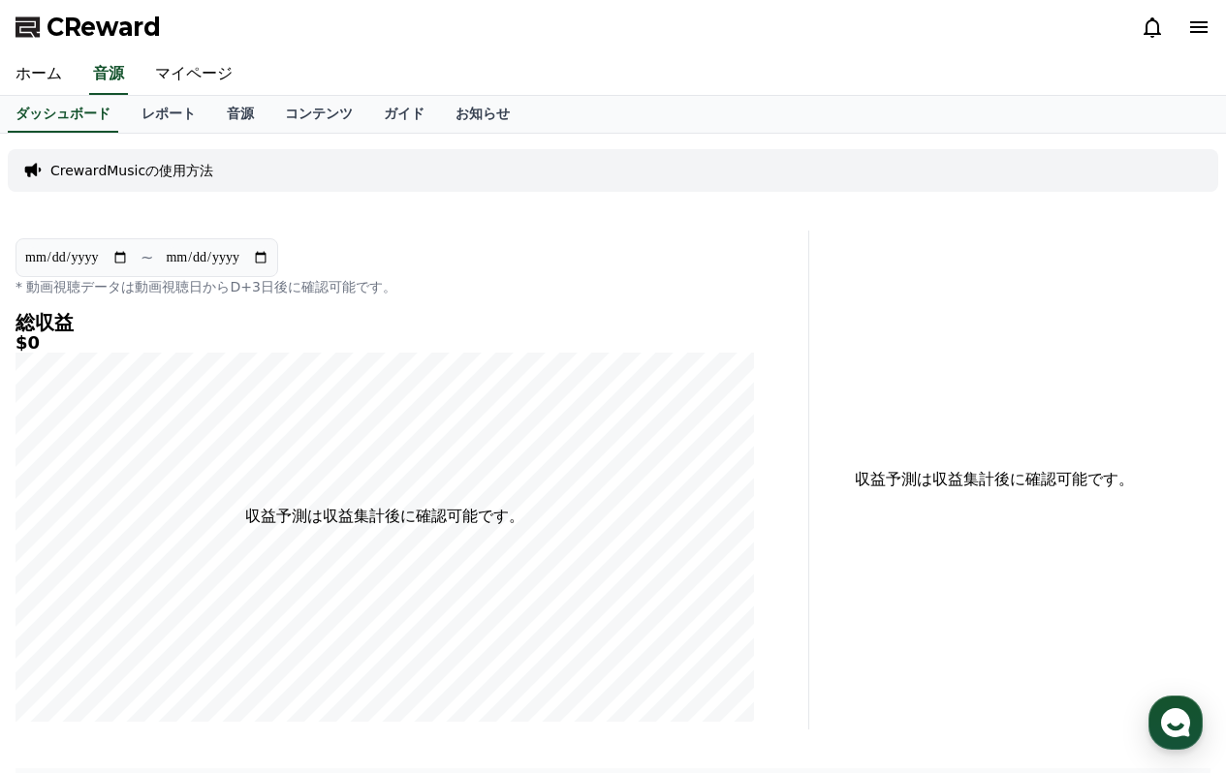
click at [166, 173] on p "CrewardMusicの使用方法" at bounding box center [131, 170] width 163 height 19
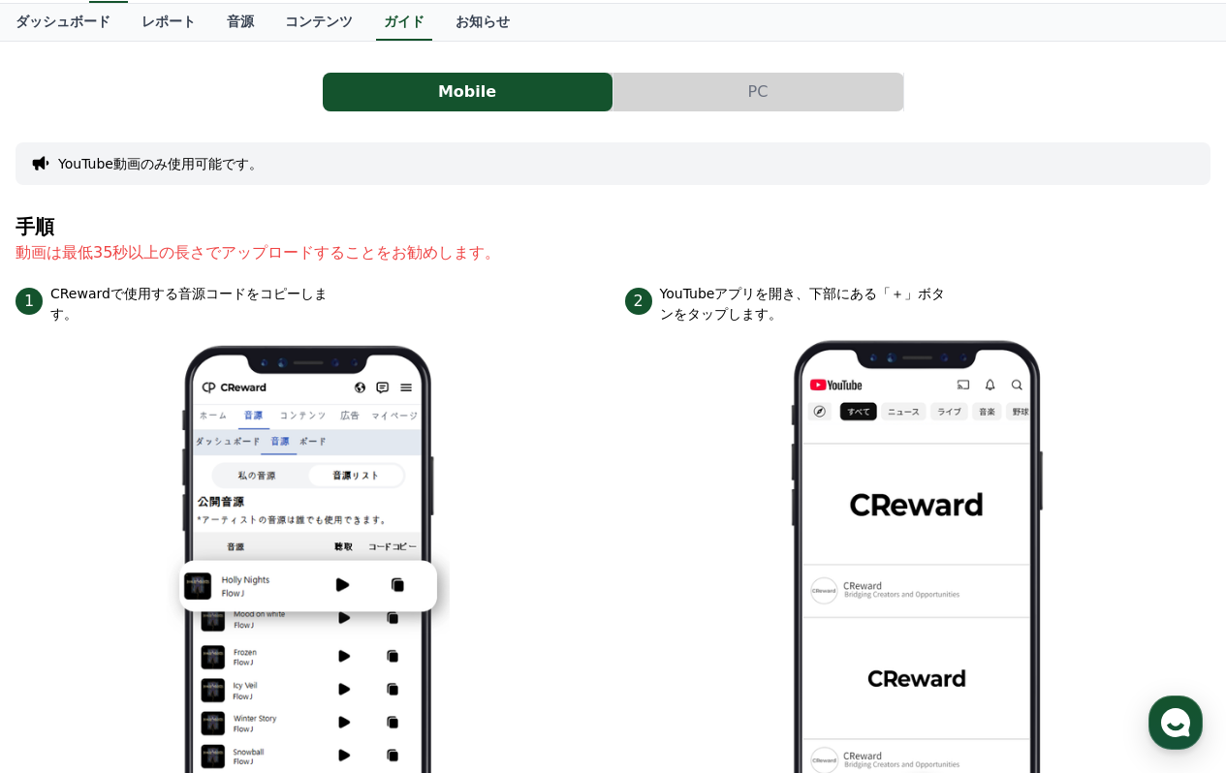
scroll to position [98, 0]
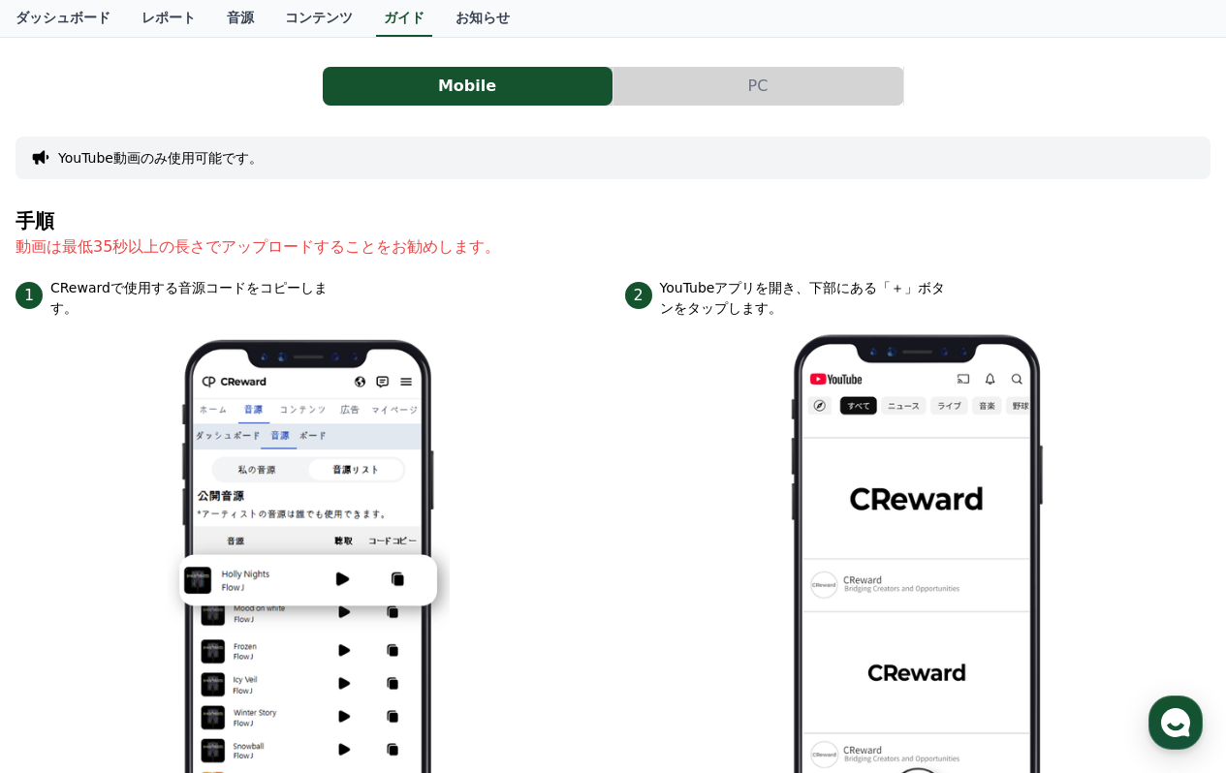
click at [695, 94] on button "PC" at bounding box center [759, 86] width 290 height 39
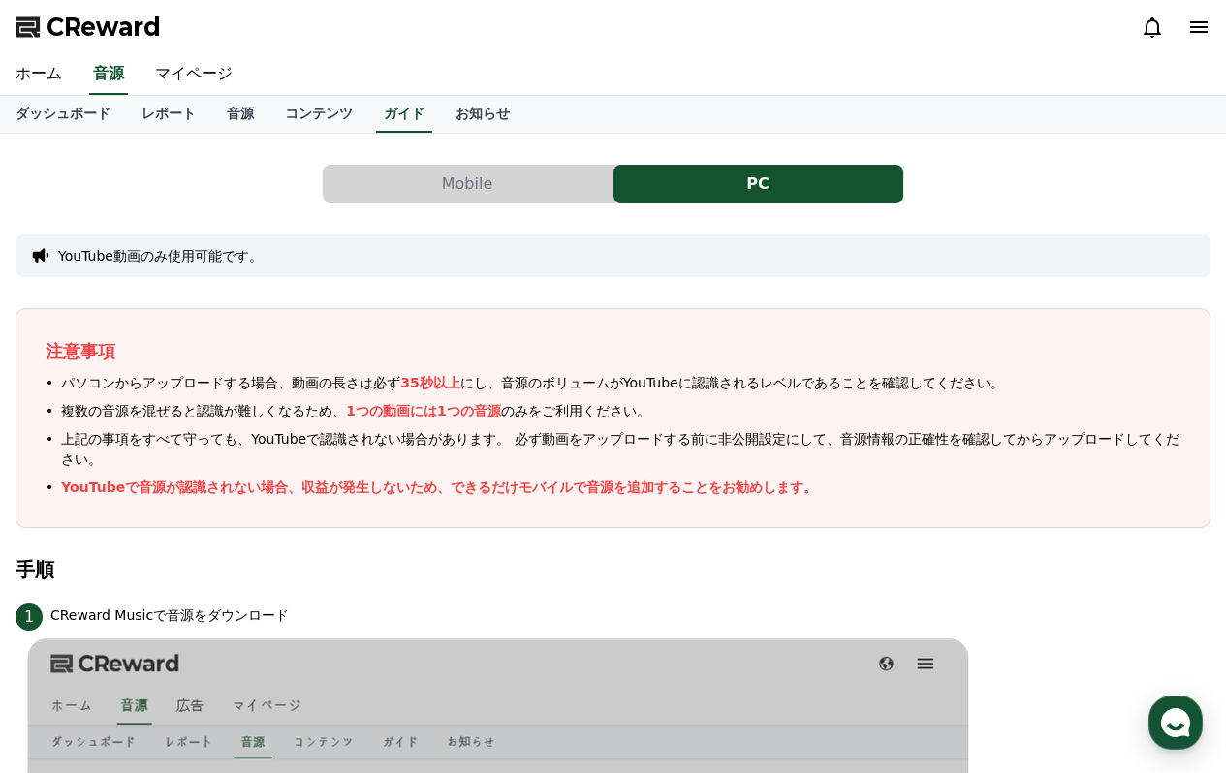
click at [418, 184] on button "Mobile" at bounding box center [468, 184] width 290 height 39
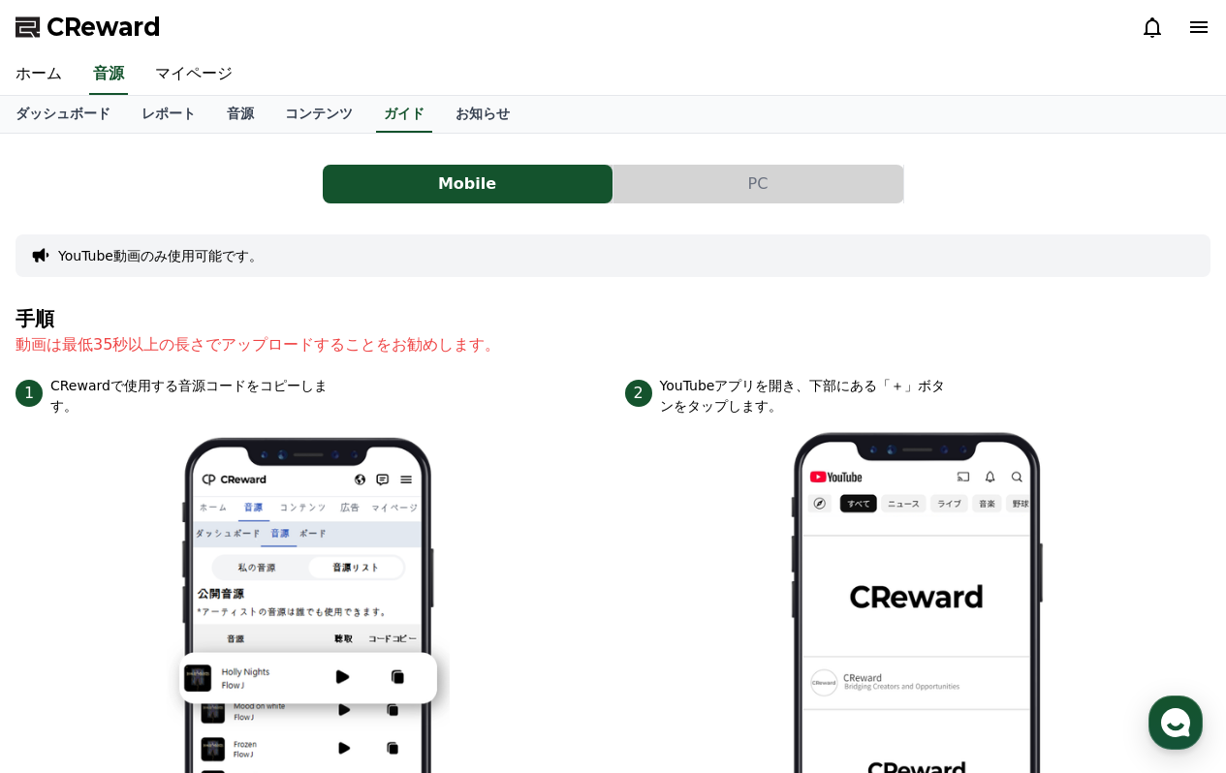
click at [679, 194] on button "PC" at bounding box center [759, 184] width 290 height 39
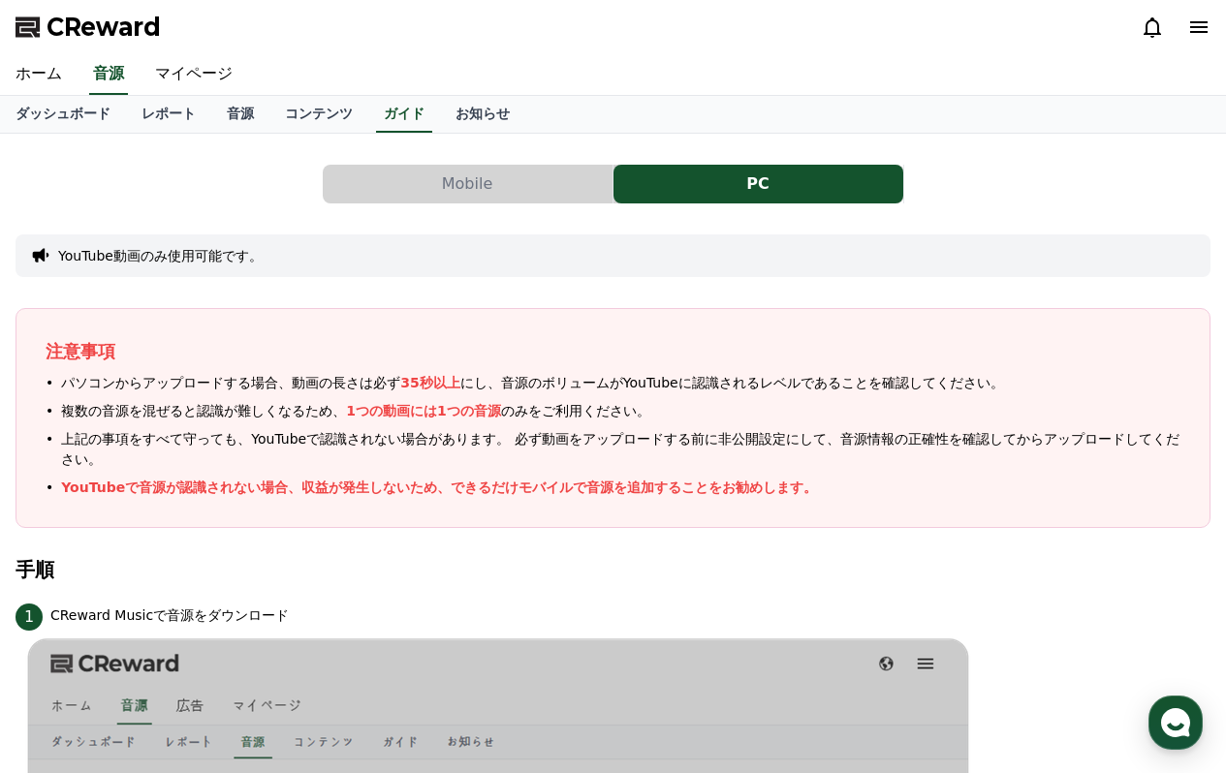
click at [441, 196] on button "Mobile" at bounding box center [468, 184] width 290 height 39
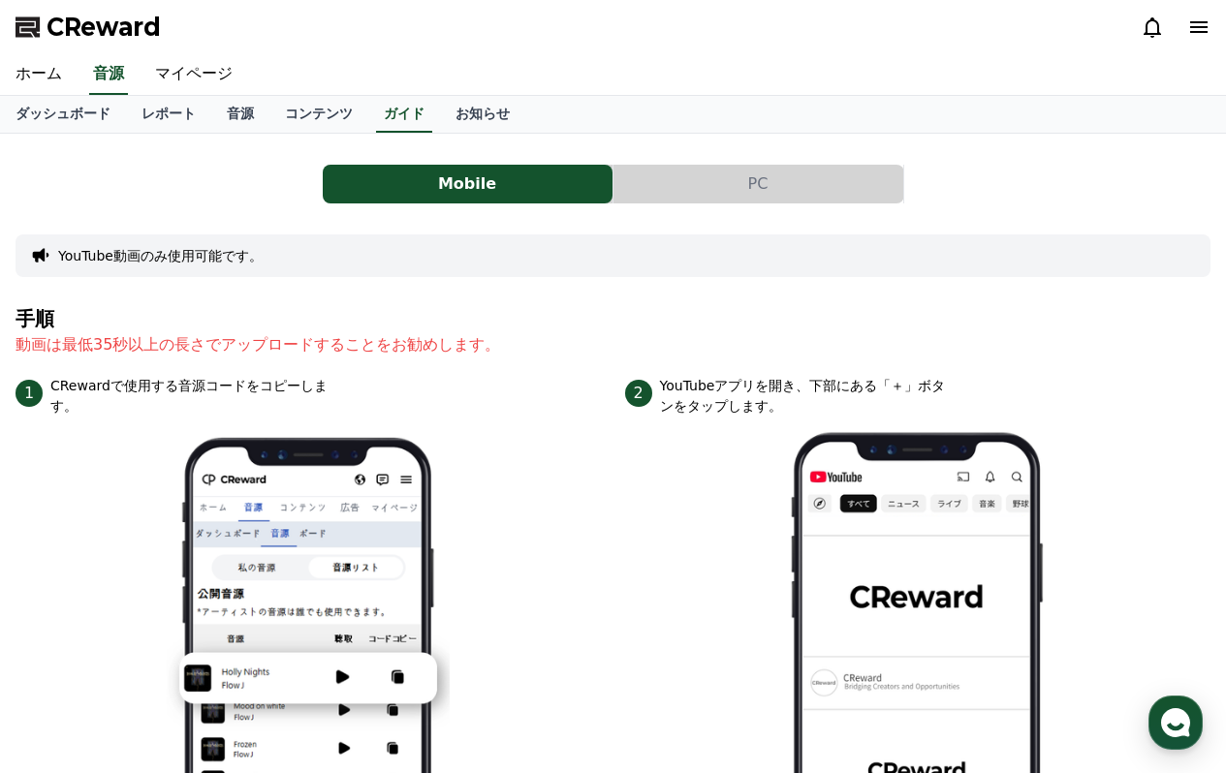
scroll to position [98, 0]
